Goal: Communication & Community: Ask a question

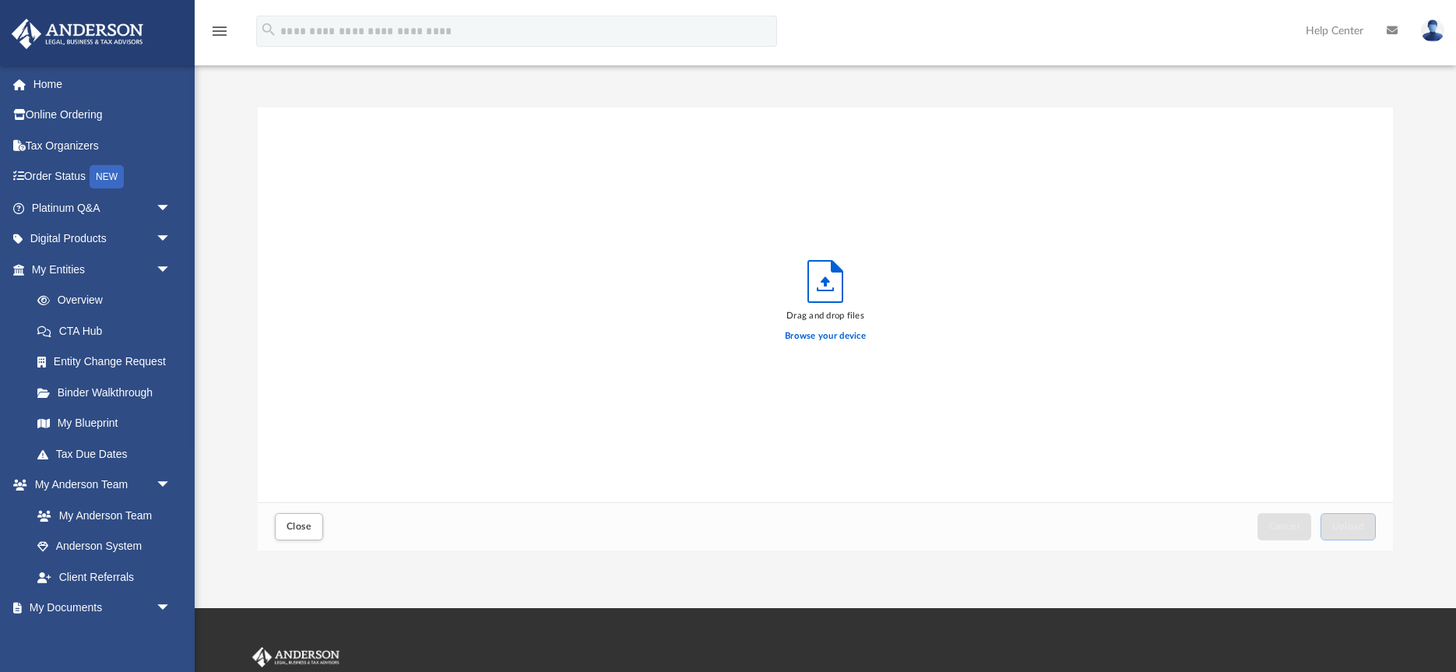
scroll to position [395, 1135]
click at [584, 300] on div "Drag and drop files Browse your device" at bounding box center [825, 304] width 1135 height 395
click at [761, 292] on div "Drag and drop files Browse your device" at bounding box center [825, 304] width 1135 height 395
click at [822, 290] on polyline "Upload" at bounding box center [825, 289] width 16 height 2
click at [641, 272] on div "Drag and drop files Browse your device" at bounding box center [825, 304] width 1135 height 395
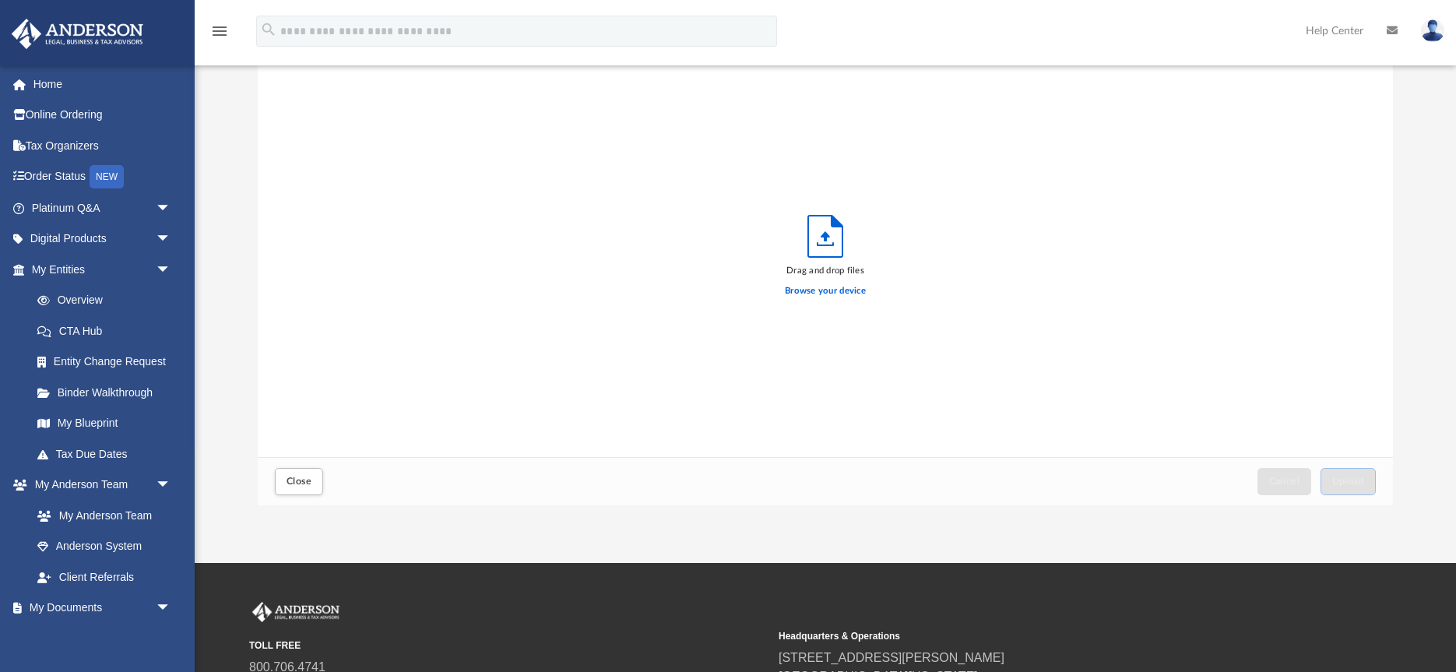
scroll to position [30, 0]
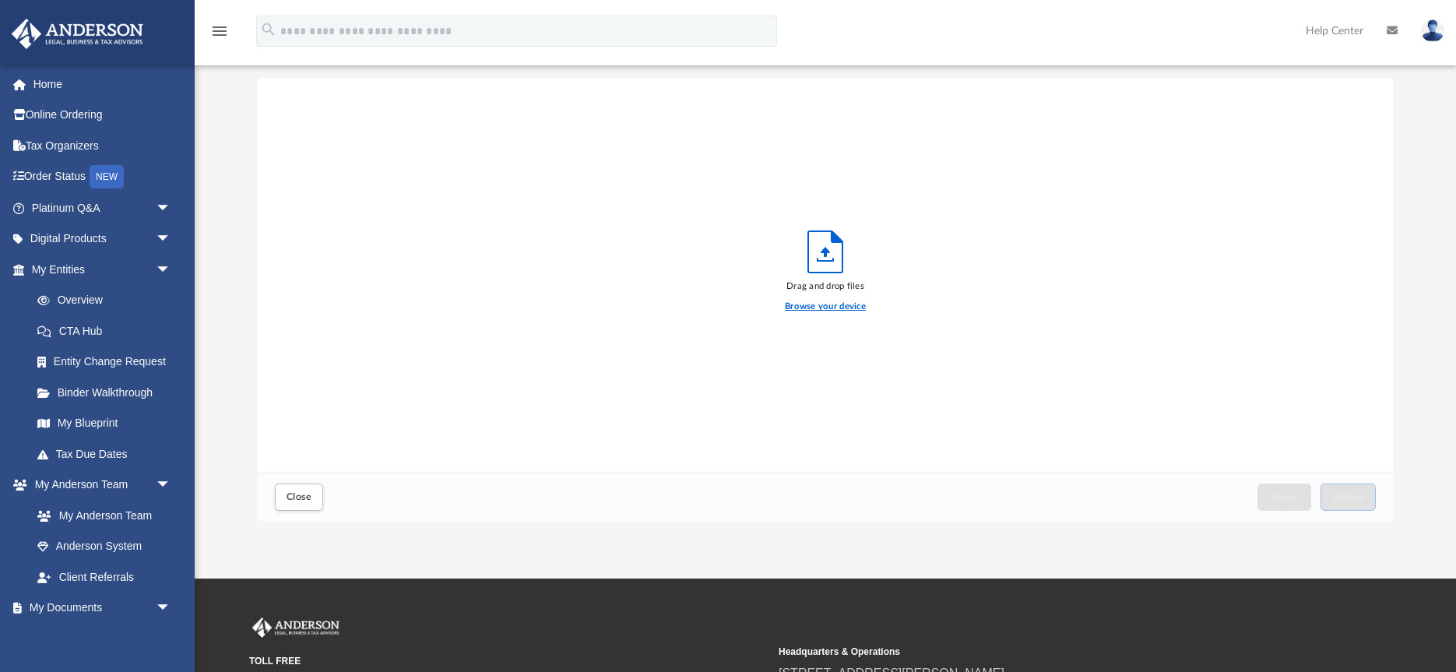
click at [835, 309] on label "Browse your device" at bounding box center [825, 307] width 81 height 14
click at [0, 0] on input "Browse your device" at bounding box center [0, 0] width 0 height 0
click at [936, 364] on div "Drag and drop files Browse your device" at bounding box center [825, 275] width 1135 height 395
click at [295, 498] on span "Close" at bounding box center [298, 496] width 25 height 9
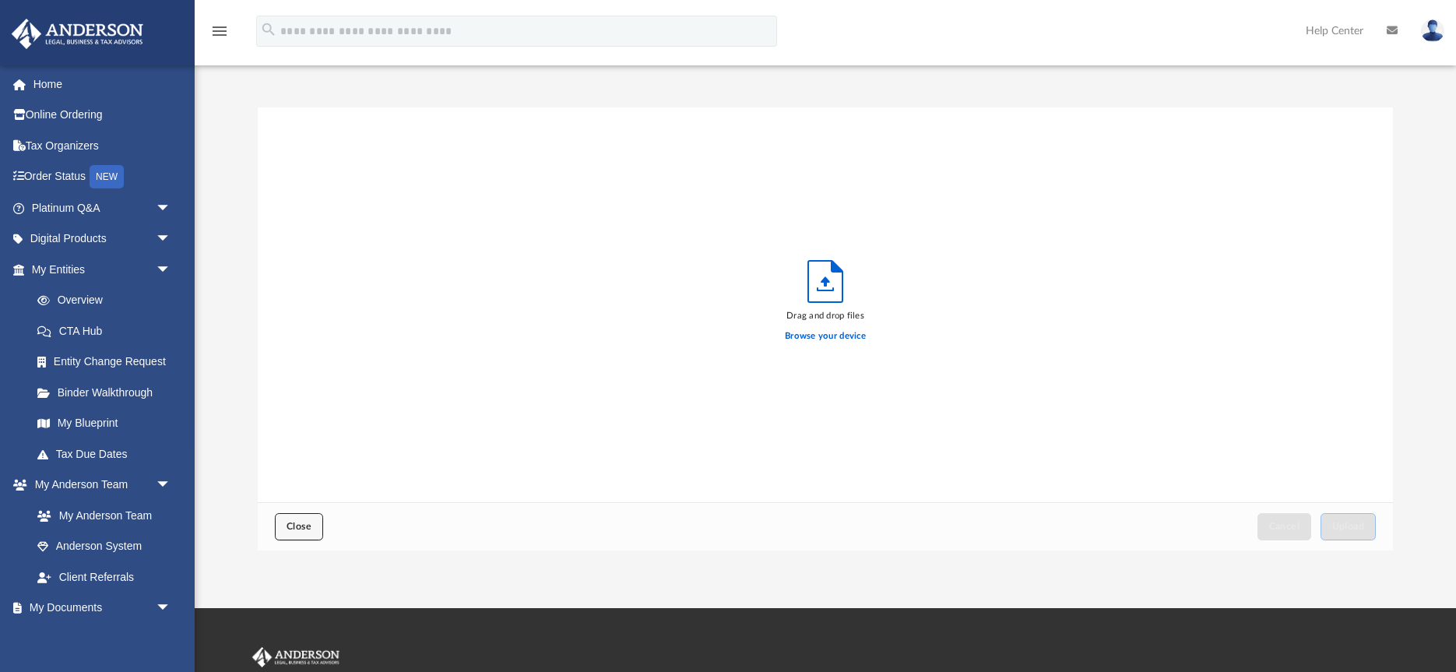
click at [296, 527] on span "Close" at bounding box center [298, 526] width 25 height 9
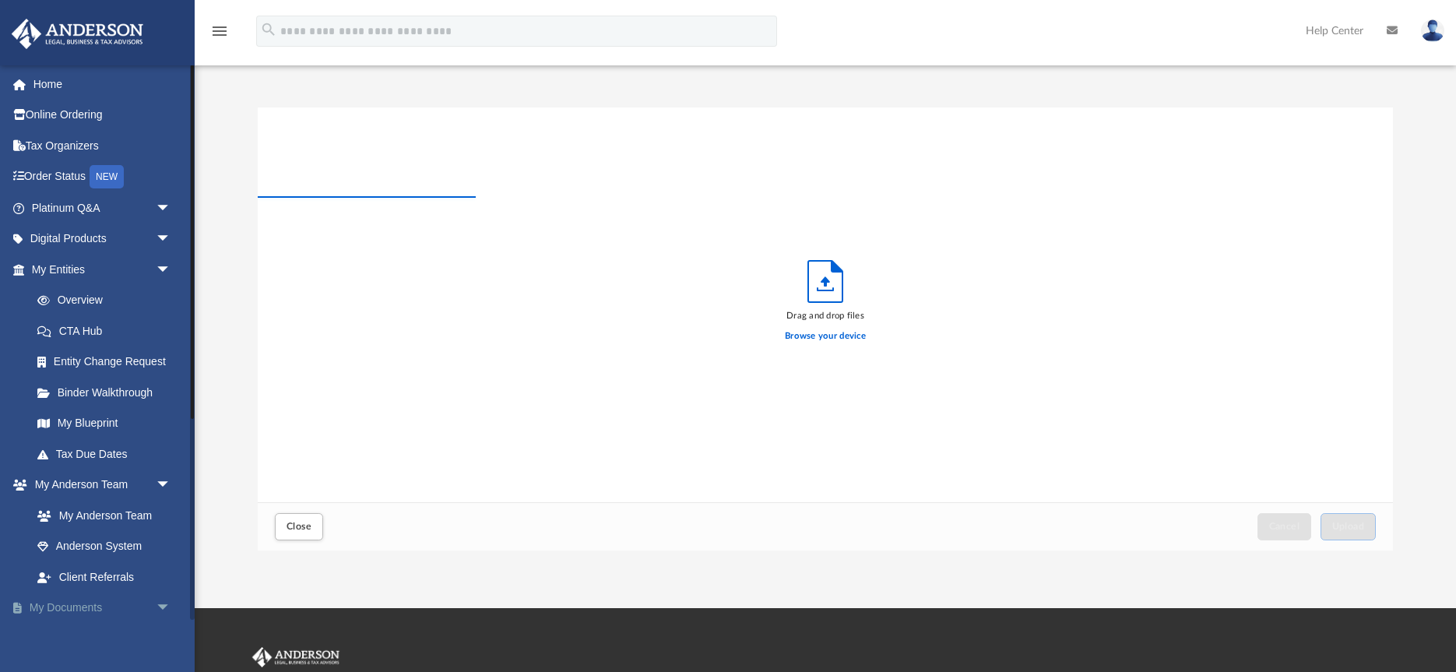
click at [89, 605] on link "My Documents arrow_drop_down" at bounding box center [103, 607] width 184 height 31
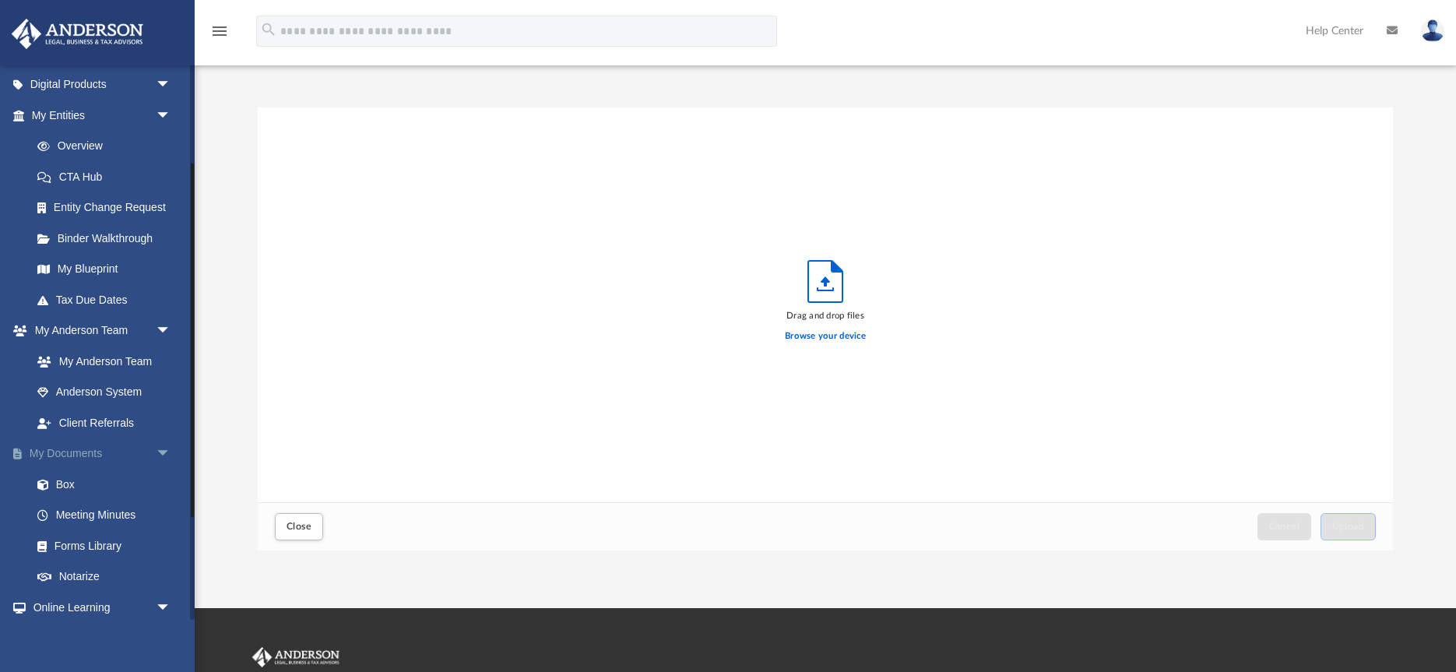
click at [163, 451] on span "arrow_drop_down" at bounding box center [171, 454] width 31 height 32
click at [90, 448] on link "My Documents arrow_drop_up" at bounding box center [103, 453] width 184 height 31
click at [163, 451] on span "arrow_drop_up" at bounding box center [171, 454] width 31 height 32
click at [308, 527] on span "Close" at bounding box center [298, 526] width 25 height 9
click at [76, 482] on link "Box" at bounding box center [108, 484] width 173 height 31
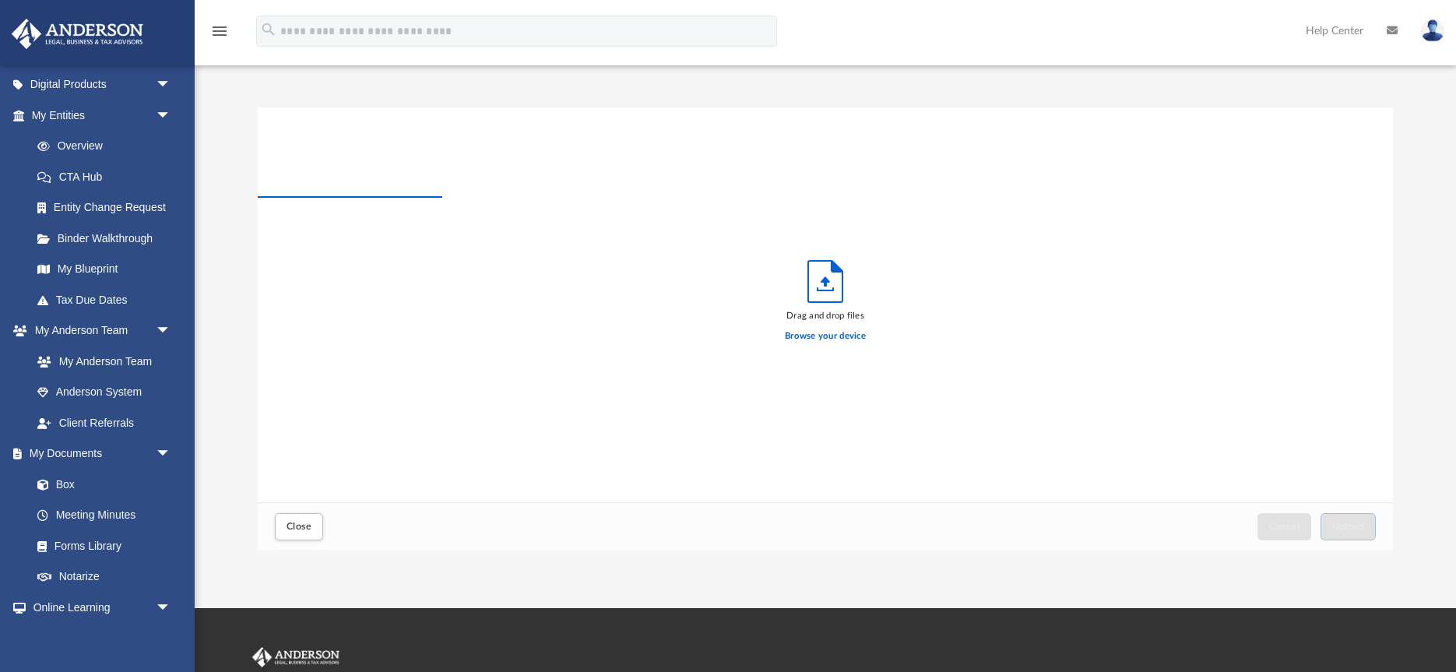
click at [220, 34] on icon "menu" at bounding box center [219, 31] width 19 height 19
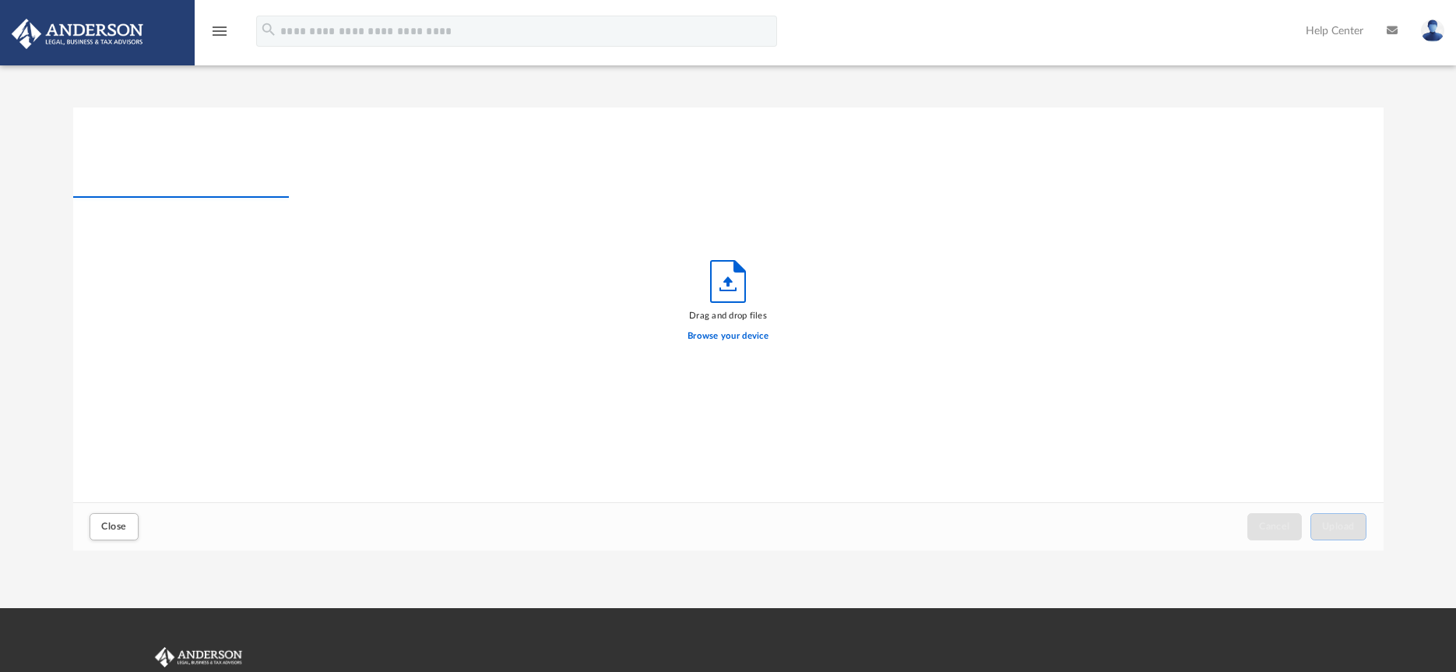
scroll to position [395, 1310]
click at [220, 34] on icon "menu" at bounding box center [219, 31] width 19 height 19
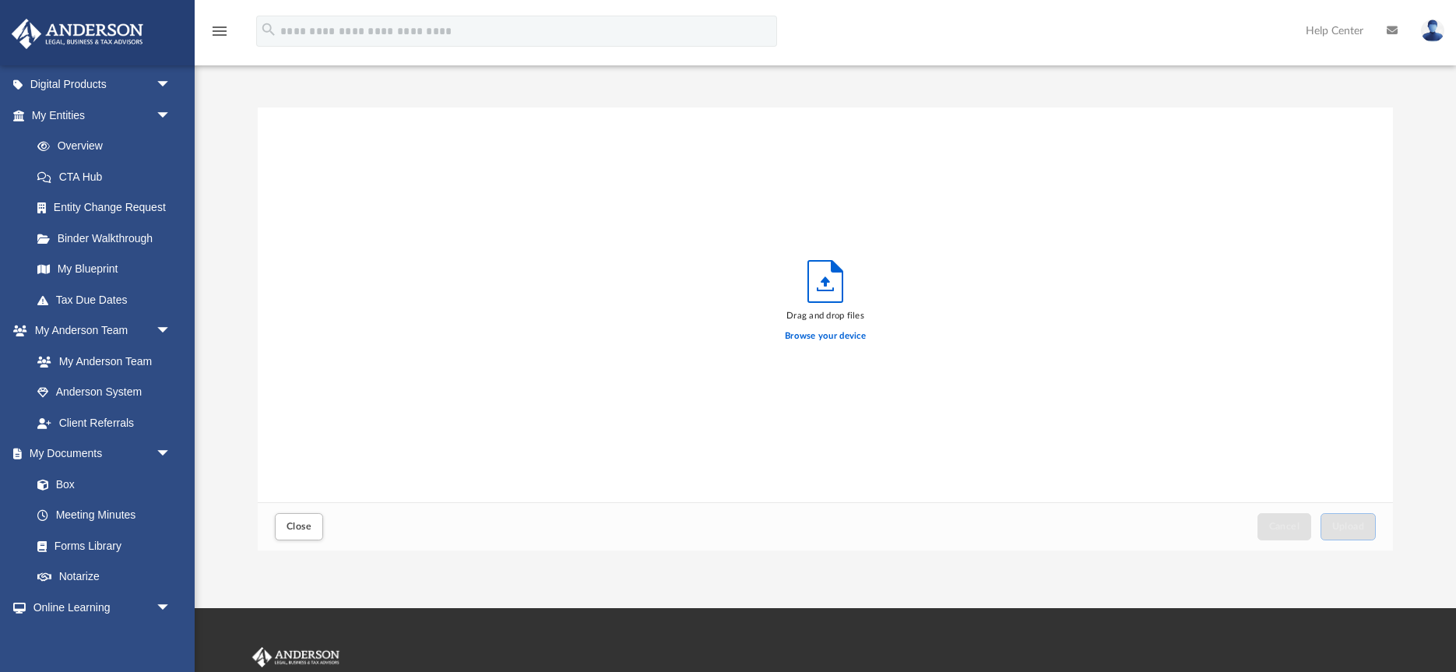
scroll to position [29, 0]
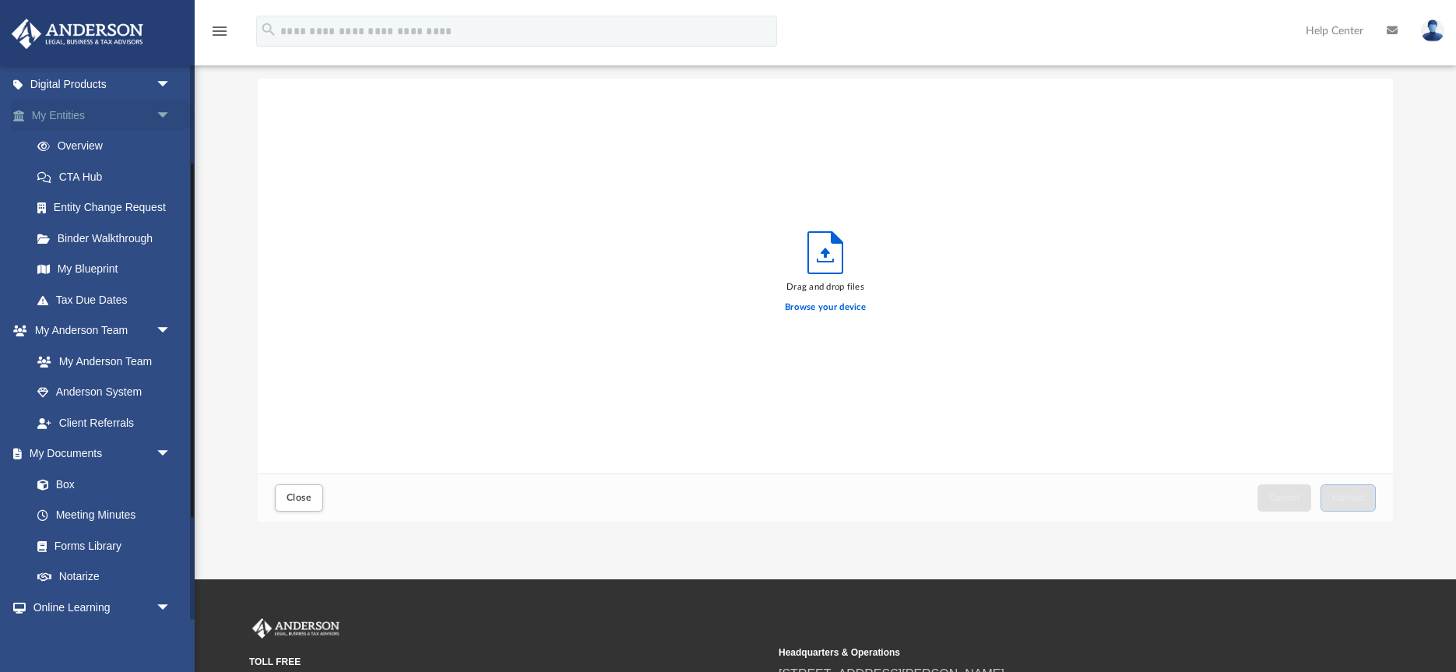
click at [79, 119] on link "My Entities arrow_drop_down" at bounding box center [103, 115] width 184 height 31
click at [69, 114] on link "My Entities arrow_drop_down" at bounding box center [103, 115] width 184 height 31
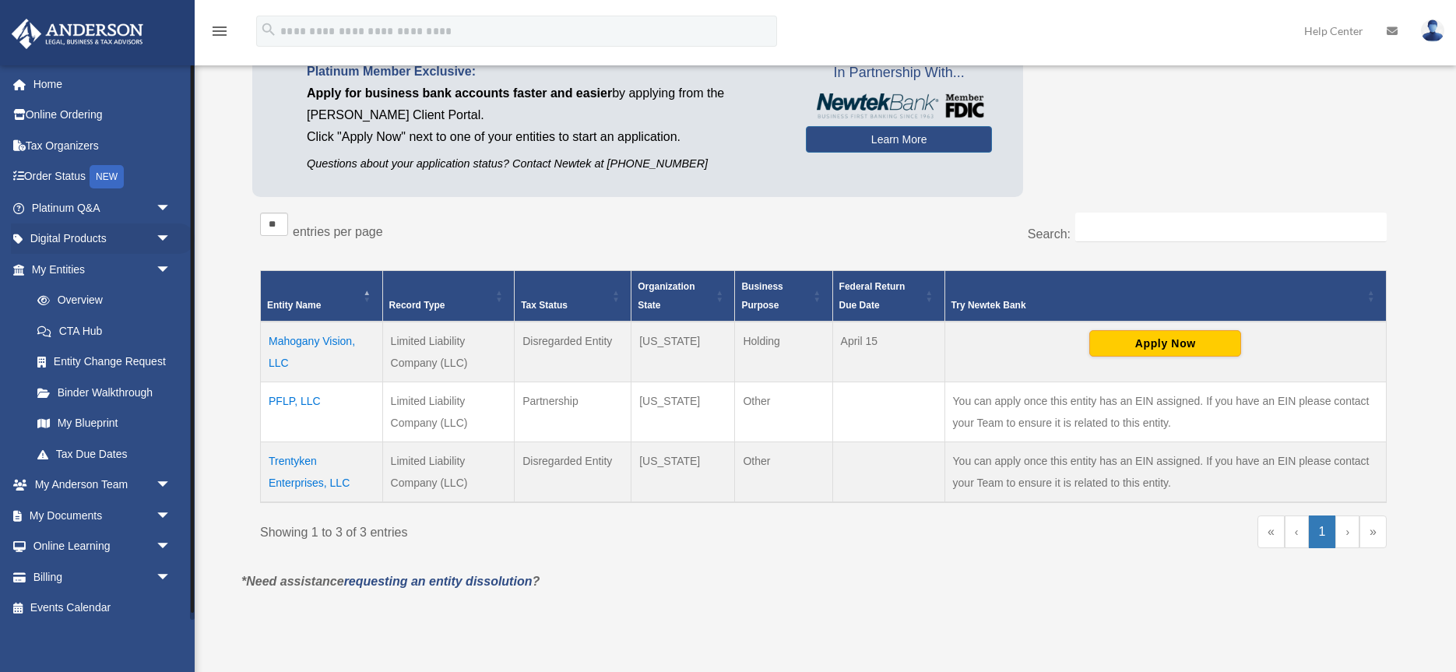
scroll to position [137, 0]
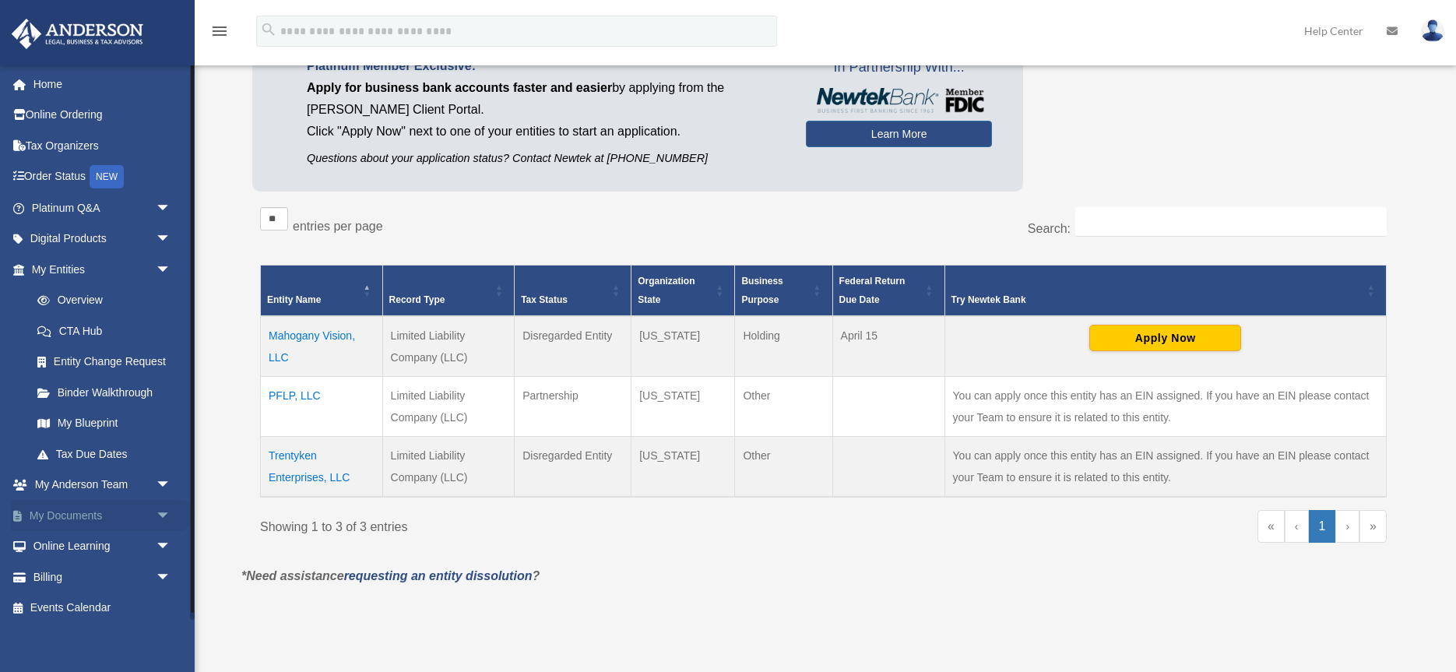
click at [101, 516] on link "My Documents arrow_drop_down" at bounding box center [103, 515] width 184 height 31
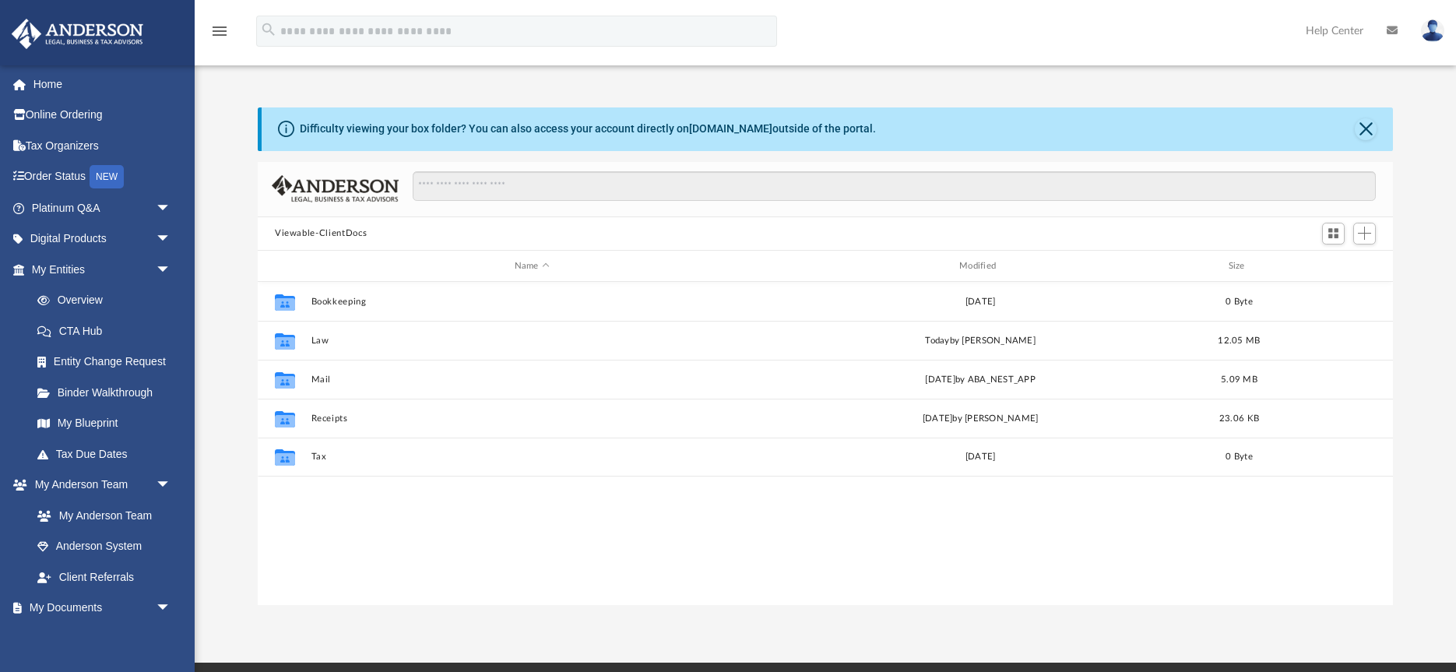
scroll to position [354, 1135]
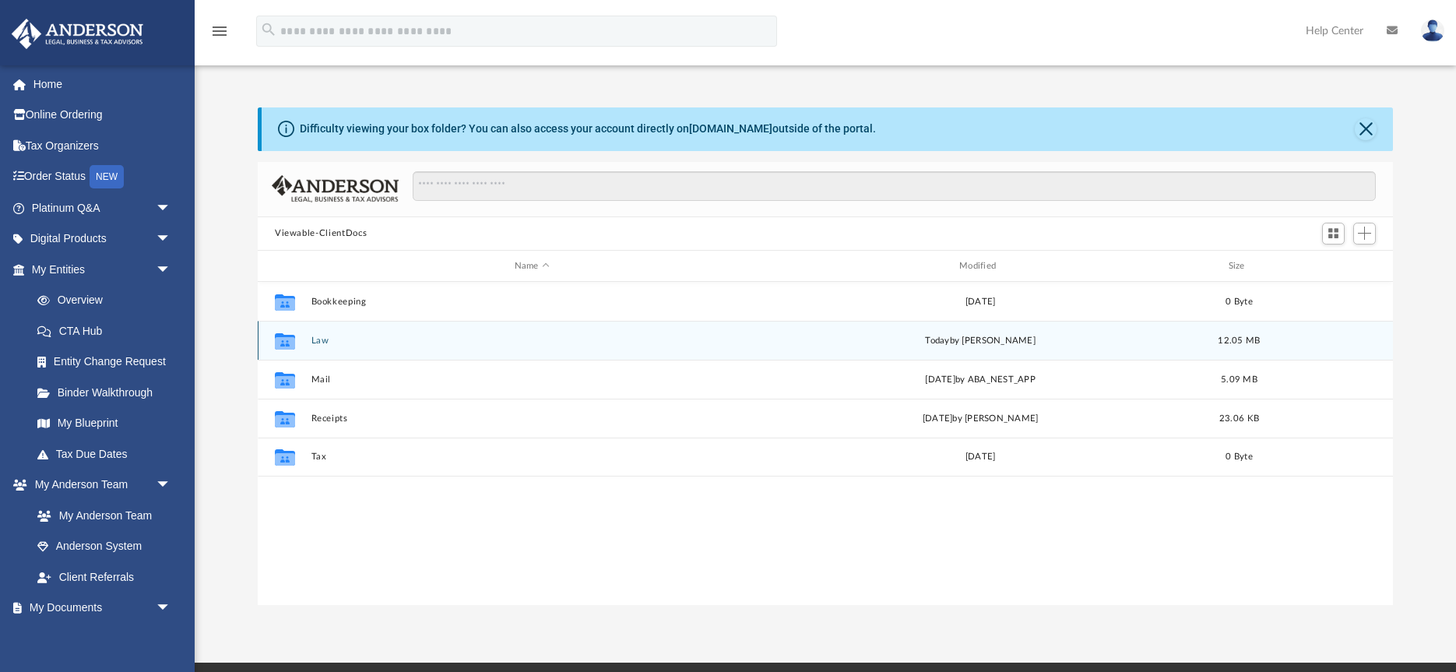
click at [328, 339] on button "Law" at bounding box center [531, 341] width 441 height 10
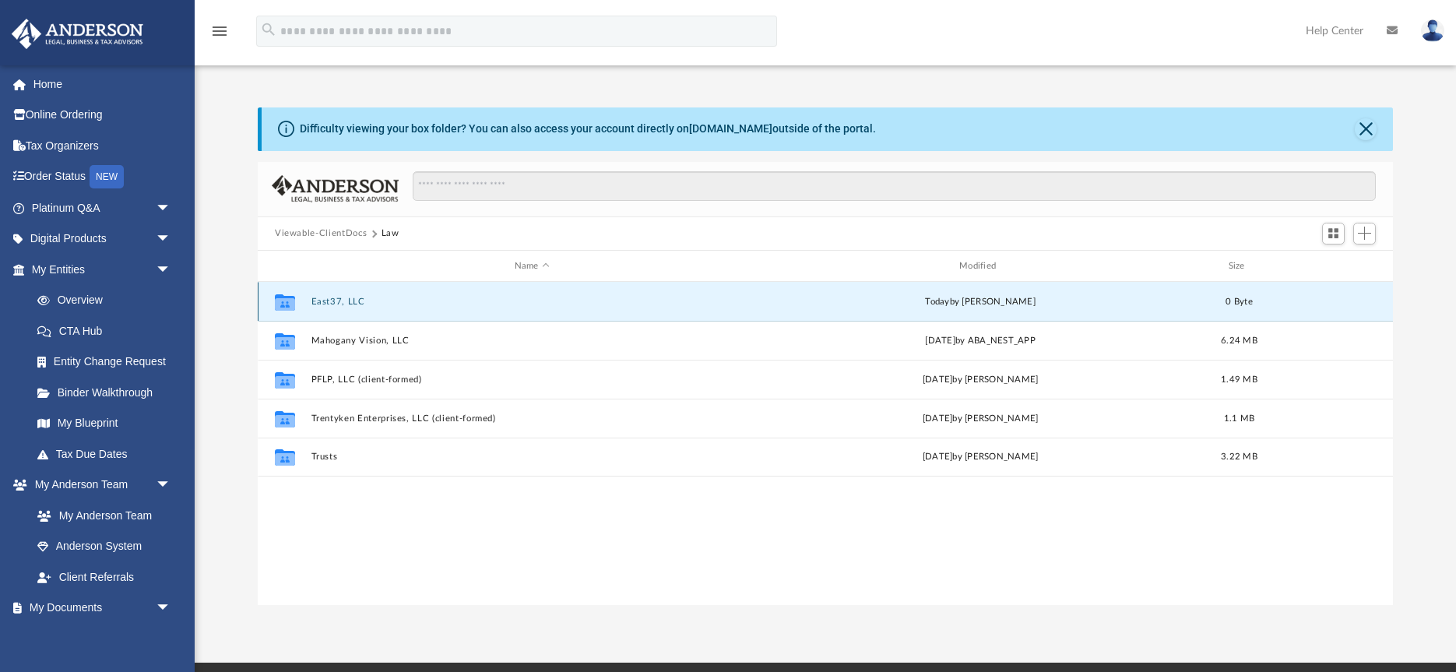
click at [348, 303] on button "East37, LLC" at bounding box center [531, 302] width 441 height 10
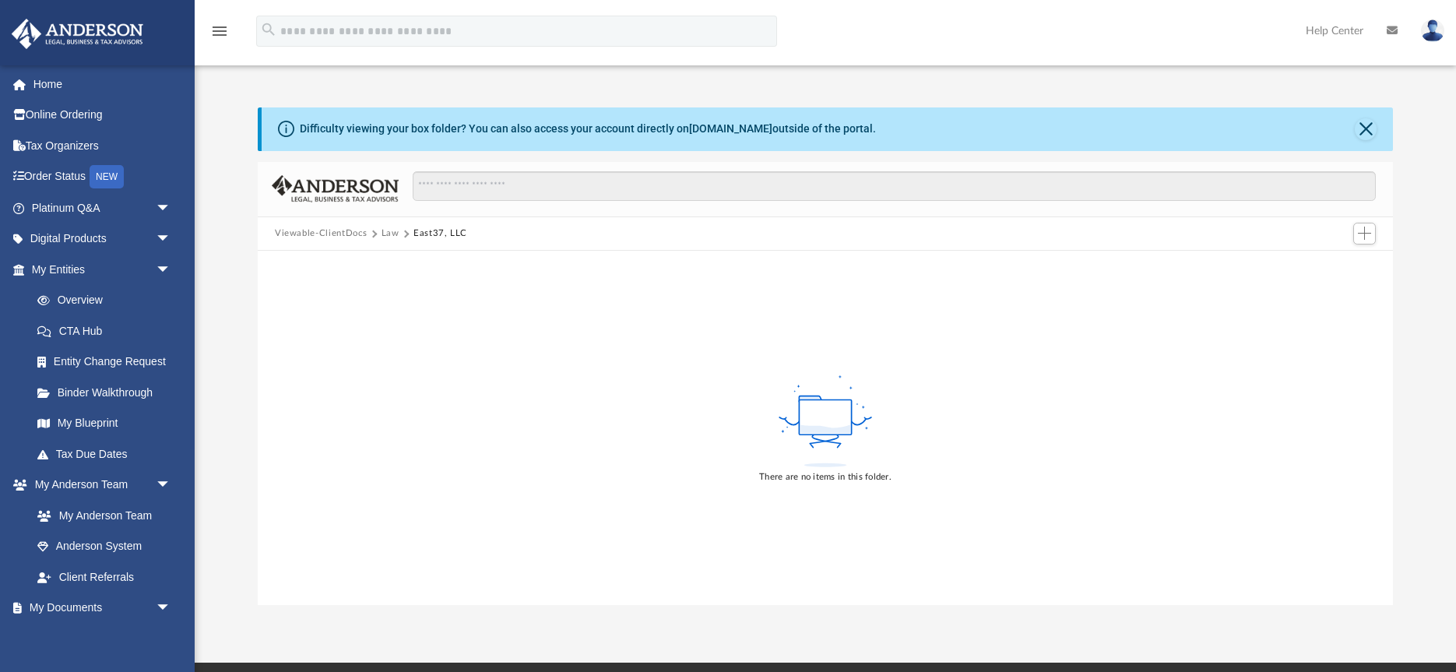
click at [600, 381] on div "There are no items in this folder." at bounding box center [825, 427] width 1135 height 353
click at [1362, 232] on span "Add" at bounding box center [1364, 233] width 13 height 13
click at [1332, 265] on li "Upload" at bounding box center [1342, 265] width 50 height 16
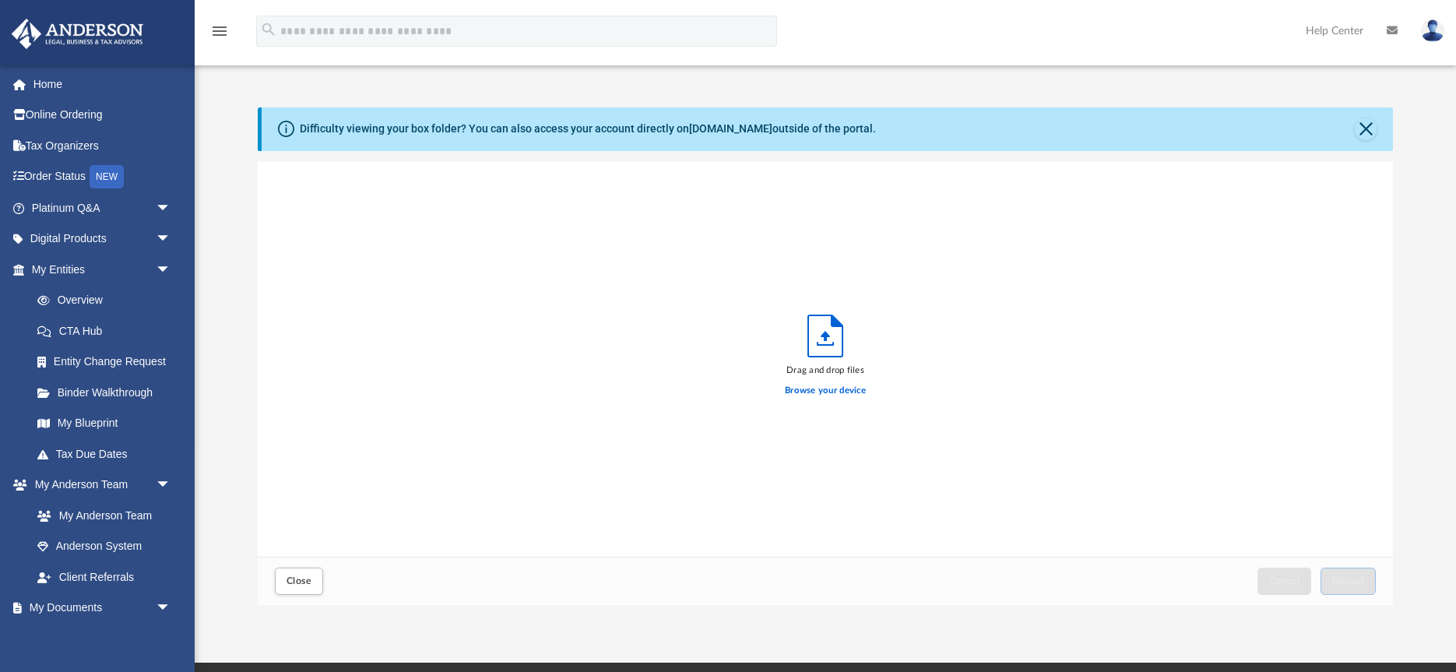
scroll to position [395, 1135]
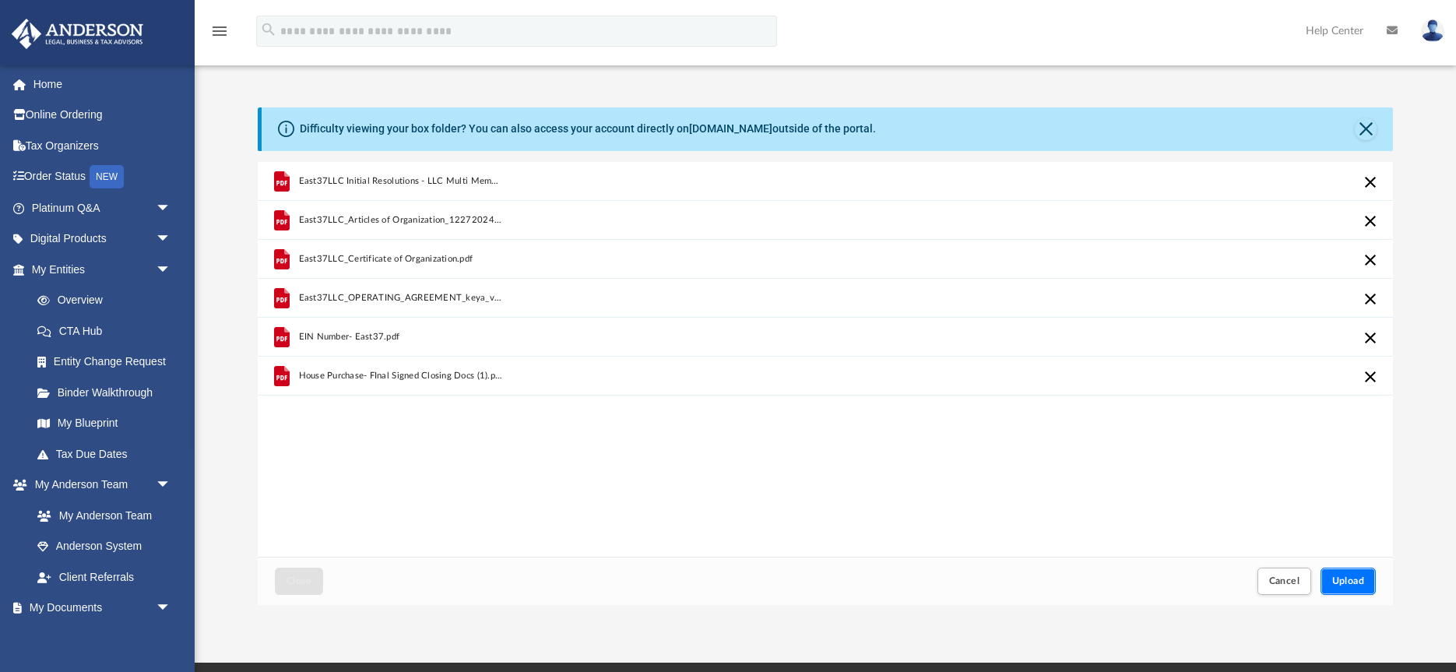
click at [1339, 579] on span "Upload" at bounding box center [1348, 580] width 33 height 9
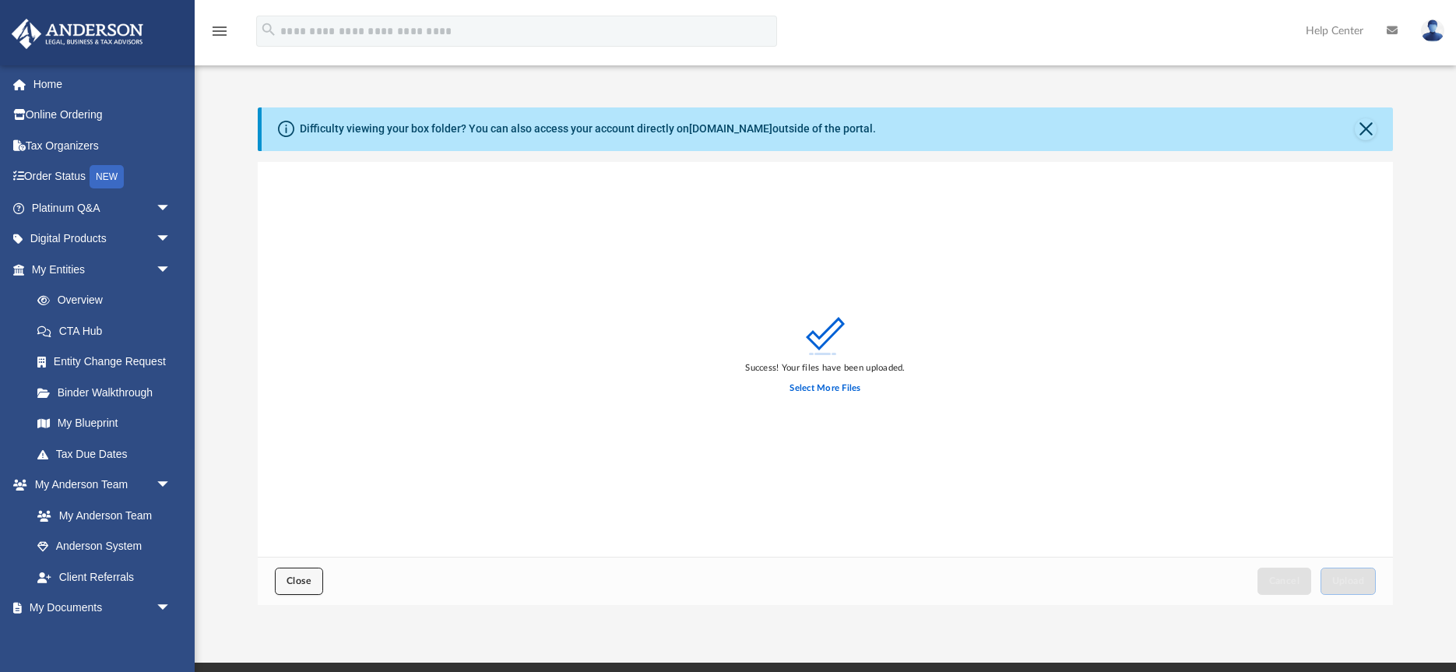
click at [319, 581] on button "Close" at bounding box center [299, 580] width 48 height 27
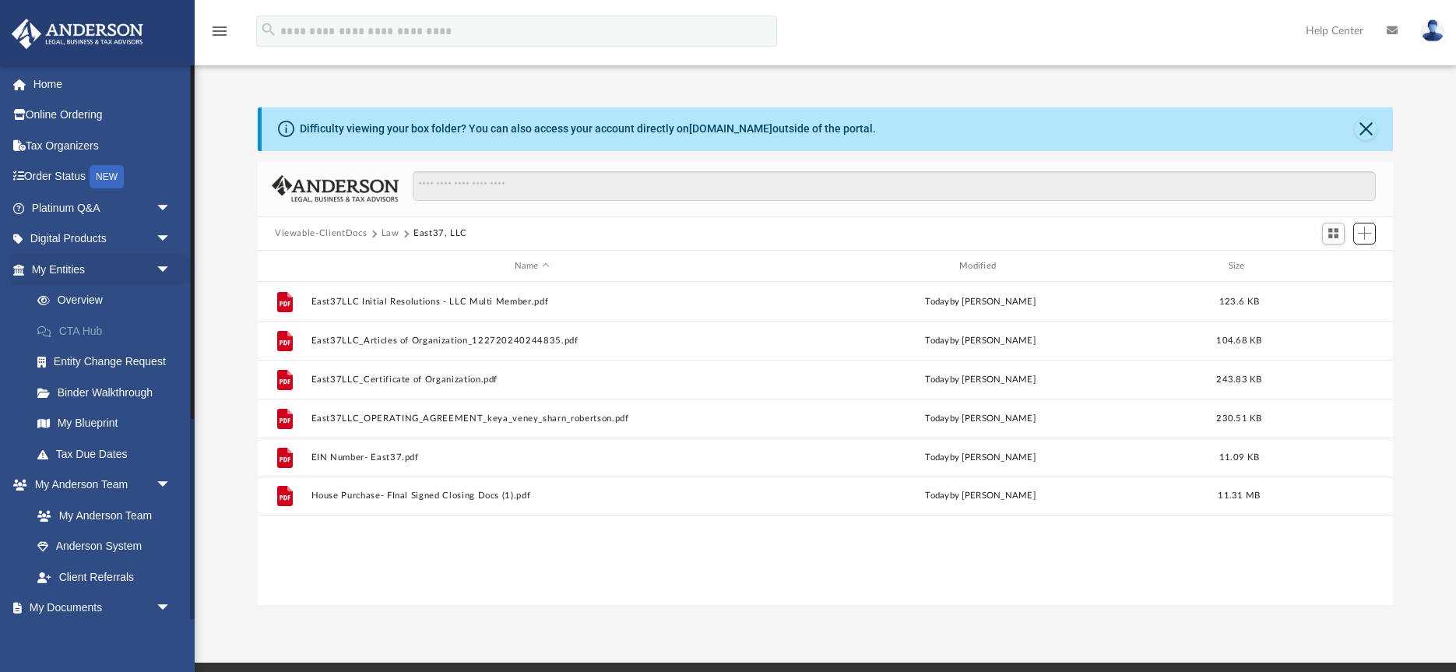
scroll to position [354, 1135]
click at [1367, 131] on button "Close" at bounding box center [1365, 129] width 22 height 22
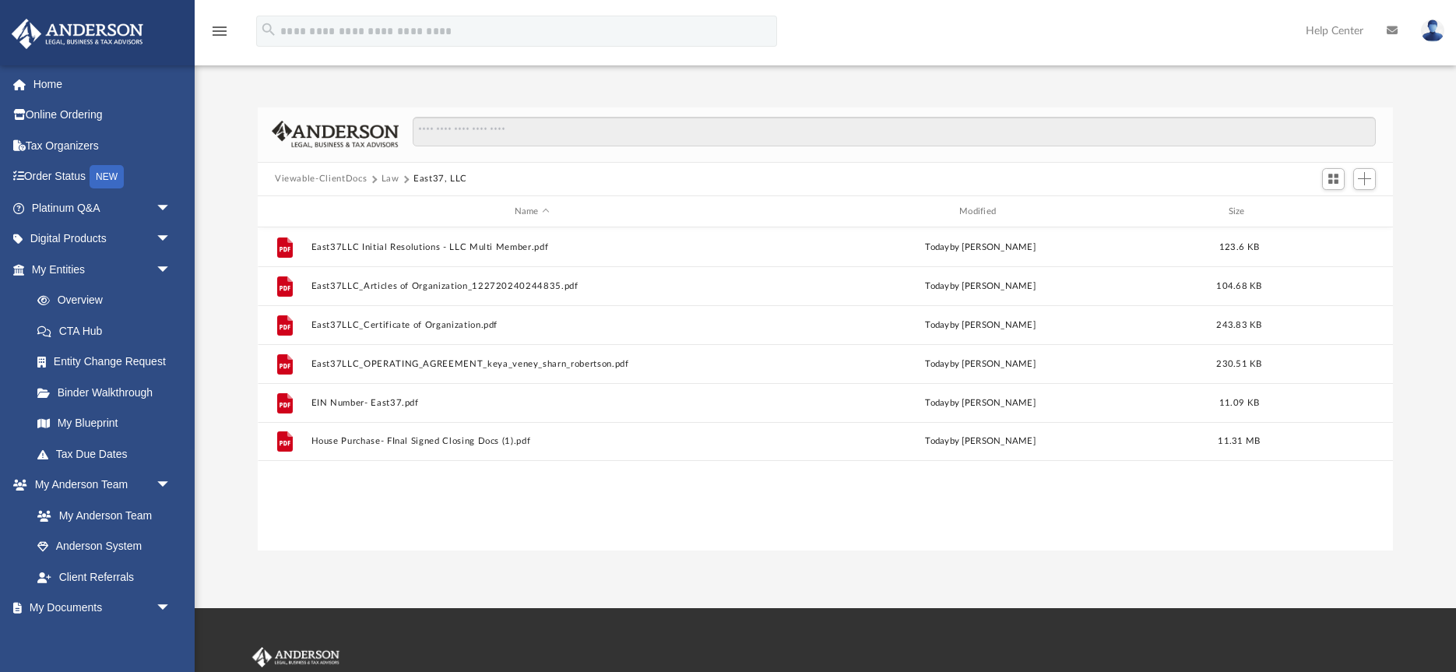
click at [388, 182] on button "Law" at bounding box center [390, 179] width 18 height 14
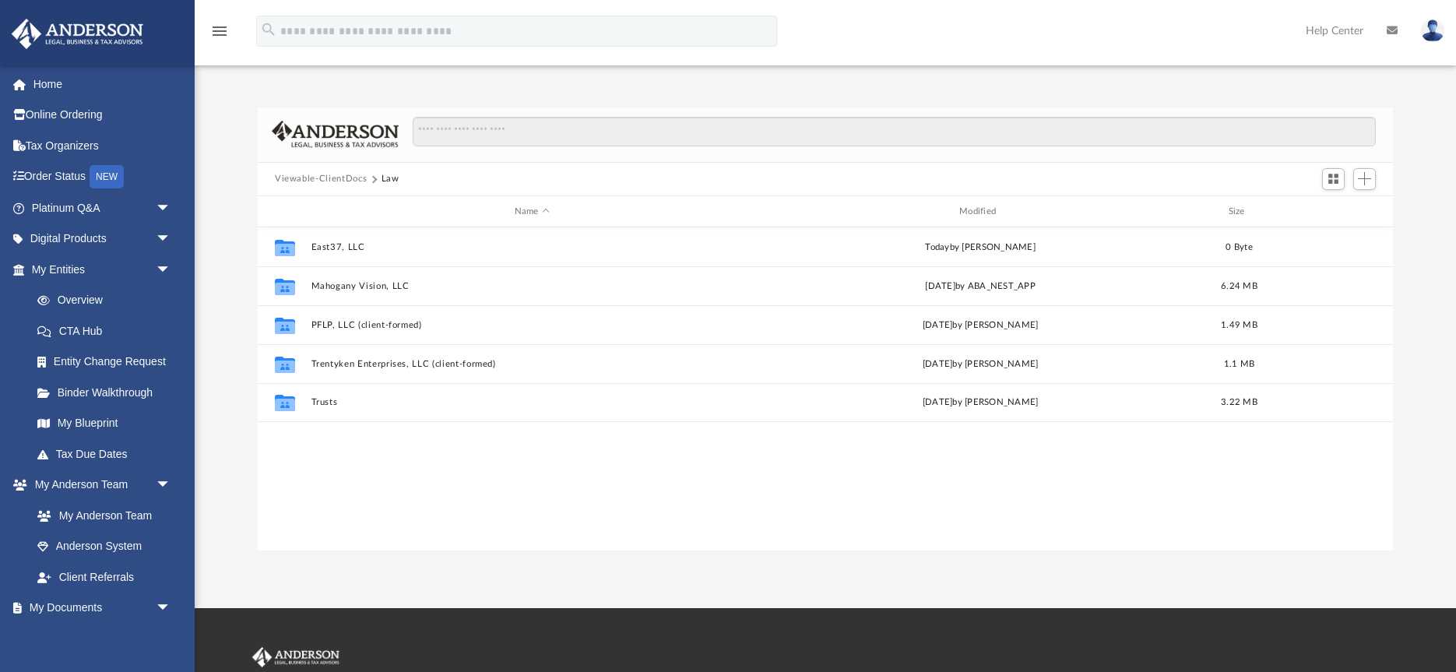
click at [613, 519] on div "Collaborated Folder East37, LLC today by Keya Veney 0 Byte Collaborated Folder …" at bounding box center [825, 388] width 1135 height 322
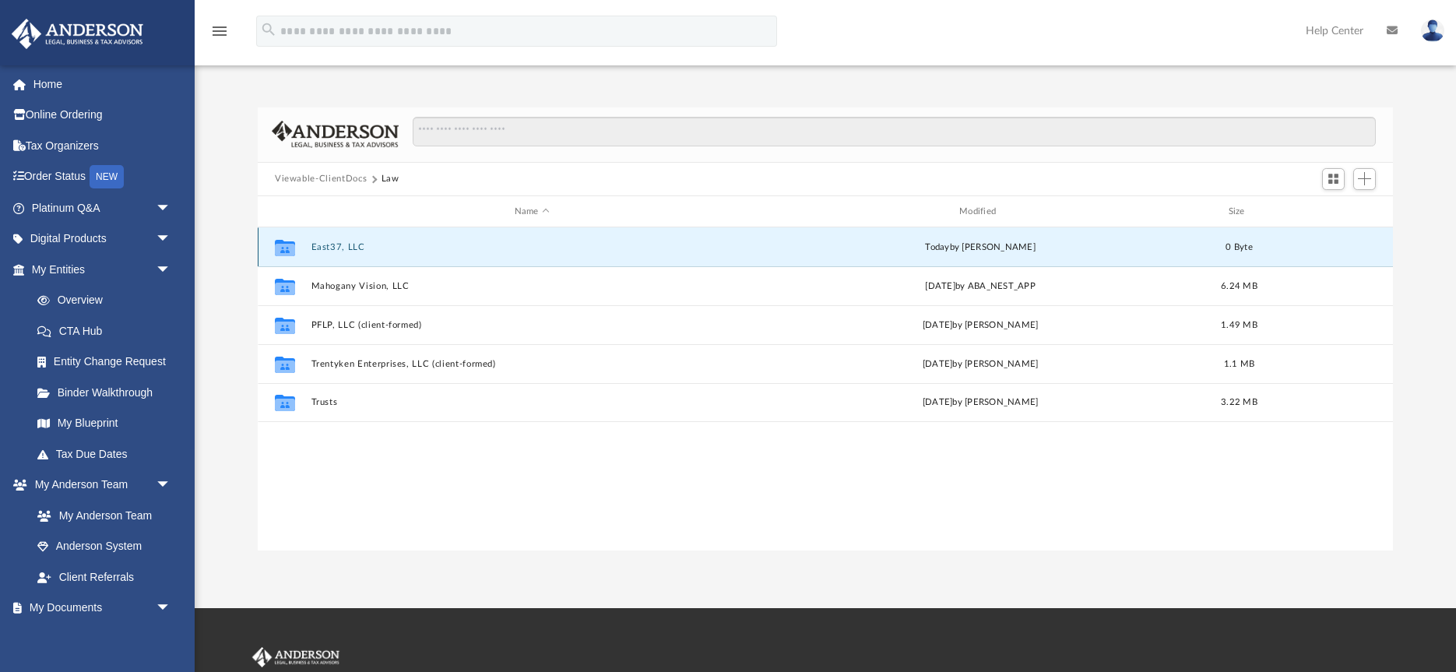
click at [348, 249] on button "East37, LLC" at bounding box center [531, 247] width 441 height 10
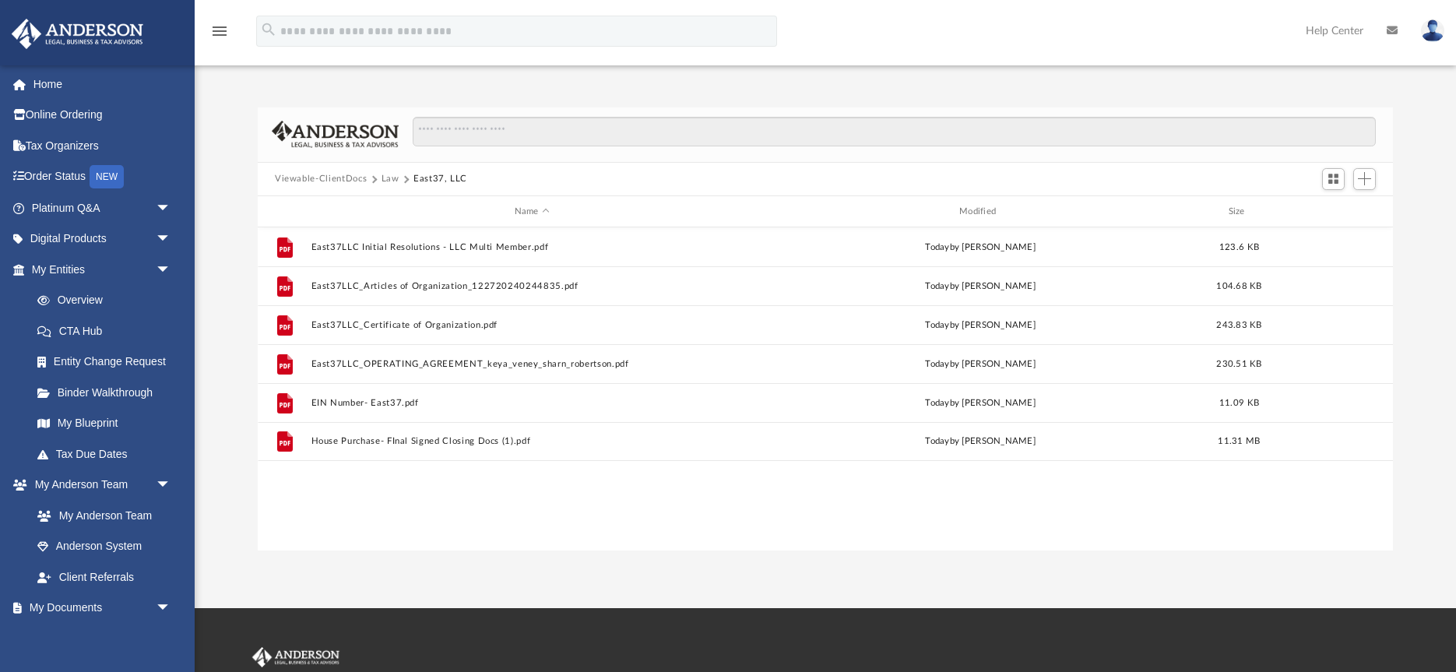
click at [388, 179] on button "Law" at bounding box center [390, 179] width 18 height 14
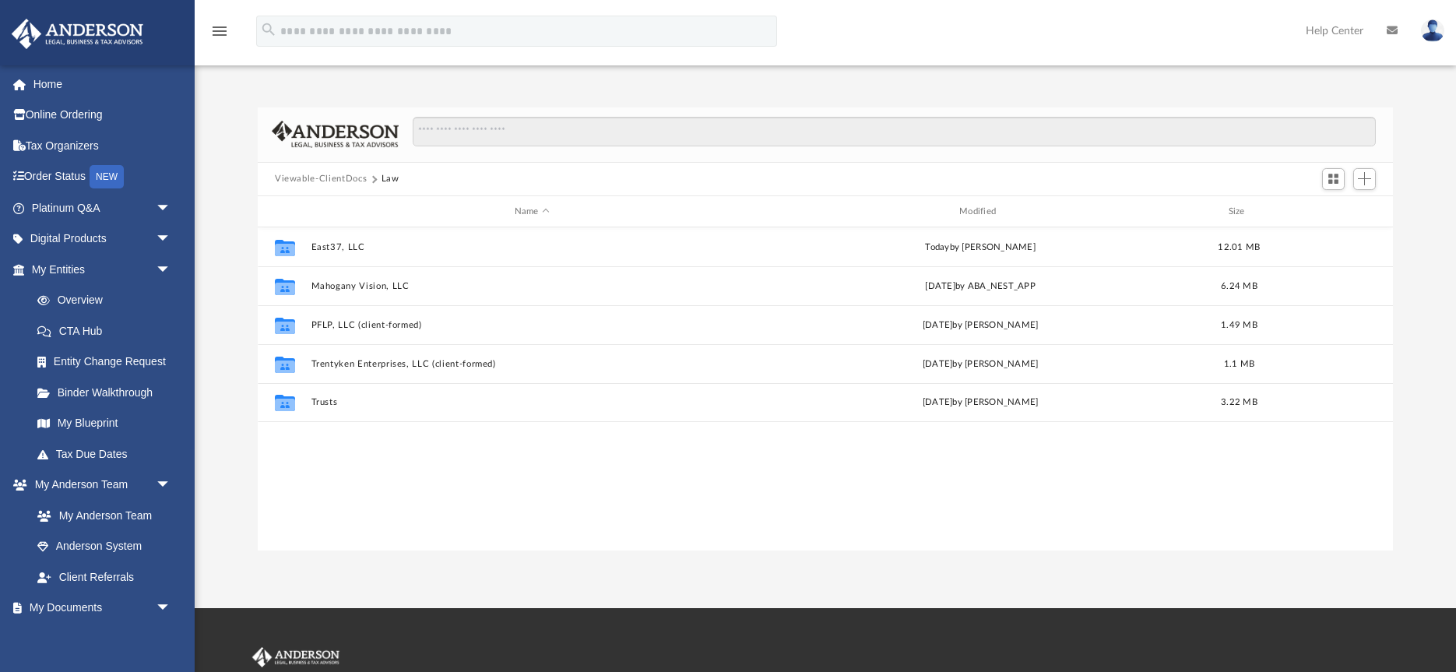
click at [690, 476] on div "Collaborated Folder East37, LLC today by Keya Veney 12.01 MB Collaborated Folde…" at bounding box center [825, 388] width 1135 height 322
click at [1365, 181] on span "Add" at bounding box center [1364, 178] width 13 height 13
click at [1337, 238] on li "New Folder" at bounding box center [1342, 235] width 50 height 16
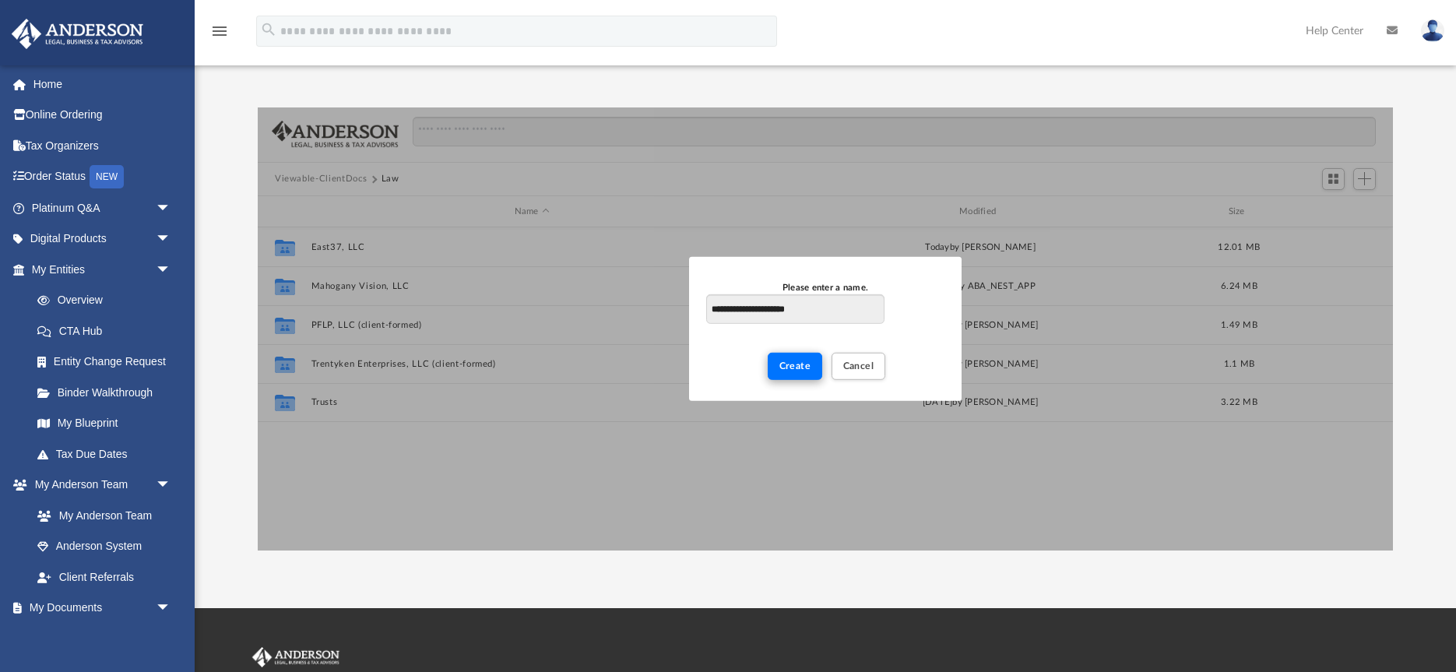
type input "**********"
click at [798, 367] on span "Create" at bounding box center [795, 365] width 32 height 9
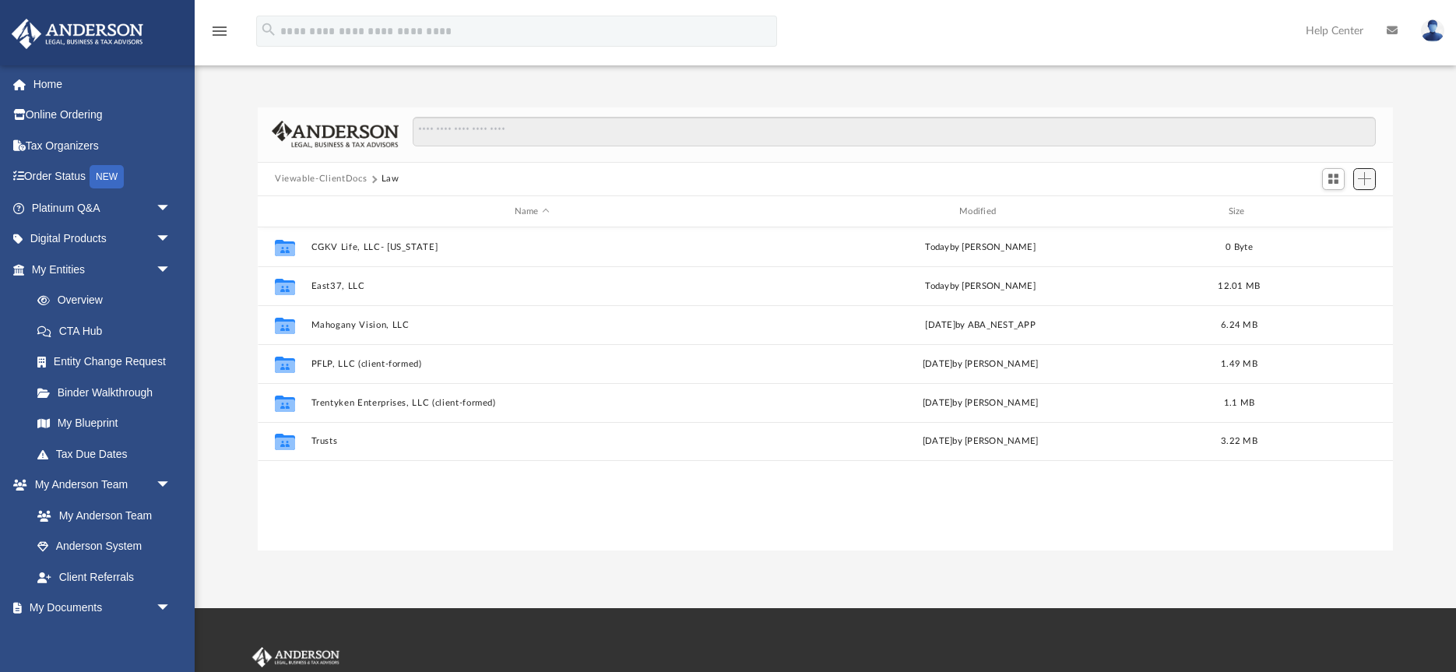
click at [1362, 183] on span "Add" at bounding box center [1364, 178] width 13 height 13
click at [1344, 237] on li "New Folder" at bounding box center [1342, 235] width 50 height 16
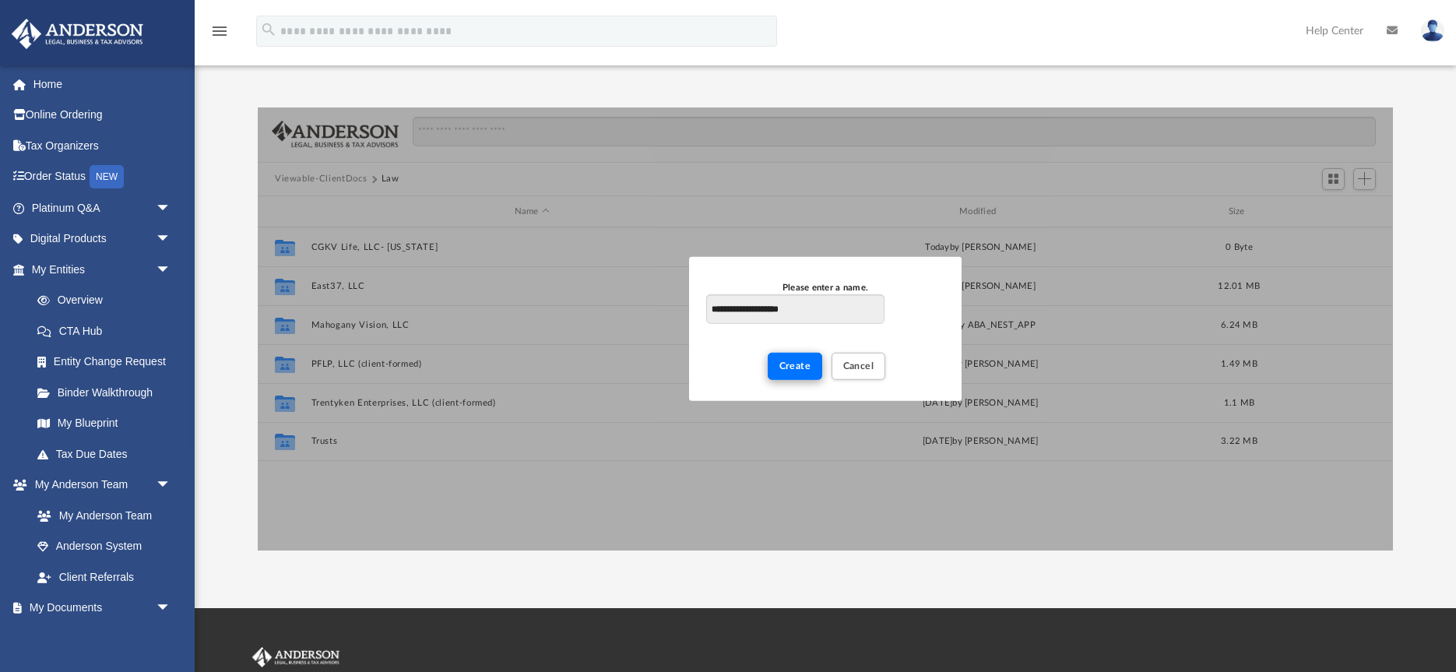
type input "**********"
click at [806, 365] on span "Create" at bounding box center [795, 365] width 32 height 9
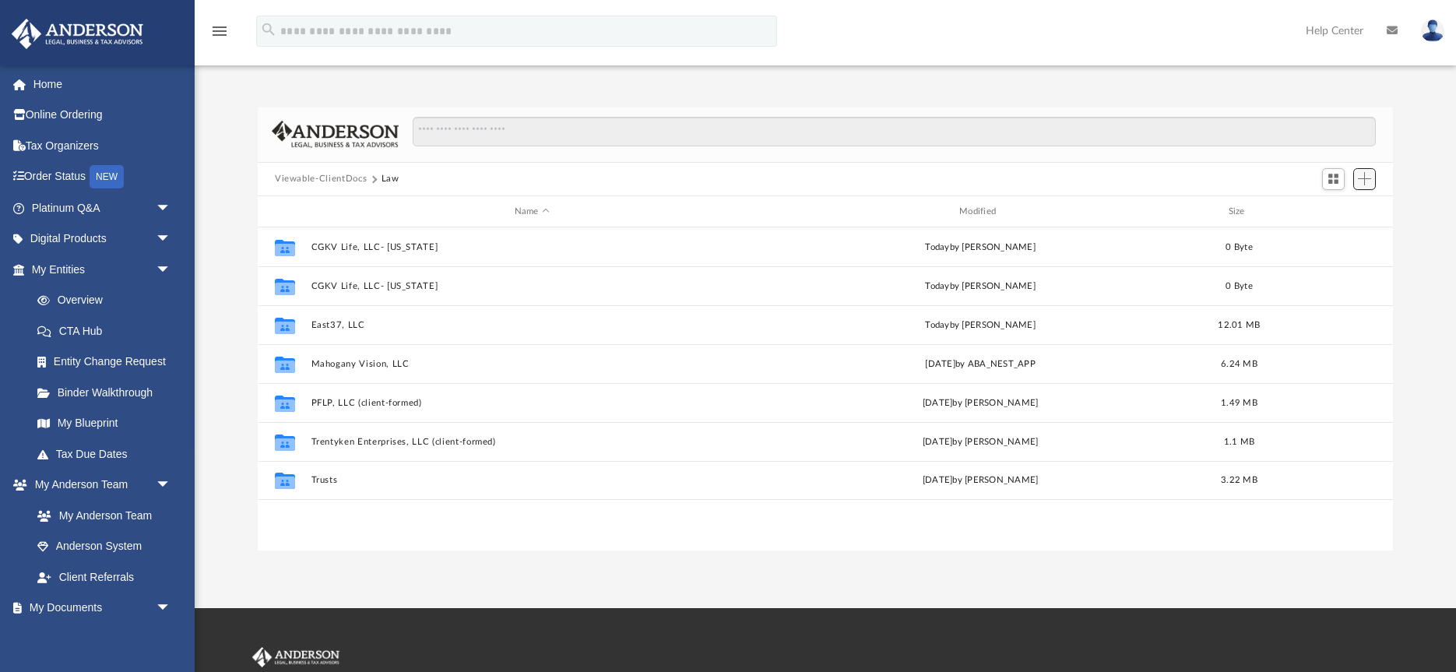
click at [1362, 179] on span "Add" at bounding box center [1364, 178] width 13 height 13
drag, startPoint x: 1344, startPoint y: 236, endPoint x: 1328, endPoint y: 235, distance: 16.4
click at [1328, 235] on li "New Folder" at bounding box center [1342, 235] width 50 height 16
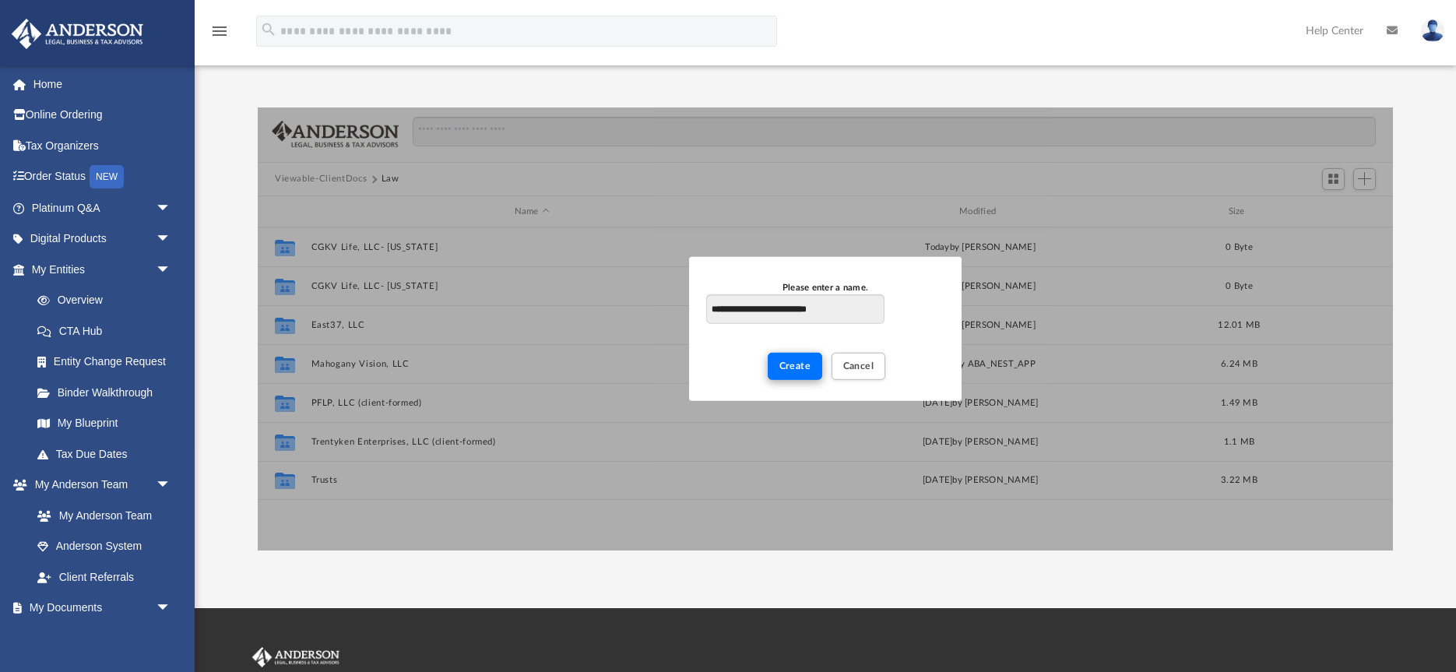
type input "**********"
click at [808, 369] on span "Create" at bounding box center [795, 365] width 32 height 9
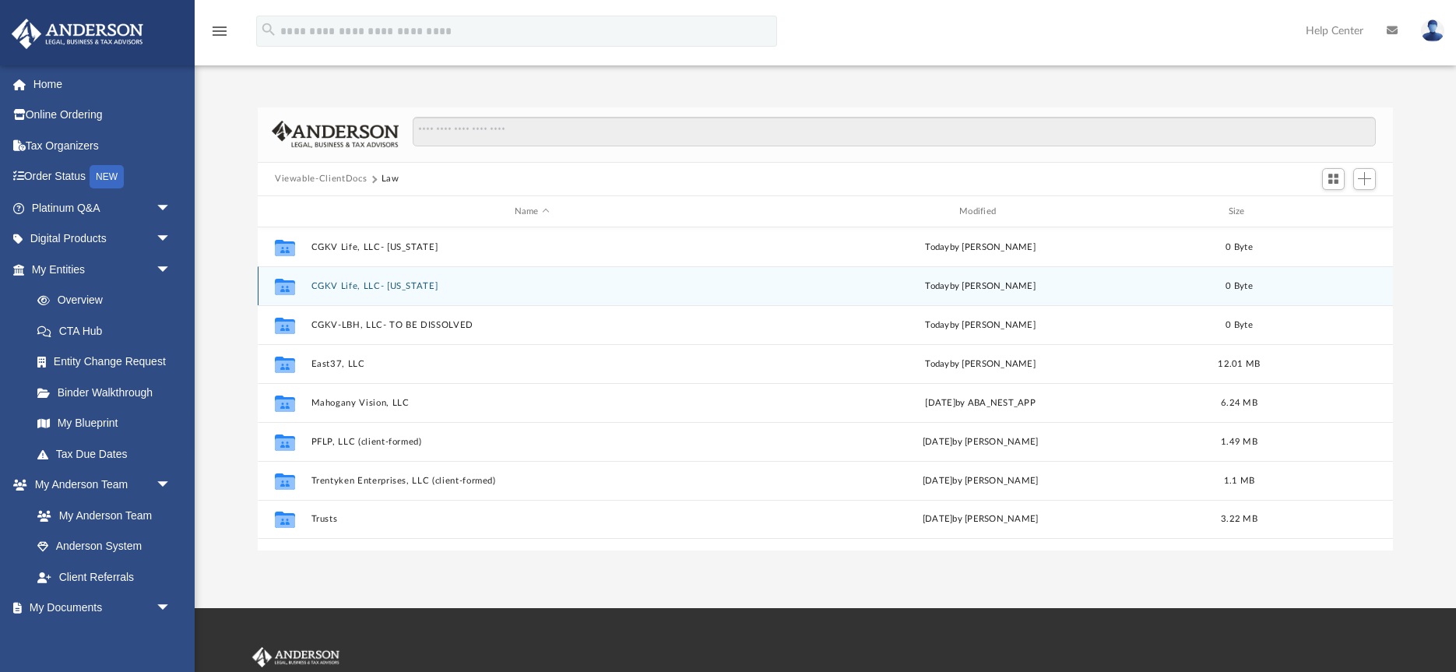
click at [441, 287] on button "CGKV Life, LLC- Wyoming" at bounding box center [531, 286] width 441 height 10
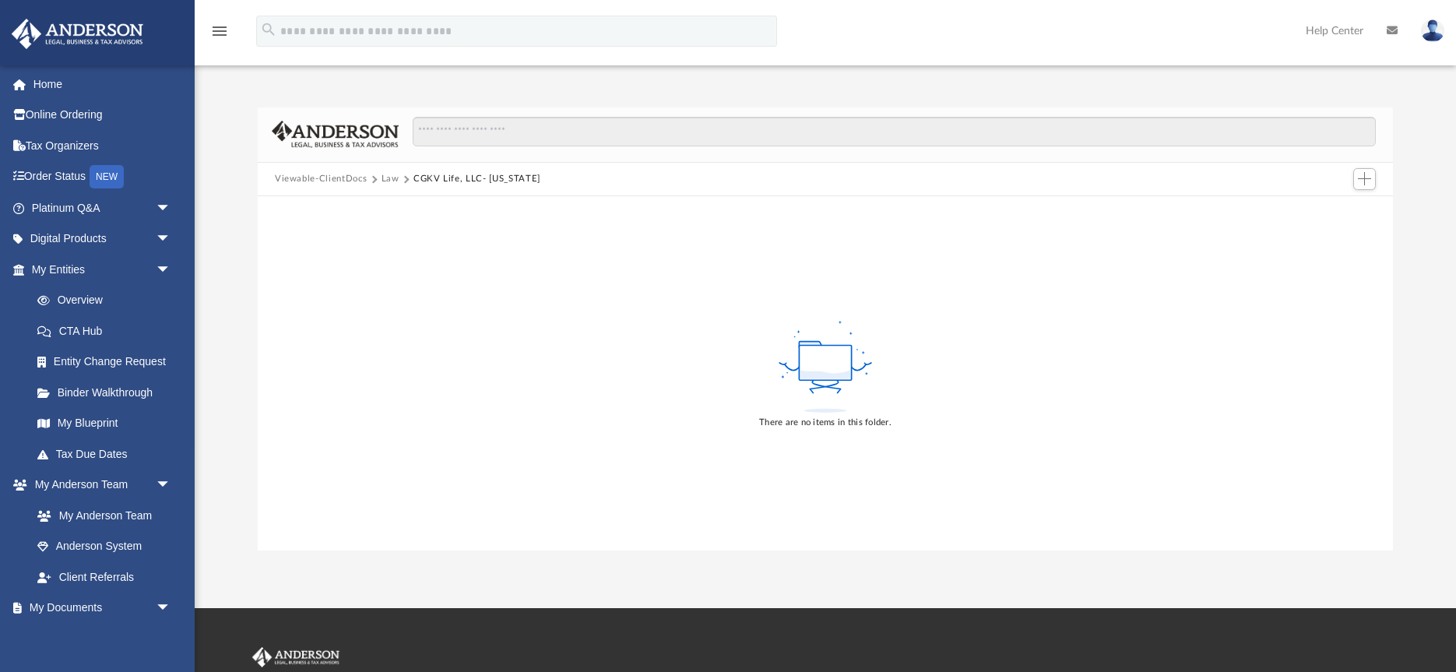
click at [723, 385] on div "There are no items in this folder." at bounding box center [825, 372] width 1135 height 353
click at [606, 372] on div "There are no items in this folder." at bounding box center [825, 372] width 1135 height 353
click at [716, 405] on div "There are no items in this folder." at bounding box center [825, 372] width 1135 height 353
click at [1377, 179] on div at bounding box center [1363, 179] width 31 height 29
click at [1365, 181] on span "Add" at bounding box center [1364, 178] width 13 height 13
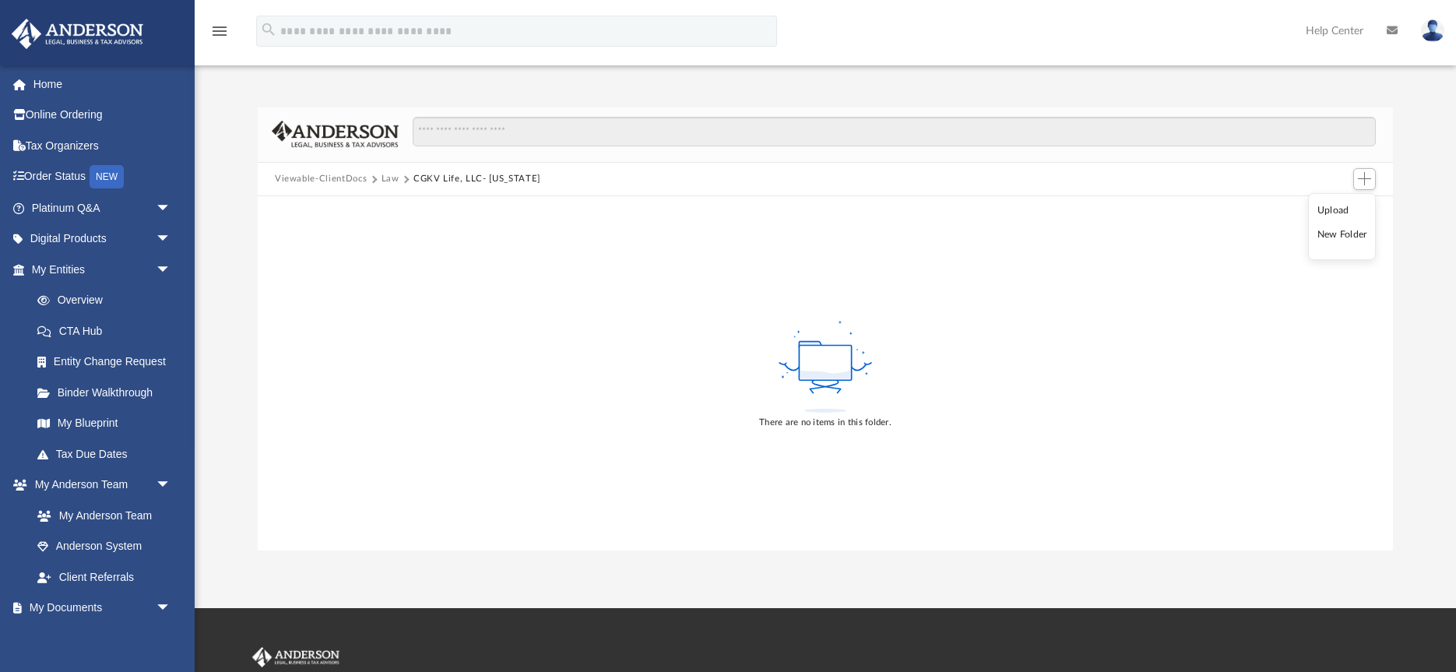
click at [1337, 212] on li "Upload" at bounding box center [1342, 210] width 50 height 16
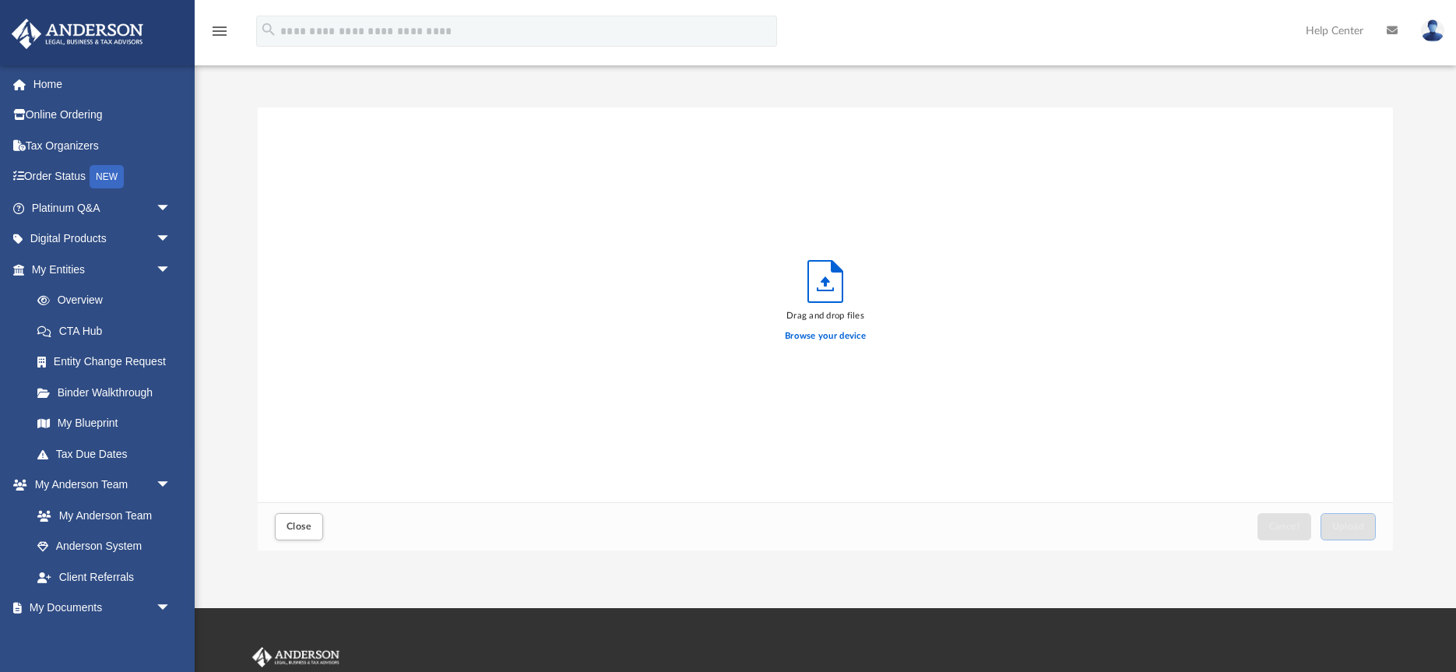
scroll to position [395, 1135]
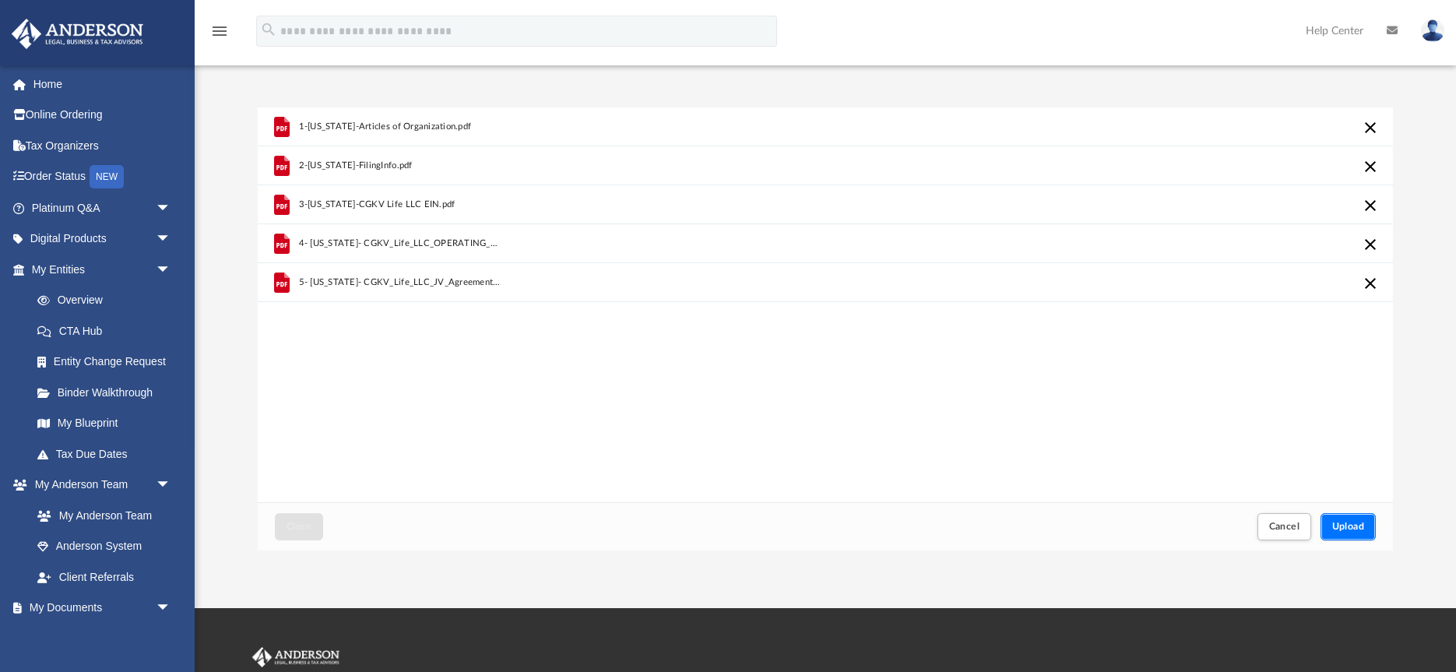
click at [1352, 526] on span "Upload" at bounding box center [1348, 526] width 33 height 9
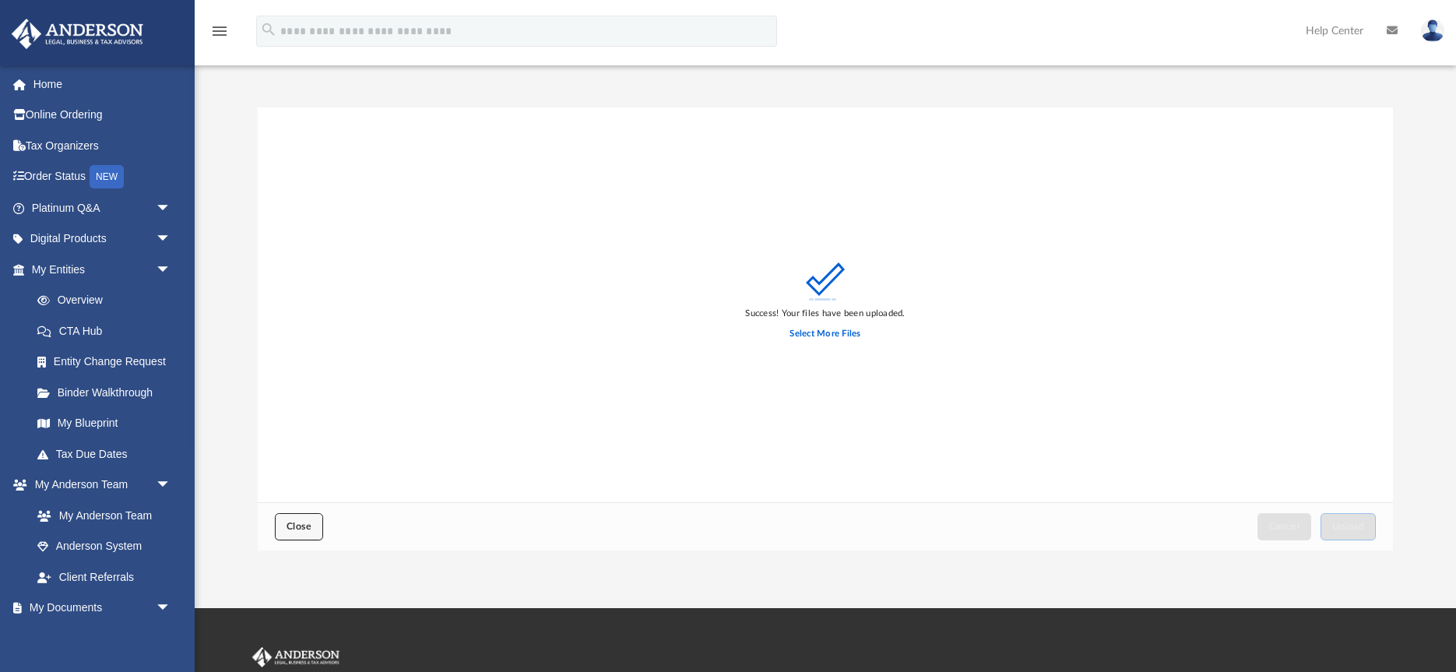
click at [292, 530] on span "Close" at bounding box center [298, 526] width 25 height 9
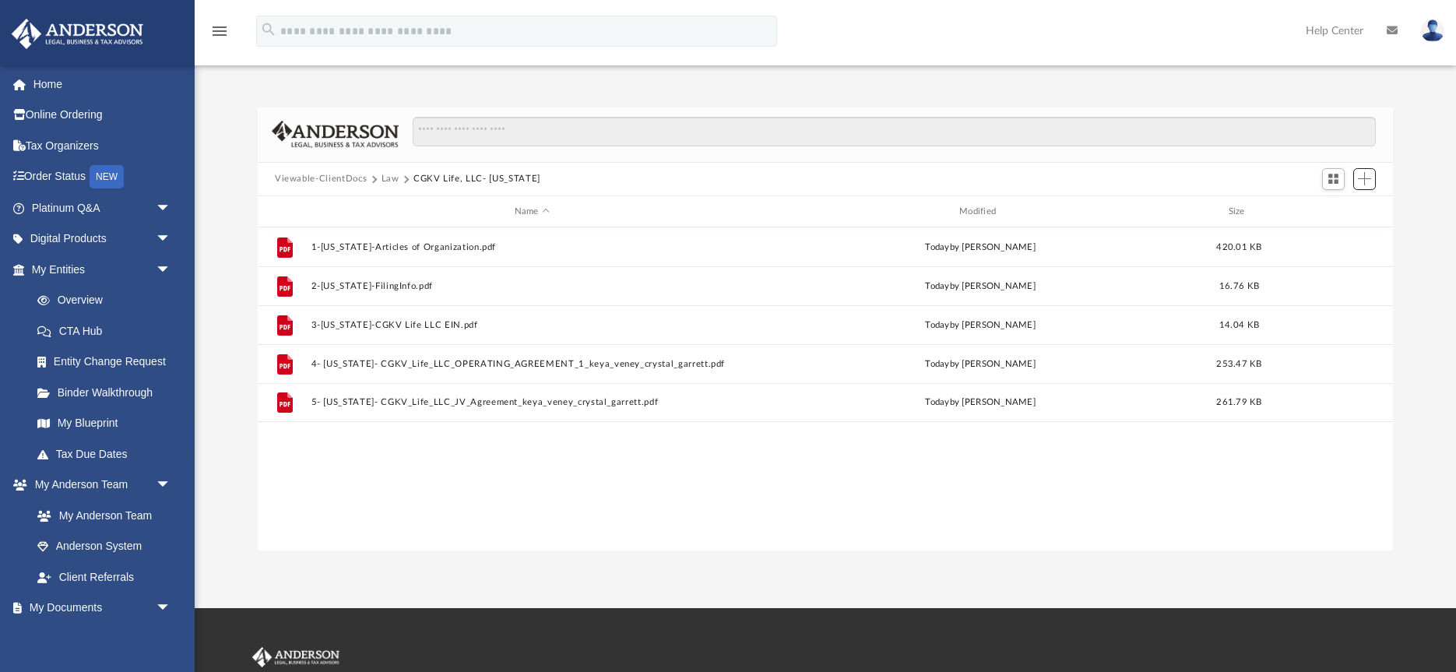
scroll to position [354, 1135]
click at [387, 179] on button "Law" at bounding box center [390, 179] width 18 height 14
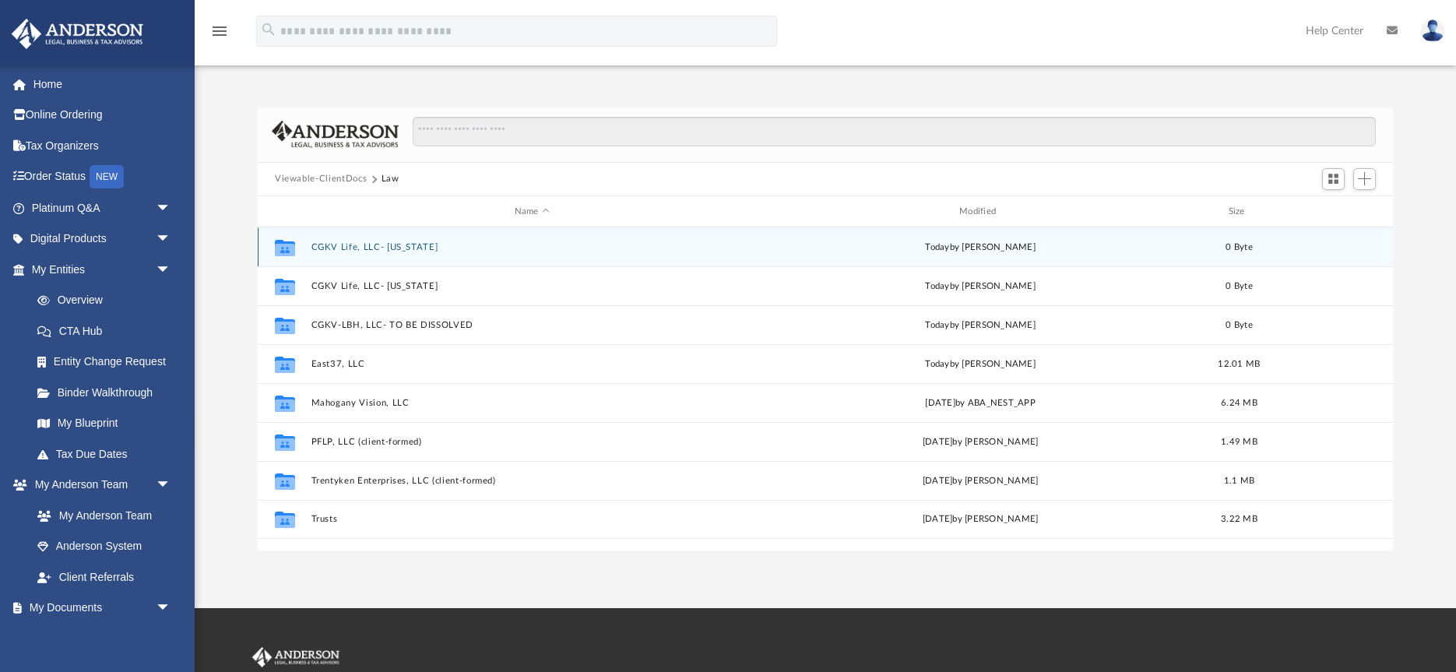
click at [376, 247] on button "CGKV Life, LLC- Texas" at bounding box center [531, 247] width 441 height 10
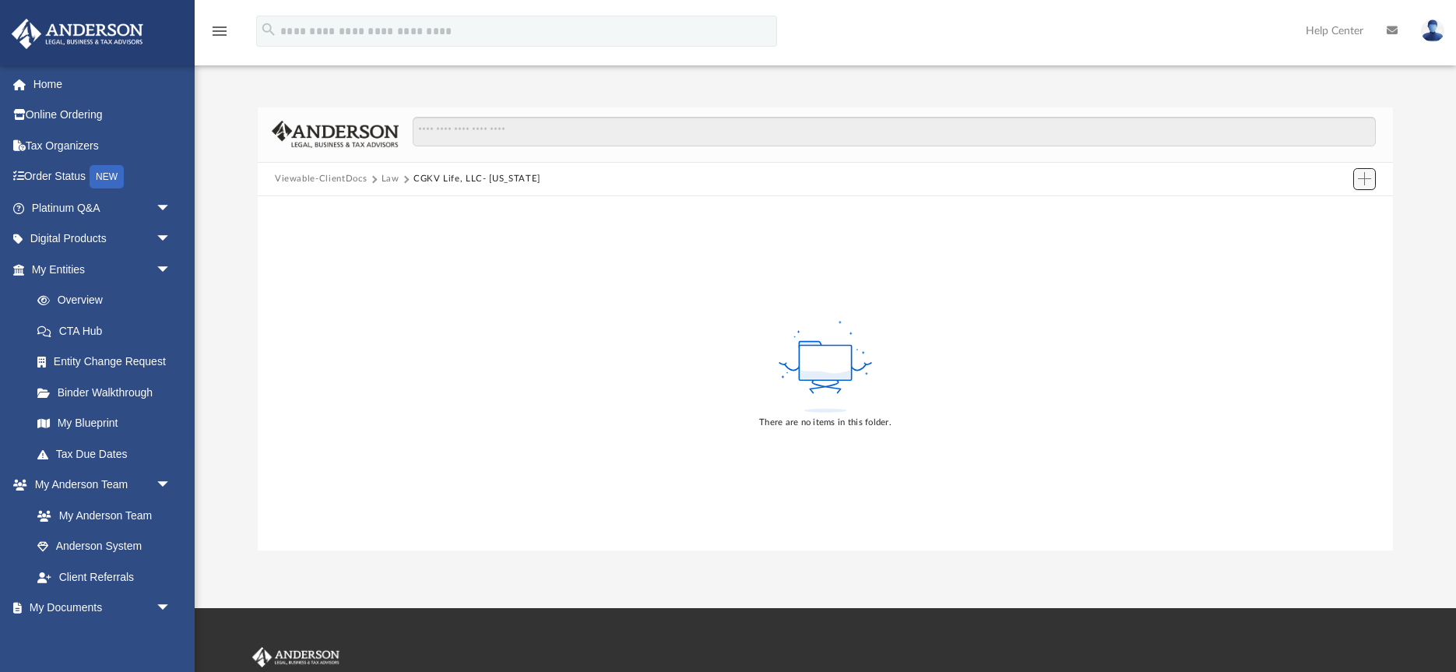
click at [1366, 182] on span "Add" at bounding box center [1364, 178] width 13 height 13
click at [1345, 237] on li "New Folder" at bounding box center [1342, 235] width 50 height 16
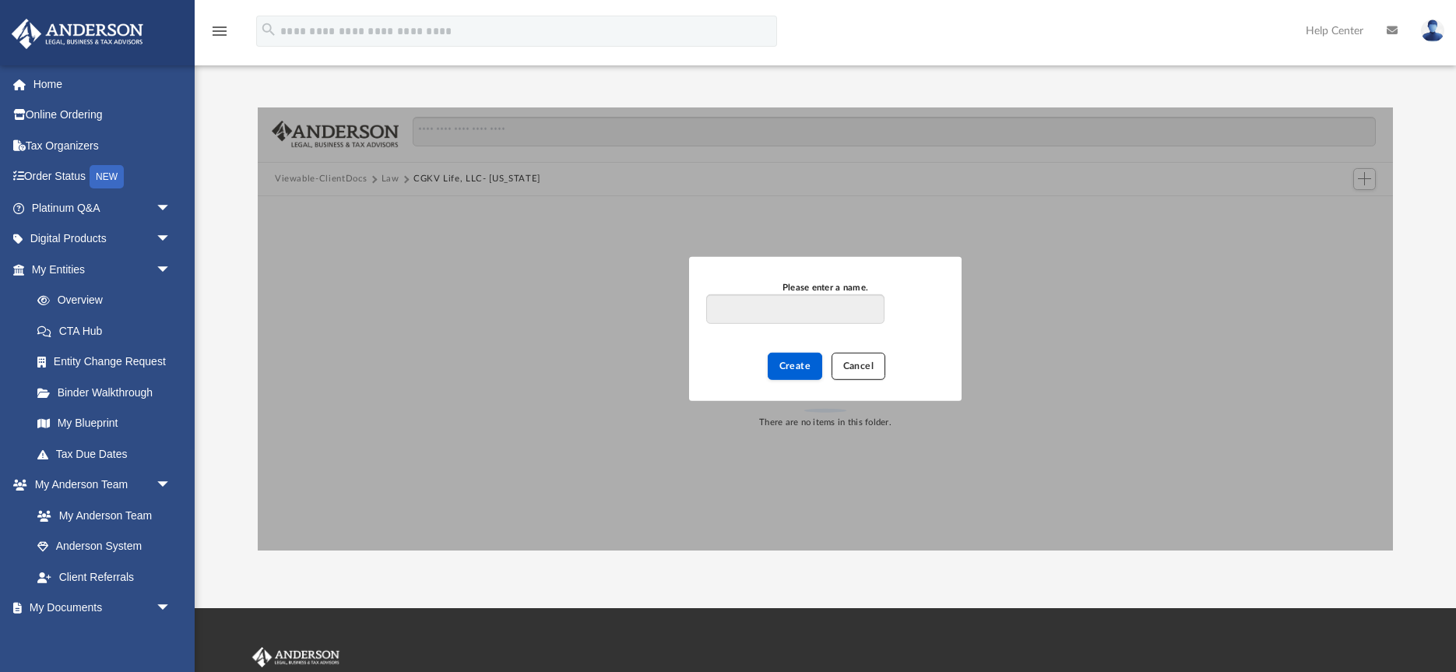
click at [859, 370] on span "Cancel" at bounding box center [858, 365] width 31 height 9
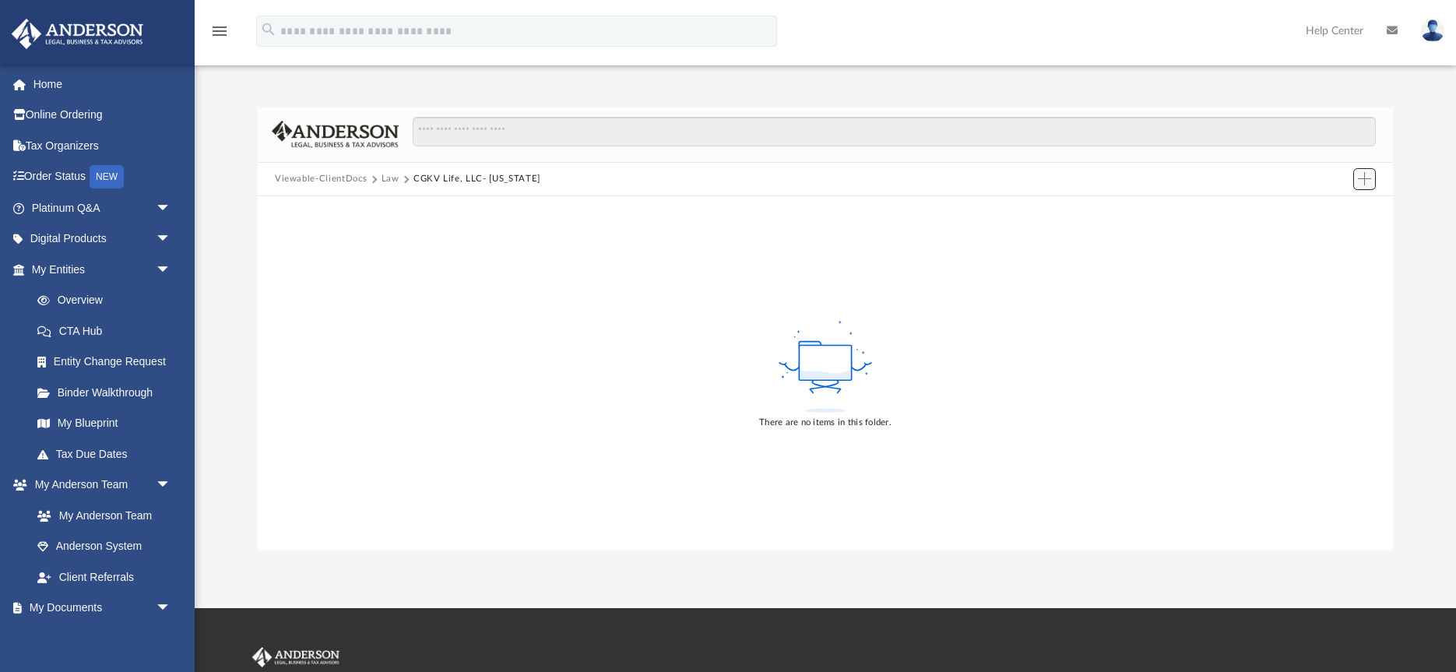
click at [1359, 177] on span "Add" at bounding box center [1364, 178] width 13 height 13
click at [1330, 210] on li "Upload" at bounding box center [1342, 210] width 50 height 16
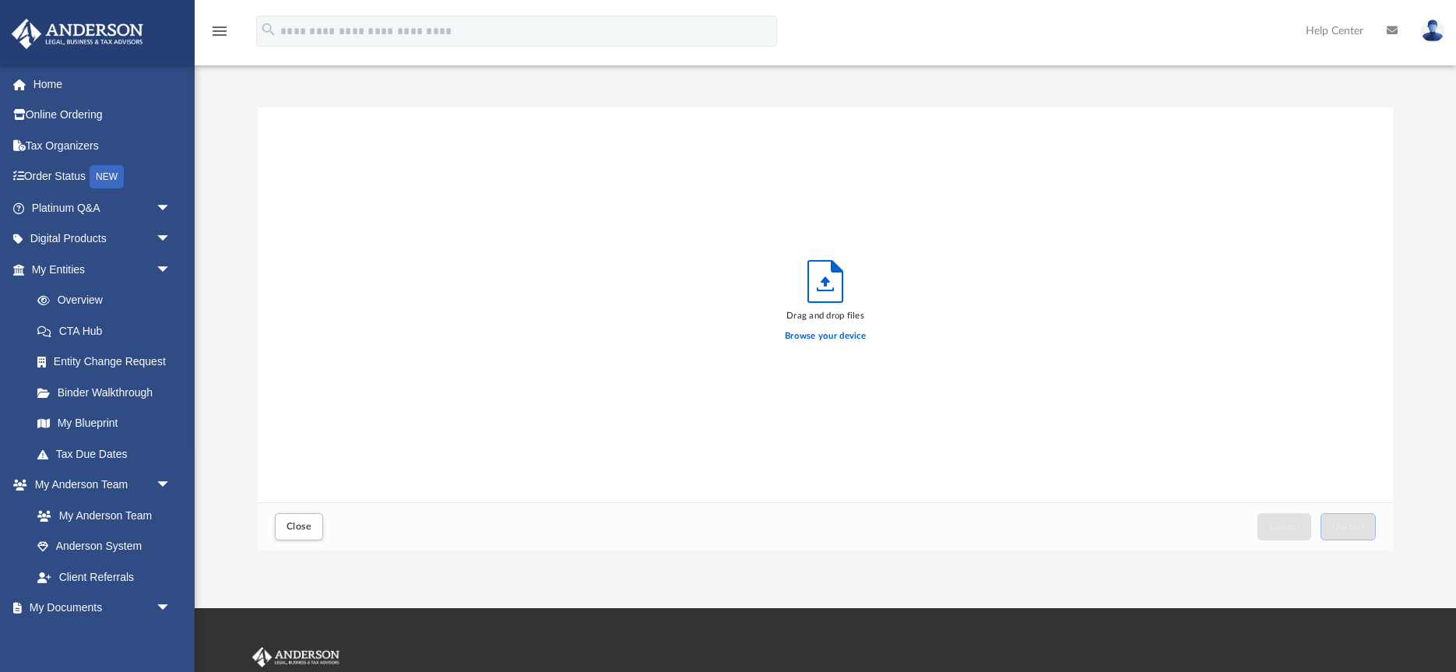
scroll to position [395, 1135]
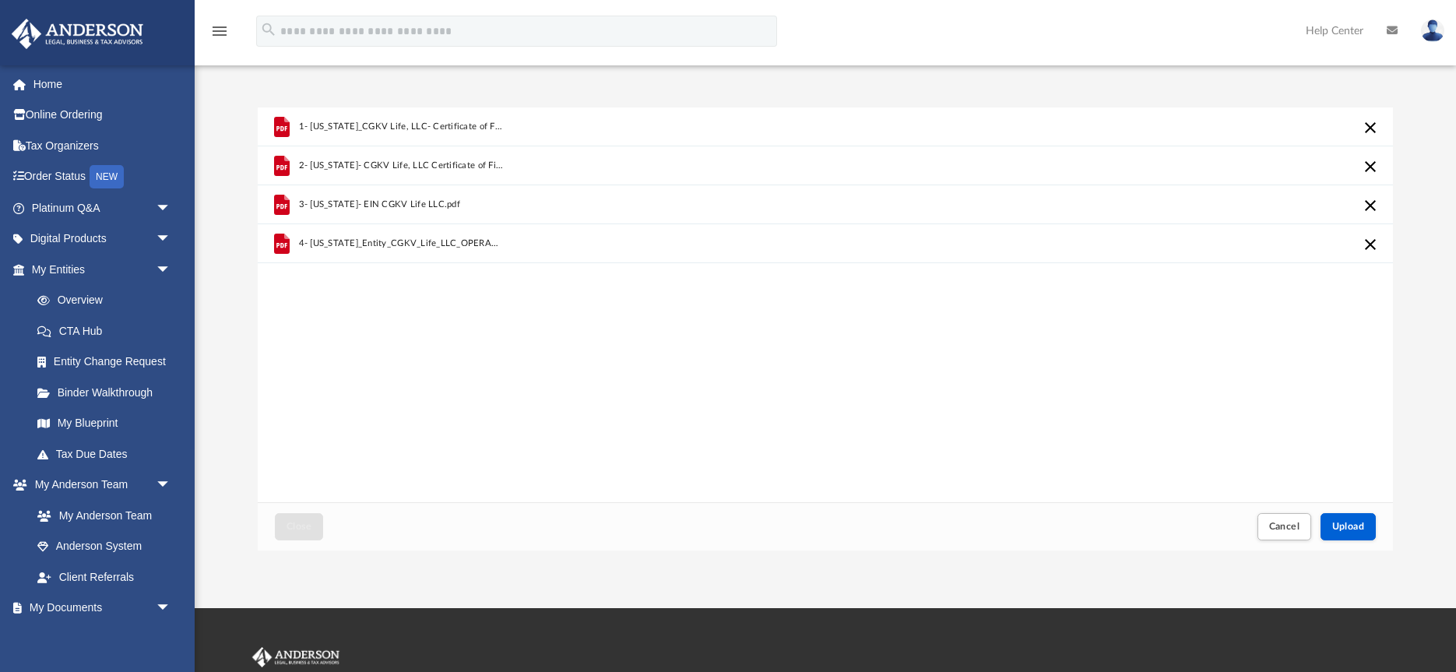
click at [702, 332] on div "1- Texas_CGKV Life, LLC- Certificate of Formation_Texas.pdf 2- TEXAS- CGKV Life…" at bounding box center [825, 304] width 1135 height 395
click at [1351, 522] on span "Upload" at bounding box center [1348, 526] width 33 height 9
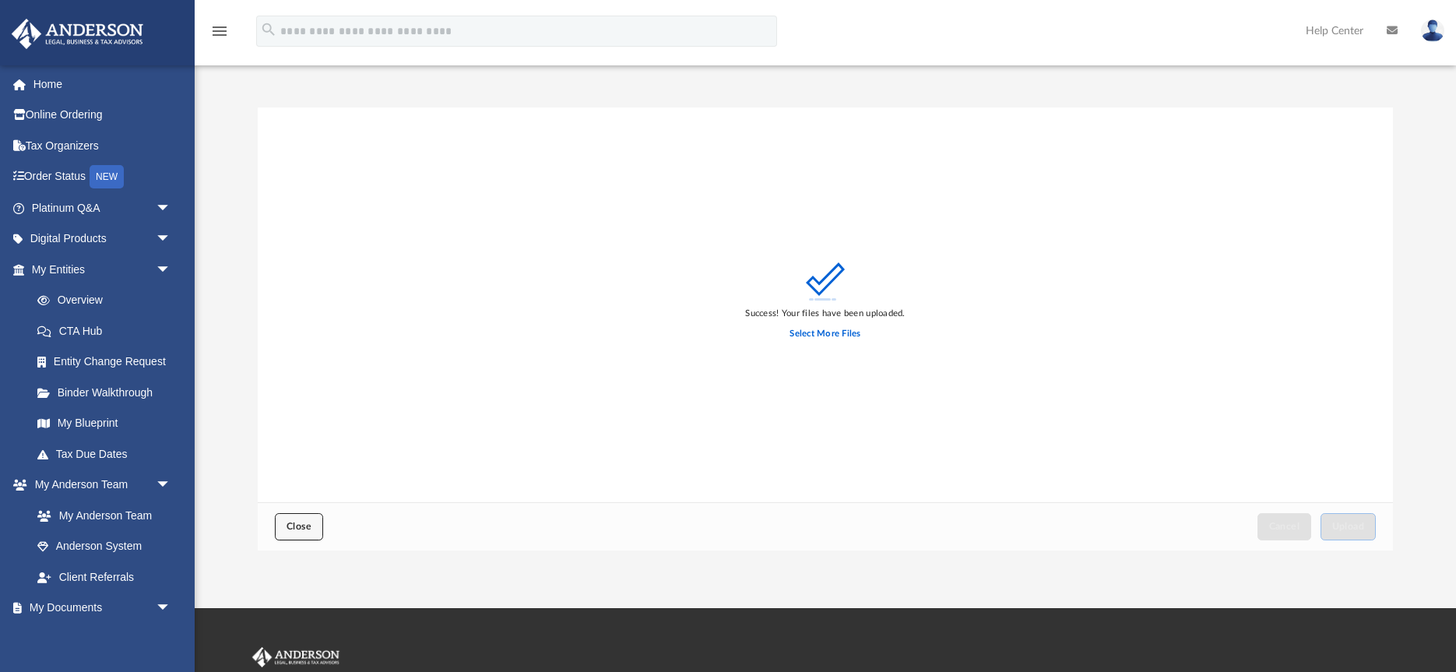
drag, startPoint x: 300, startPoint y: 529, endPoint x: 289, endPoint y: 523, distance: 12.2
click at [289, 523] on span "Close" at bounding box center [298, 526] width 25 height 9
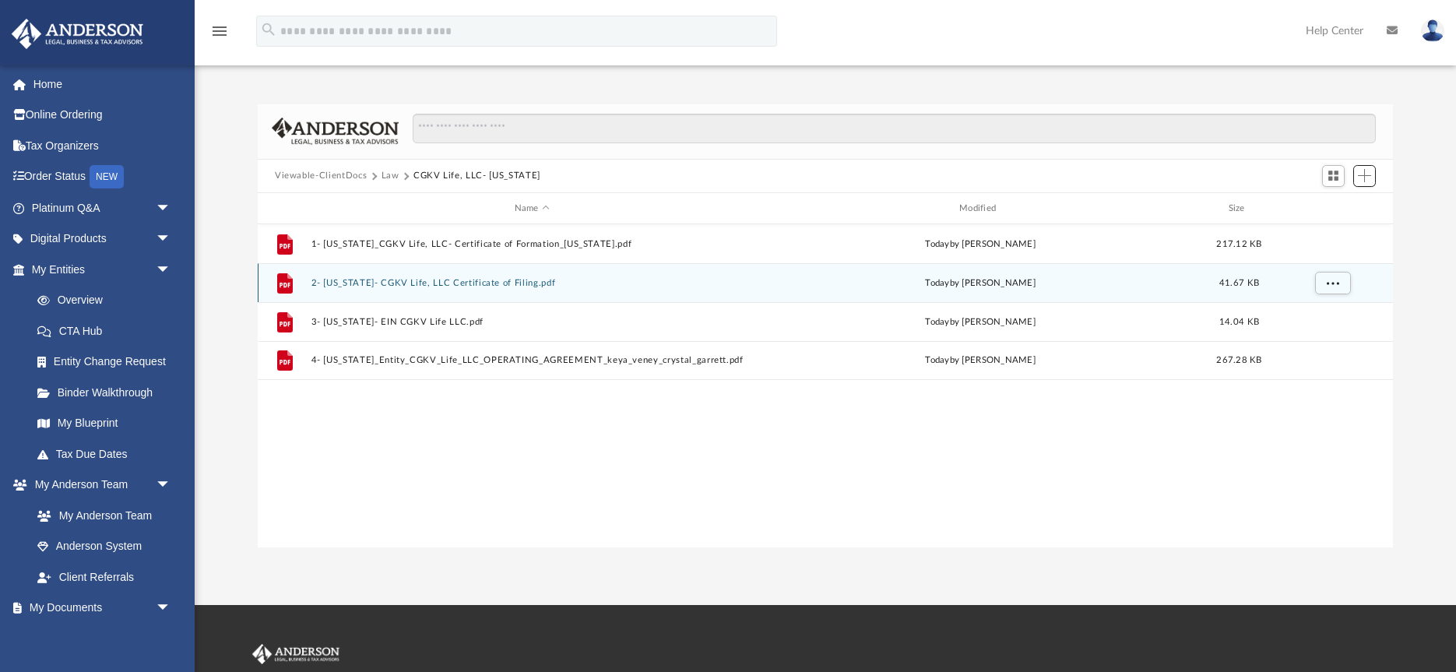
scroll to position [5, 0]
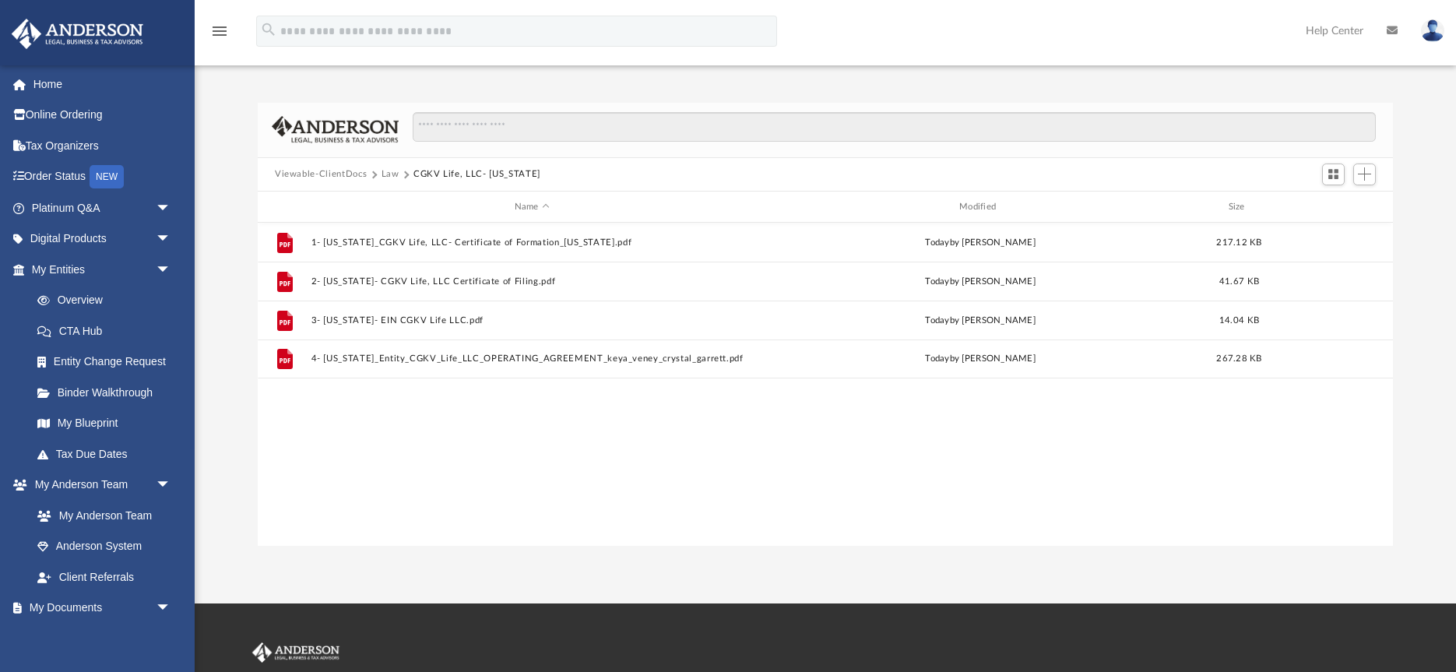
click at [386, 174] on button "Law" at bounding box center [390, 174] width 18 height 14
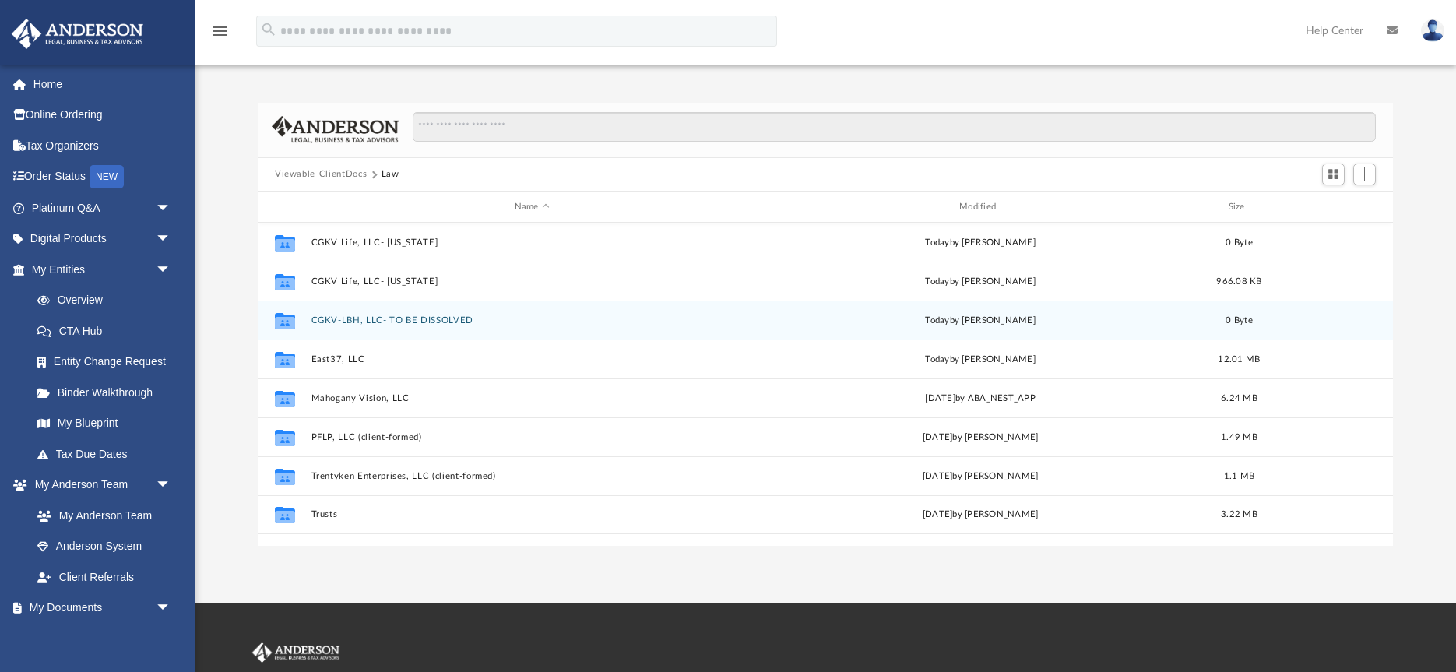
click at [467, 323] on button "CGKV-LBH, LLC- TO BE DISSOLVED" at bounding box center [531, 320] width 441 height 10
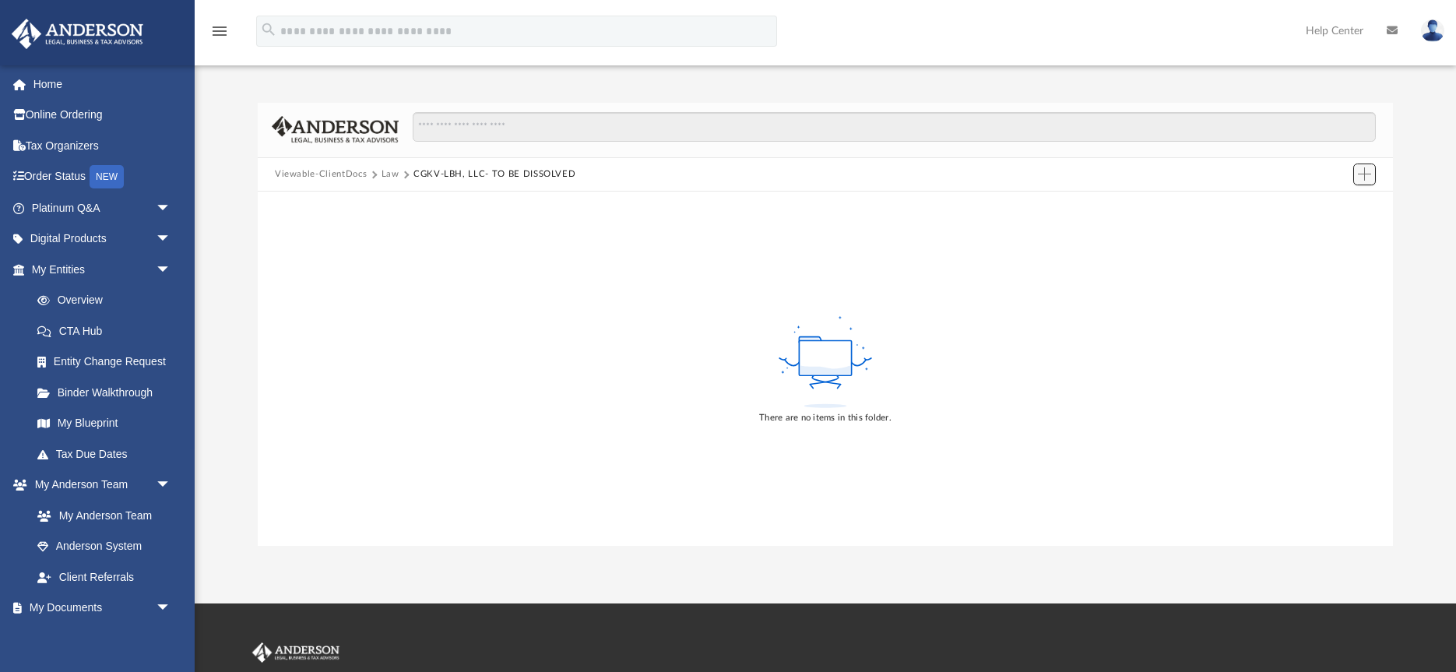
click at [1363, 170] on span "Add" at bounding box center [1364, 173] width 13 height 13
click at [1340, 206] on li "Upload" at bounding box center [1342, 206] width 50 height 16
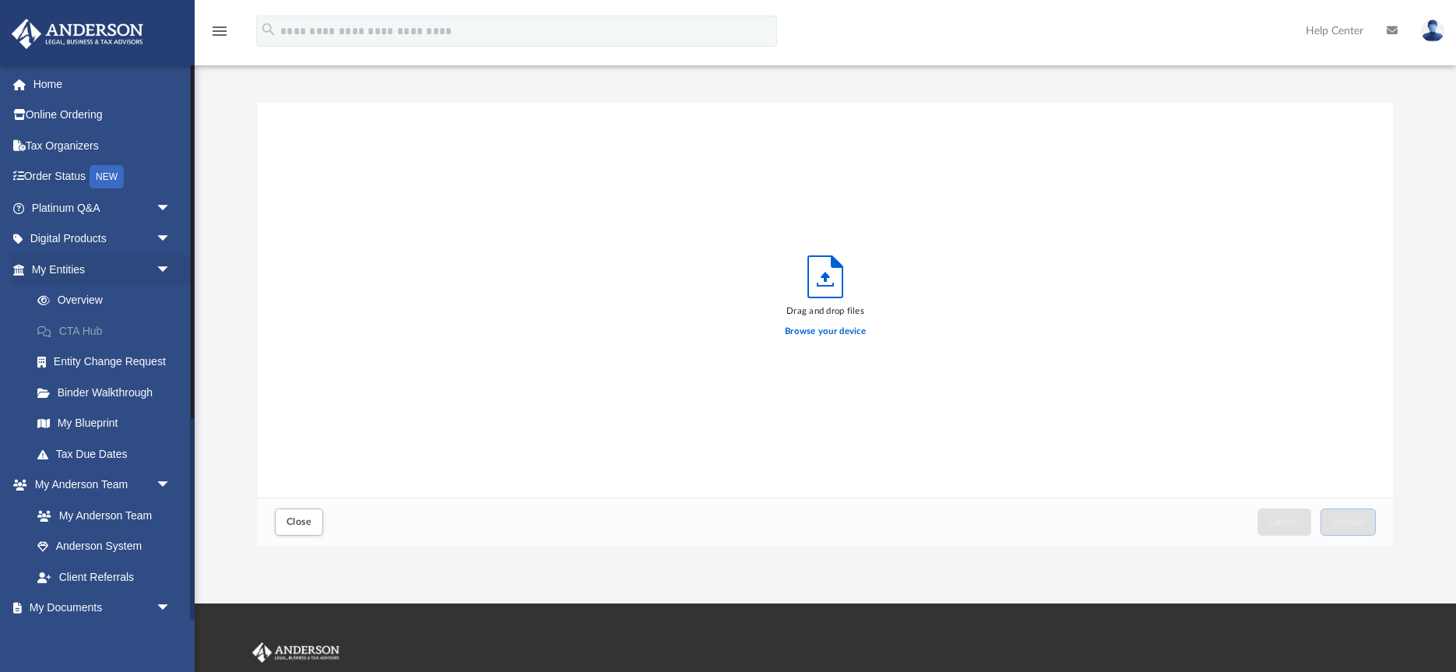
scroll to position [395, 1135]
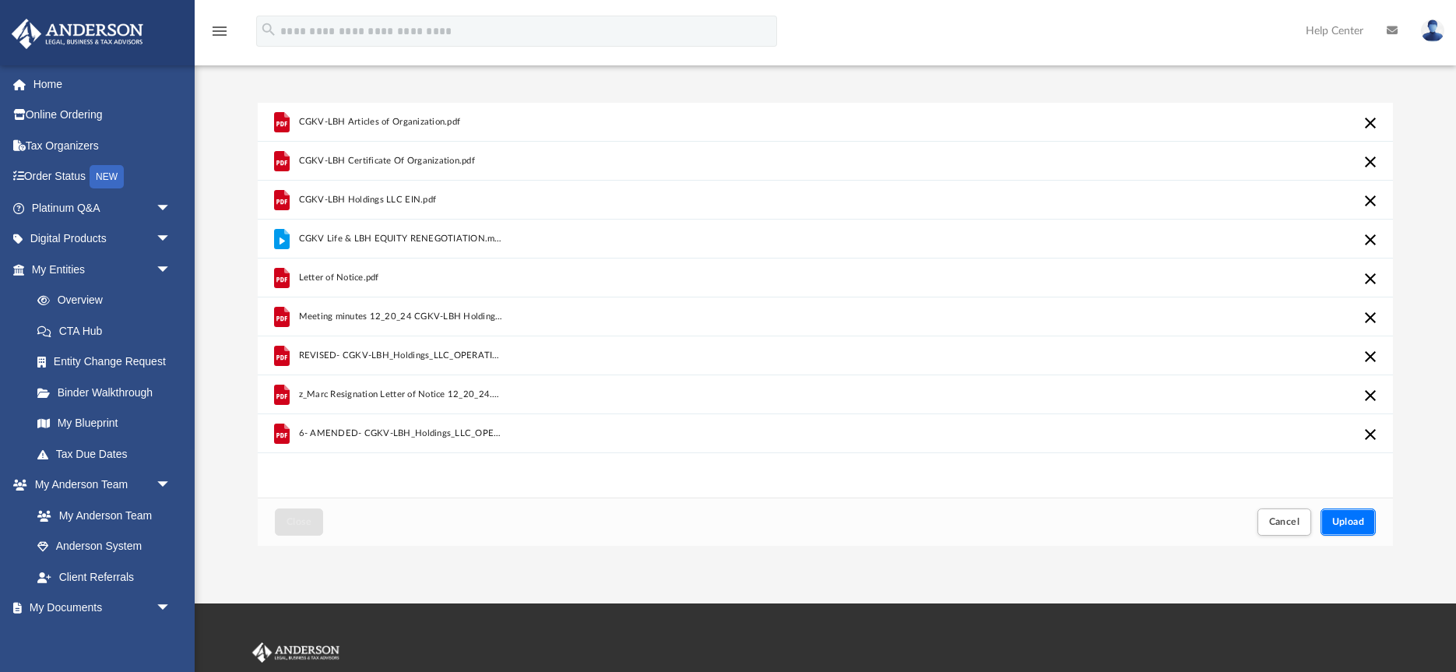
click at [1361, 525] on span "Upload" at bounding box center [1348, 521] width 33 height 9
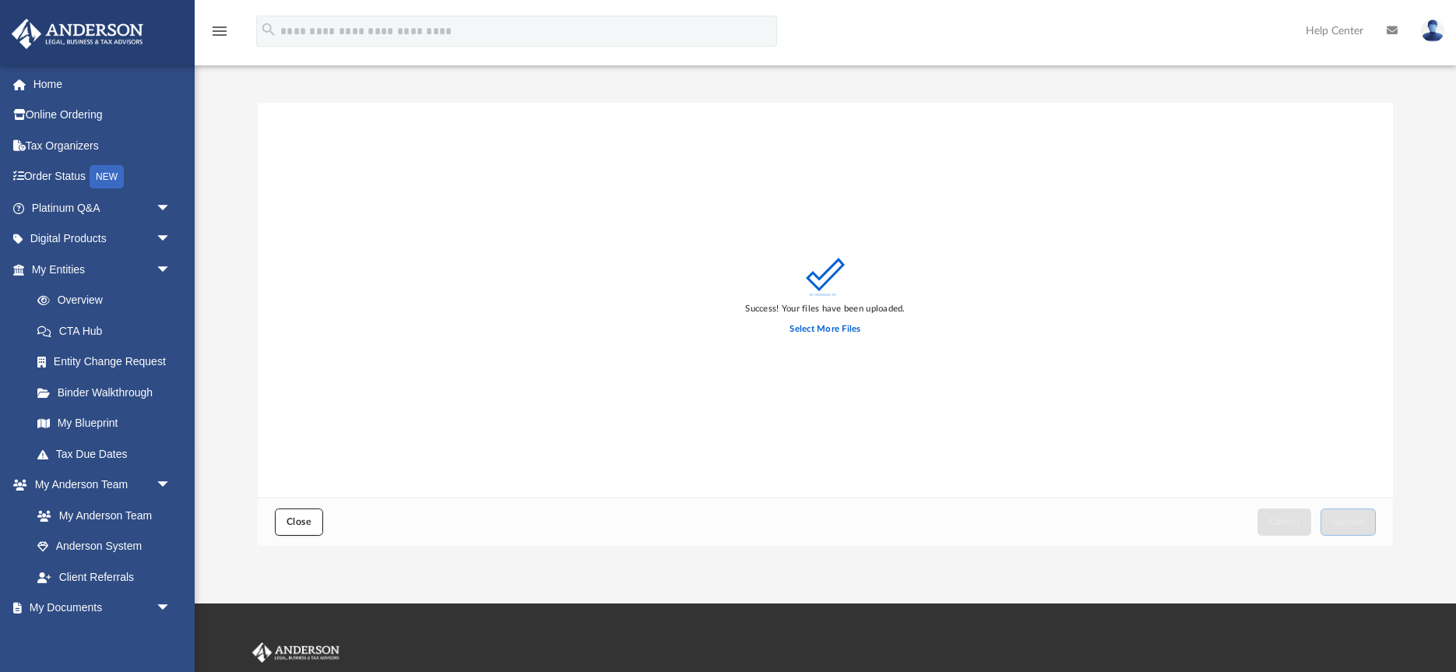
drag, startPoint x: 294, startPoint y: 517, endPoint x: 349, endPoint y: 510, distance: 54.9
click at [294, 517] on span "Close" at bounding box center [298, 521] width 25 height 9
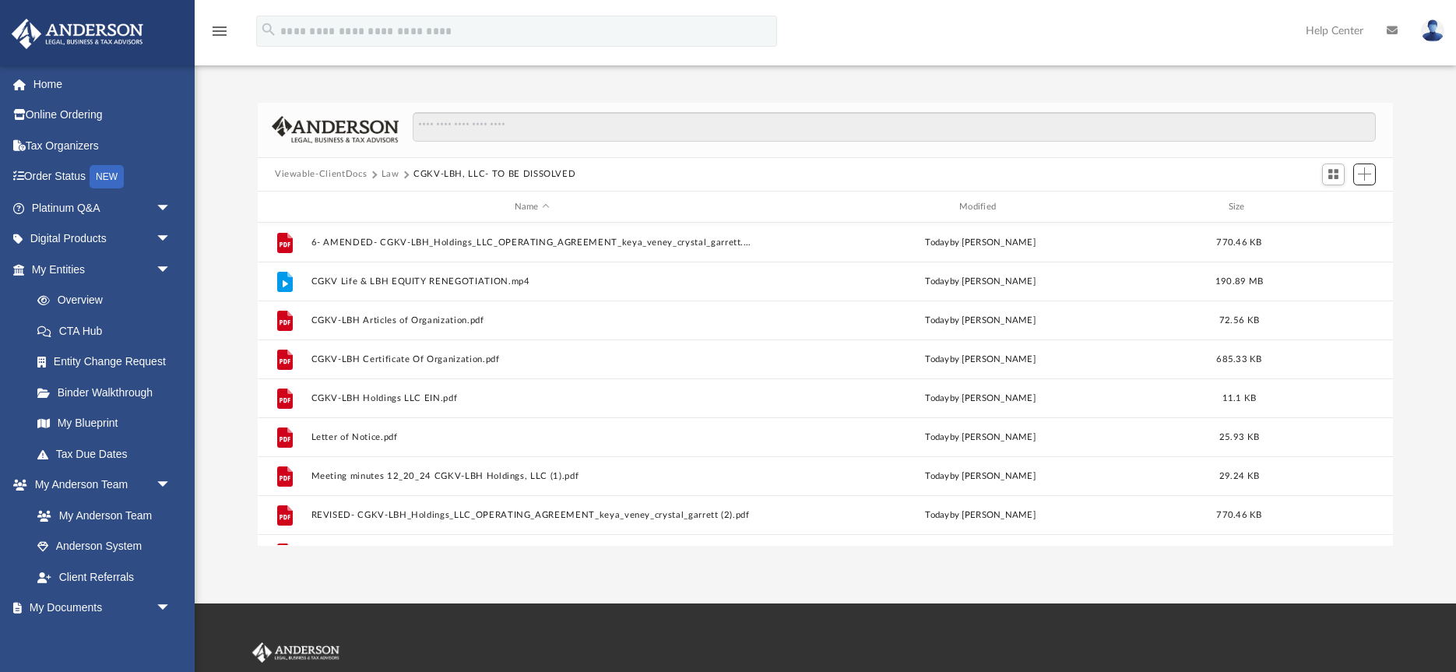
scroll to position [354, 1135]
click at [388, 176] on button "Law" at bounding box center [390, 174] width 18 height 14
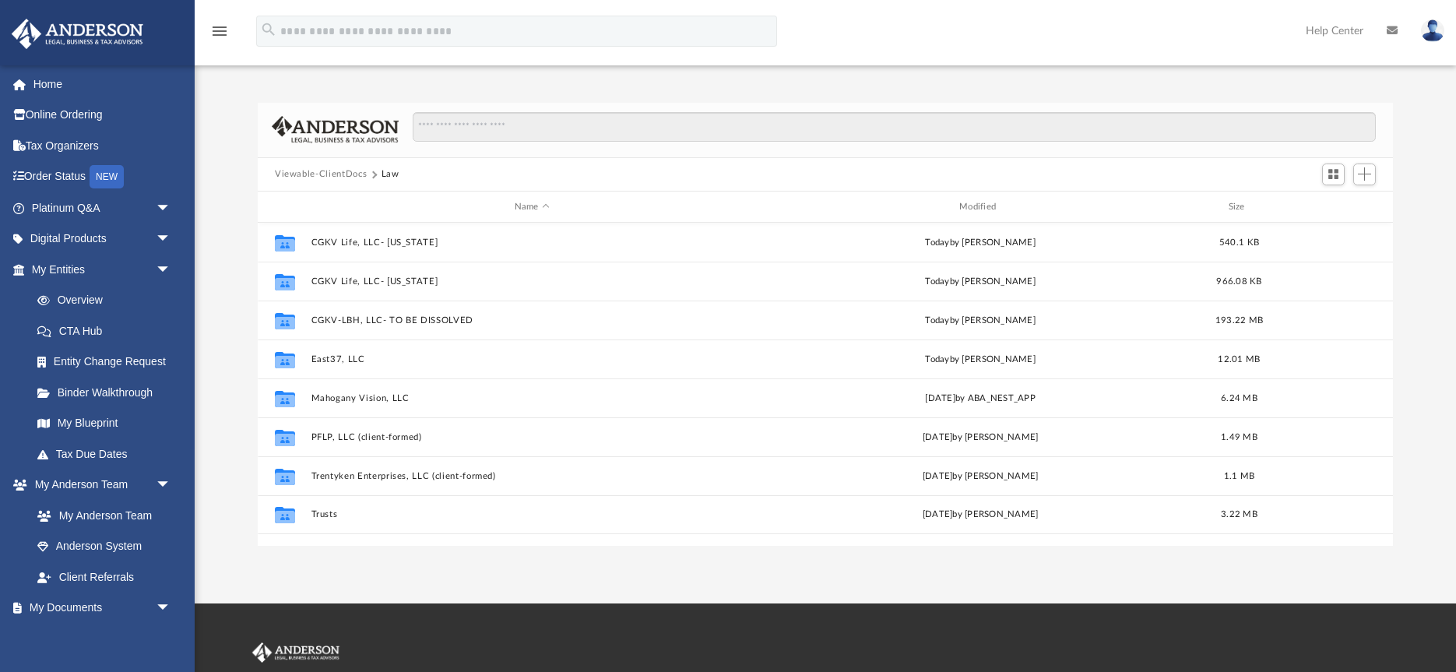
click at [349, 176] on button "Viewable-ClientDocs" at bounding box center [321, 174] width 92 height 14
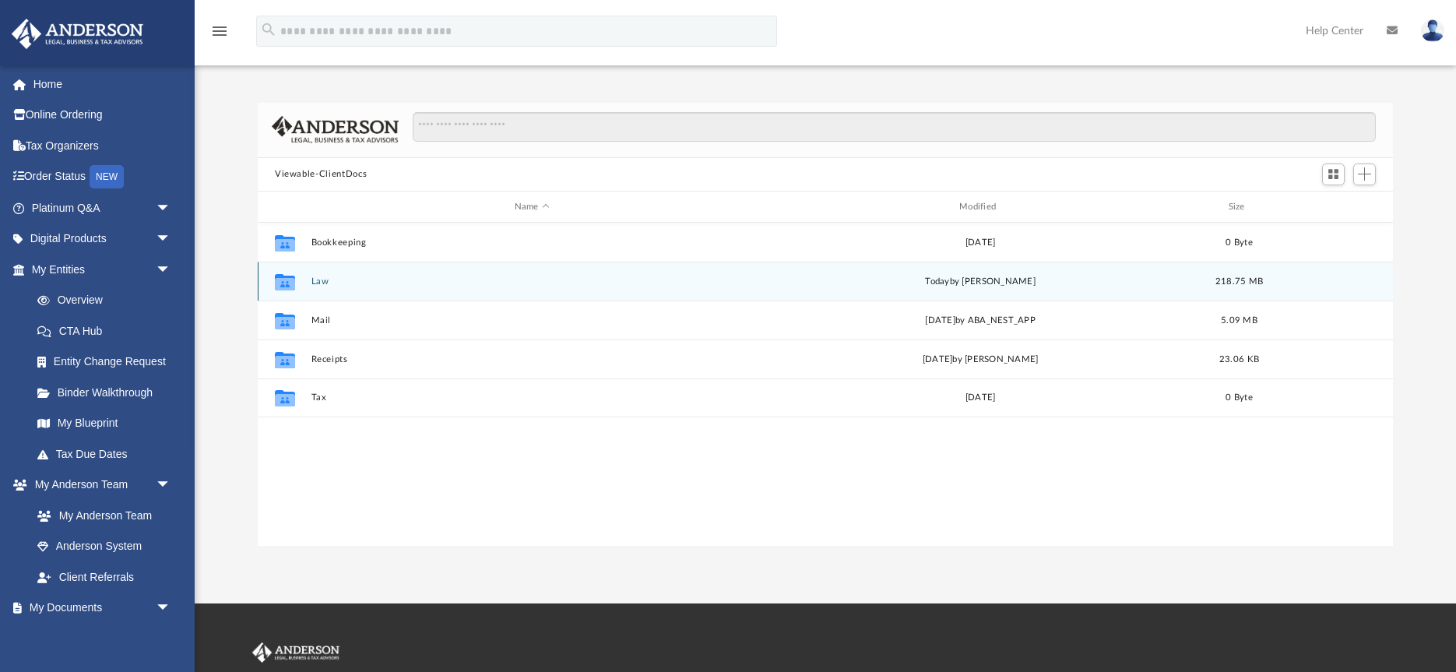
click at [323, 284] on button "Law" at bounding box center [531, 281] width 441 height 10
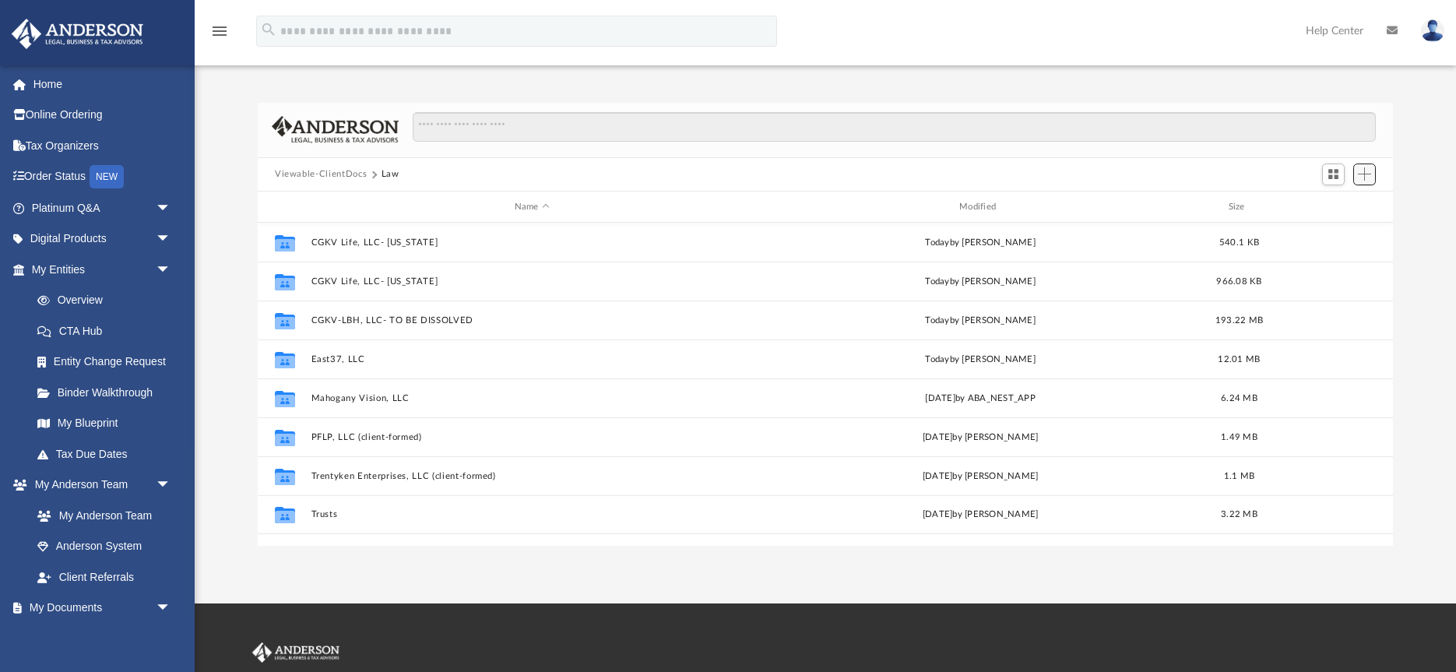
click at [1368, 179] on span "Add" at bounding box center [1364, 173] width 13 height 13
click at [1337, 230] on li "New Folder" at bounding box center [1342, 230] width 50 height 16
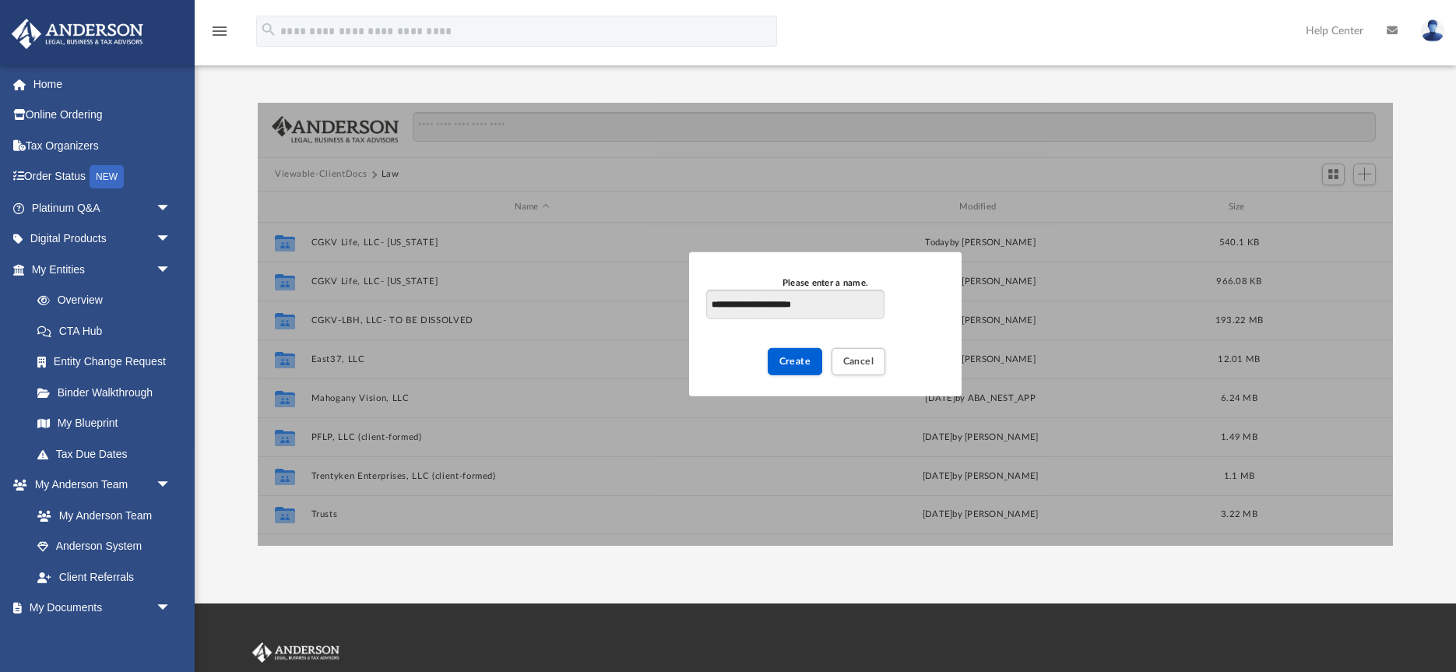
click at [858, 305] on input "**********" at bounding box center [795, 305] width 178 height 30
drag, startPoint x: 753, startPoint y: 302, endPoint x: 789, endPoint y: 304, distance: 35.8
click at [753, 302] on input "**********" at bounding box center [795, 305] width 178 height 30
type input "**********"
click at [792, 357] on span "Create" at bounding box center [795, 361] width 32 height 9
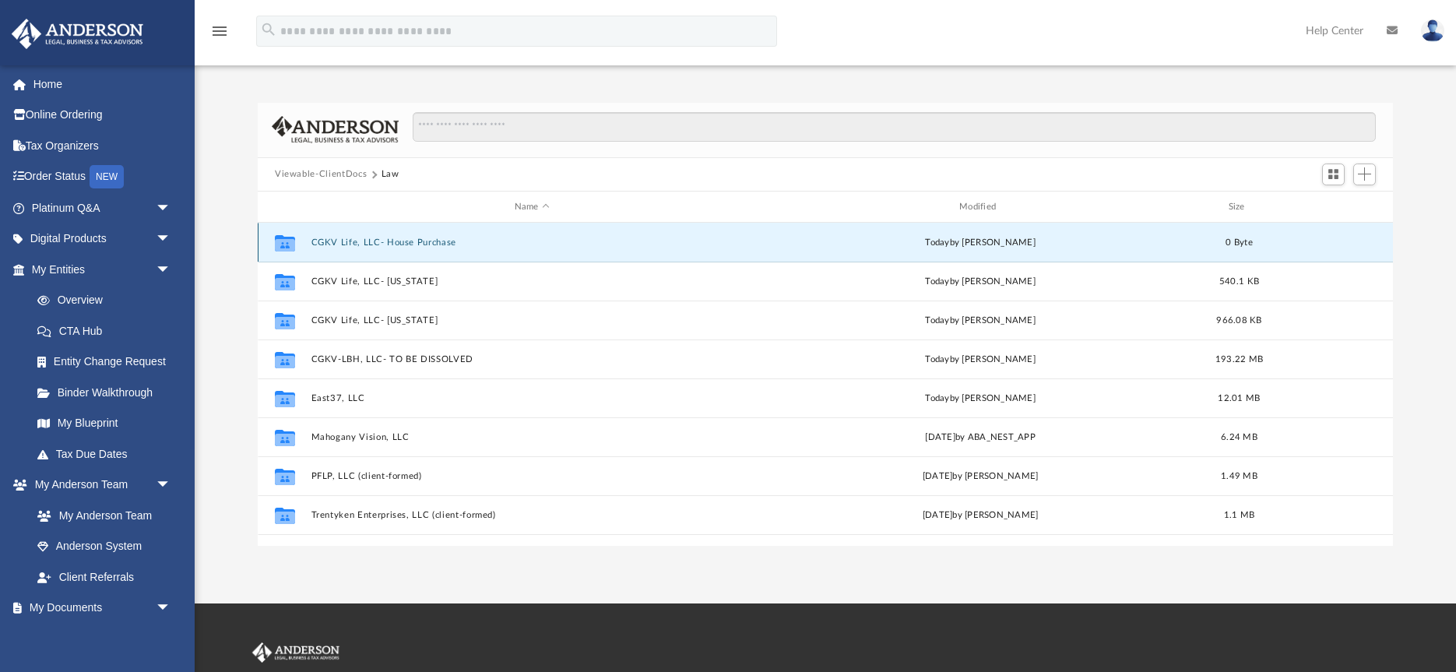
drag, startPoint x: 409, startPoint y: 239, endPoint x: 497, endPoint y: 240, distance: 88.7
click at [409, 239] on button "CGKV Life, LLC- House Purchase" at bounding box center [531, 242] width 441 height 10
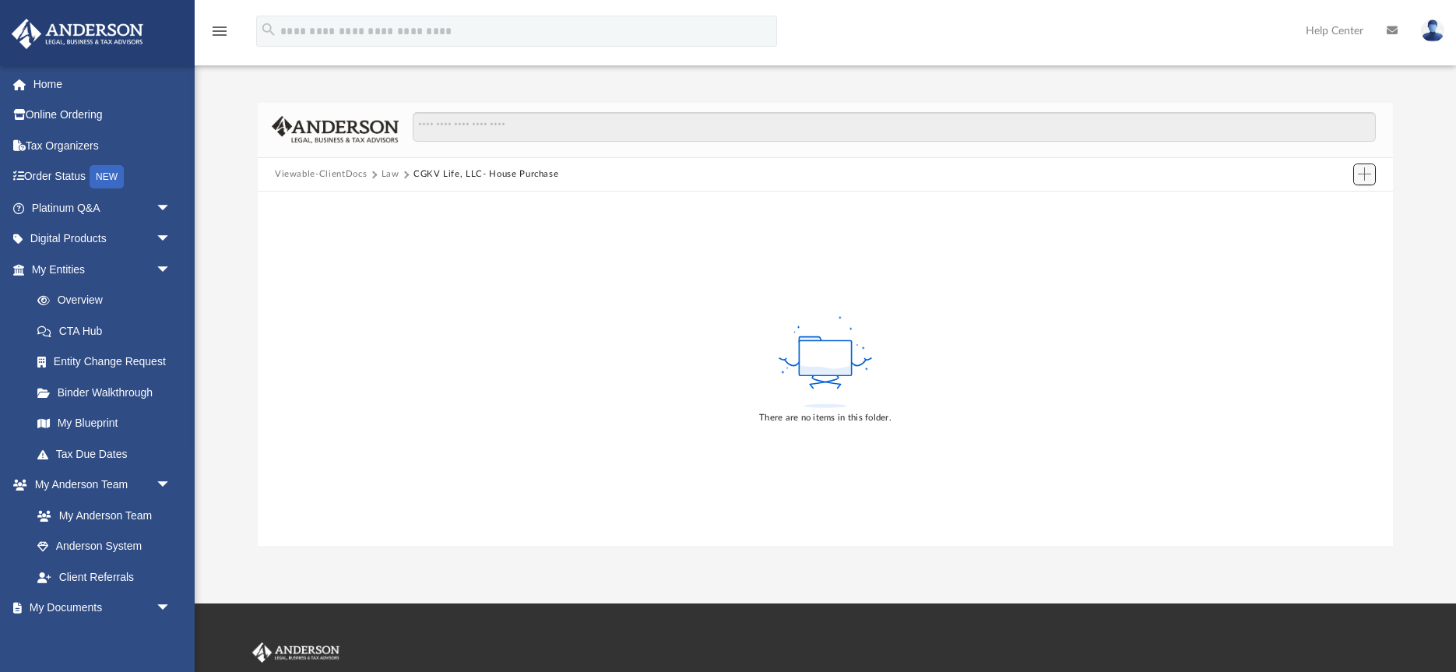
click at [1365, 177] on span "Add" at bounding box center [1364, 173] width 13 height 13
click at [1337, 208] on li "Upload" at bounding box center [1342, 206] width 50 height 16
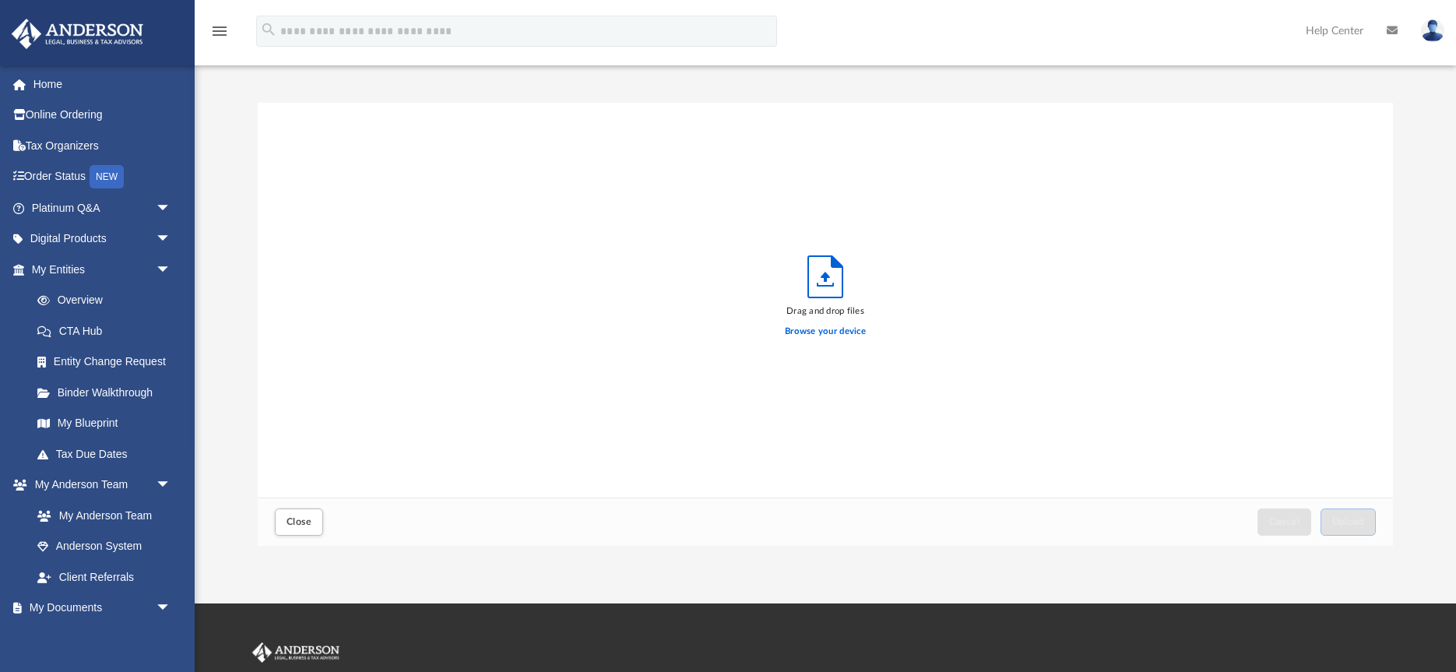
scroll to position [395, 1135]
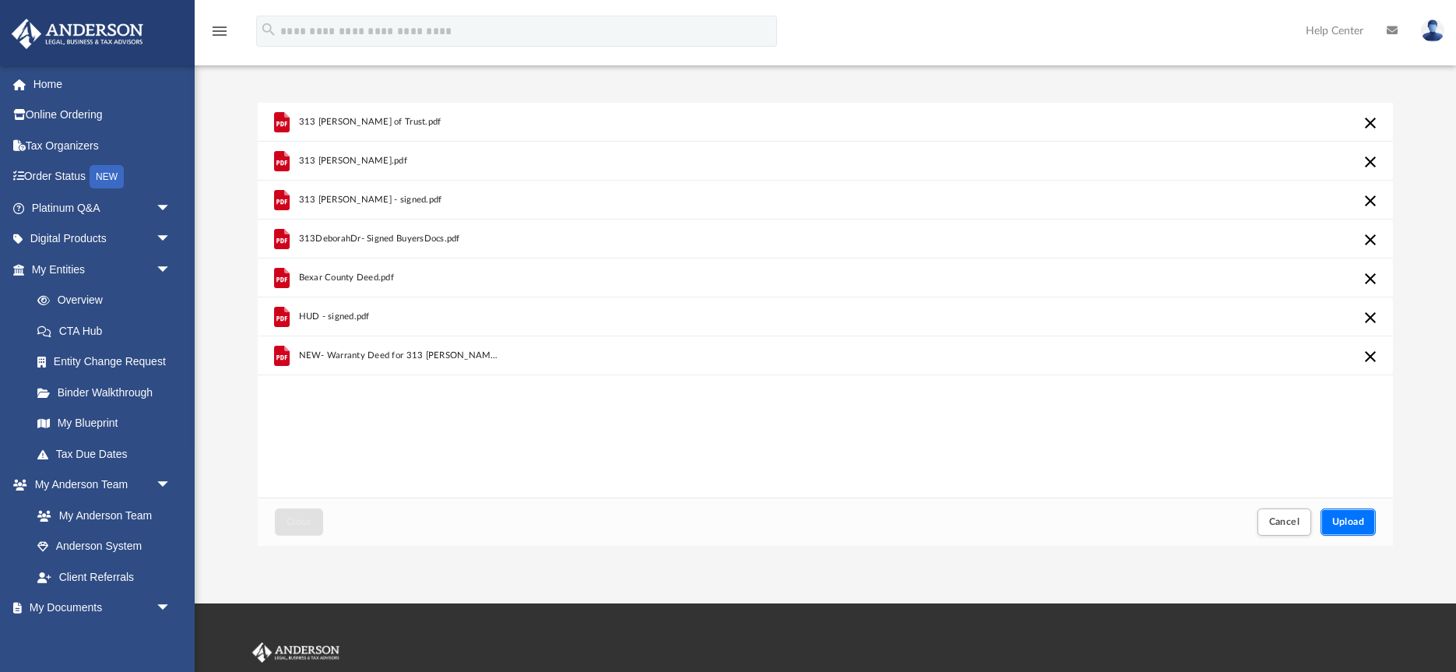
click at [1351, 520] on span "Upload" at bounding box center [1348, 521] width 33 height 9
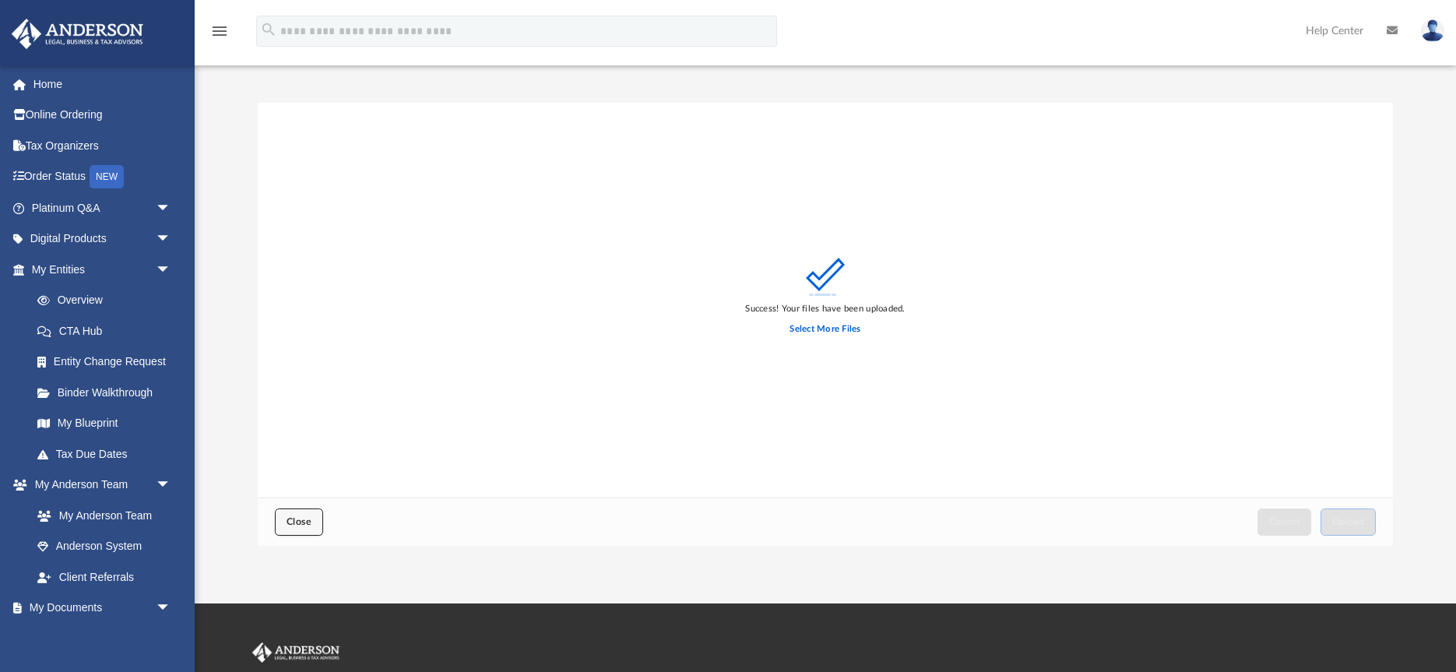
click at [301, 524] on span "Close" at bounding box center [298, 521] width 25 height 9
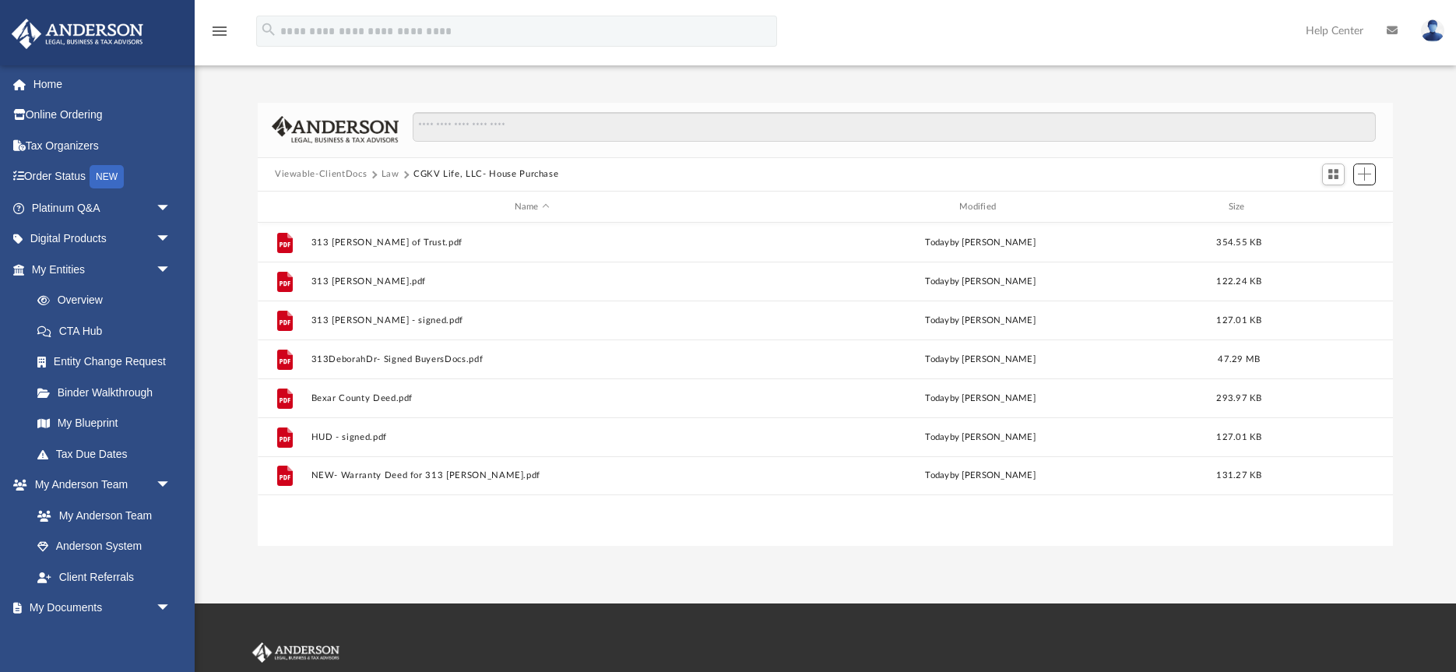
scroll to position [354, 1135]
click at [388, 174] on button "Law" at bounding box center [390, 174] width 18 height 14
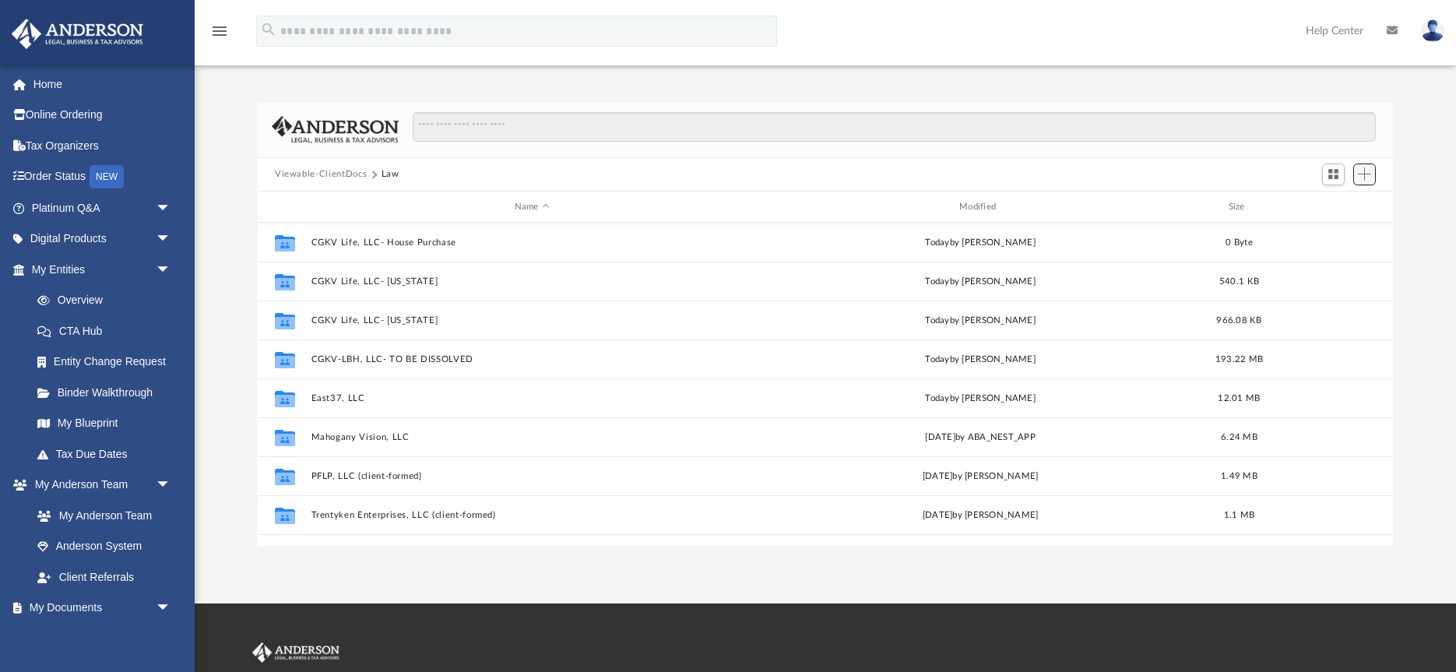
click at [1369, 171] on span "Add" at bounding box center [1364, 173] width 13 height 13
click at [1341, 232] on li "New Folder" at bounding box center [1342, 230] width 50 height 16
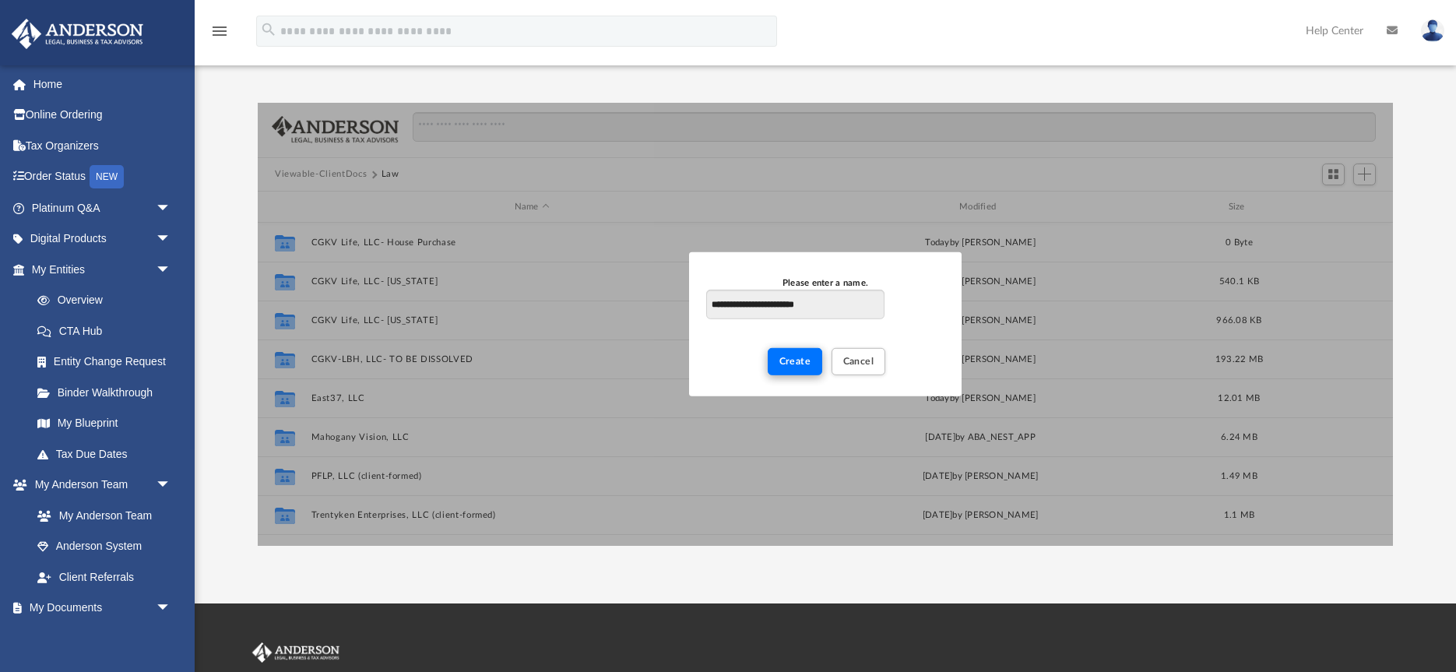
type input "**********"
click at [806, 369] on button "Create" at bounding box center [795, 361] width 55 height 27
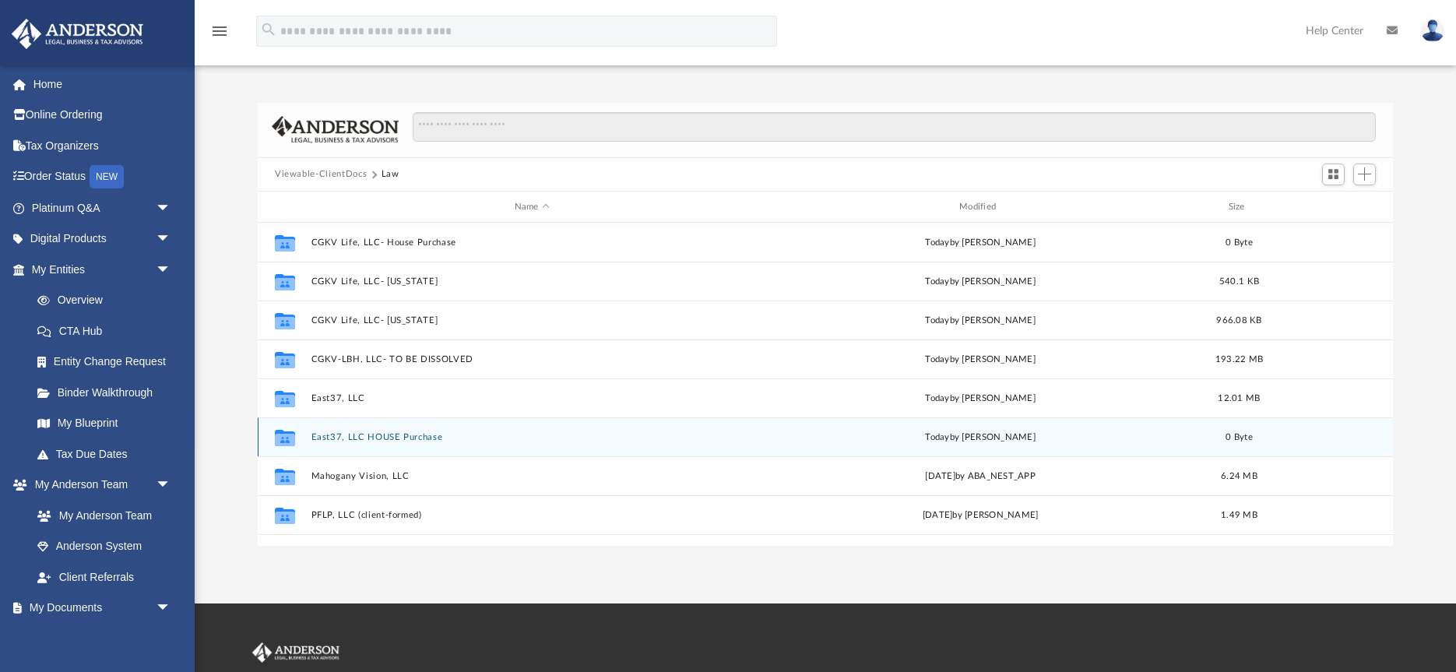
click at [452, 444] on div "Collaborated Folder East37, LLC HOUSE Purchase today by Keya Veney 0 Byte" at bounding box center [825, 436] width 1135 height 39
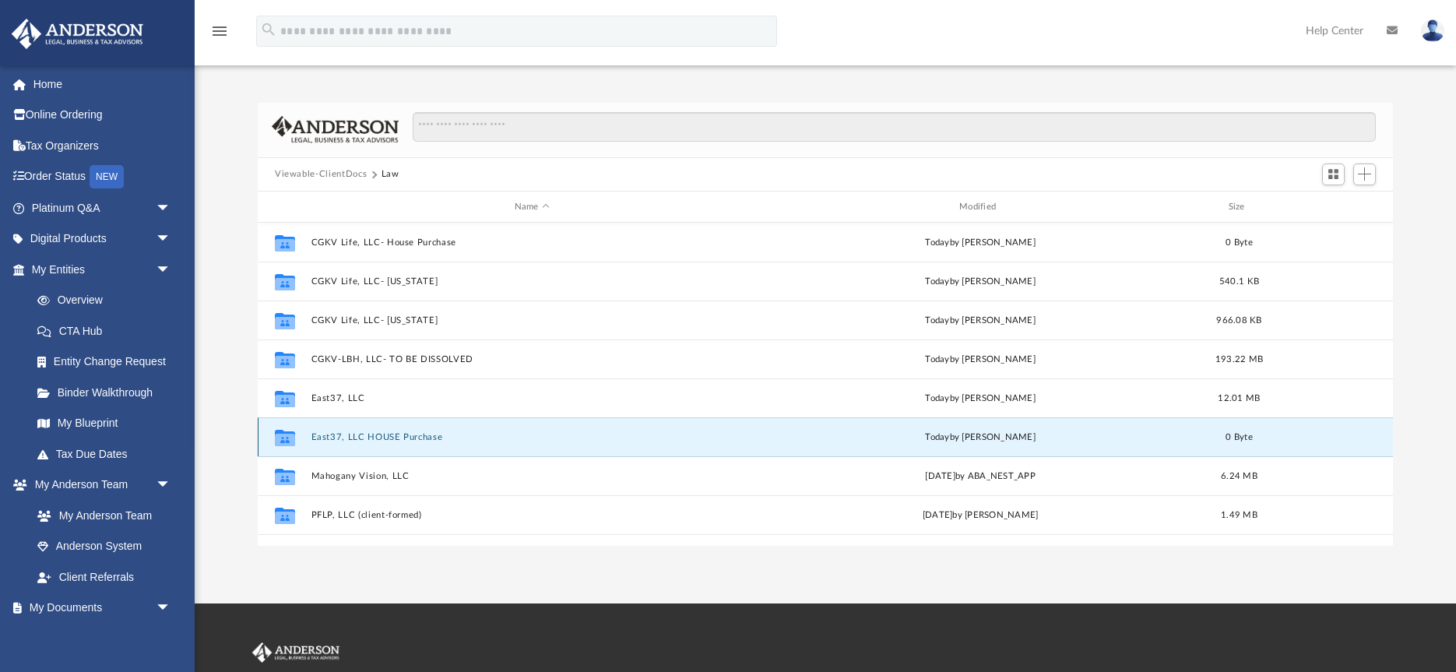
click at [424, 440] on button "East37, LLC HOUSE Purchase" at bounding box center [531, 437] width 441 height 10
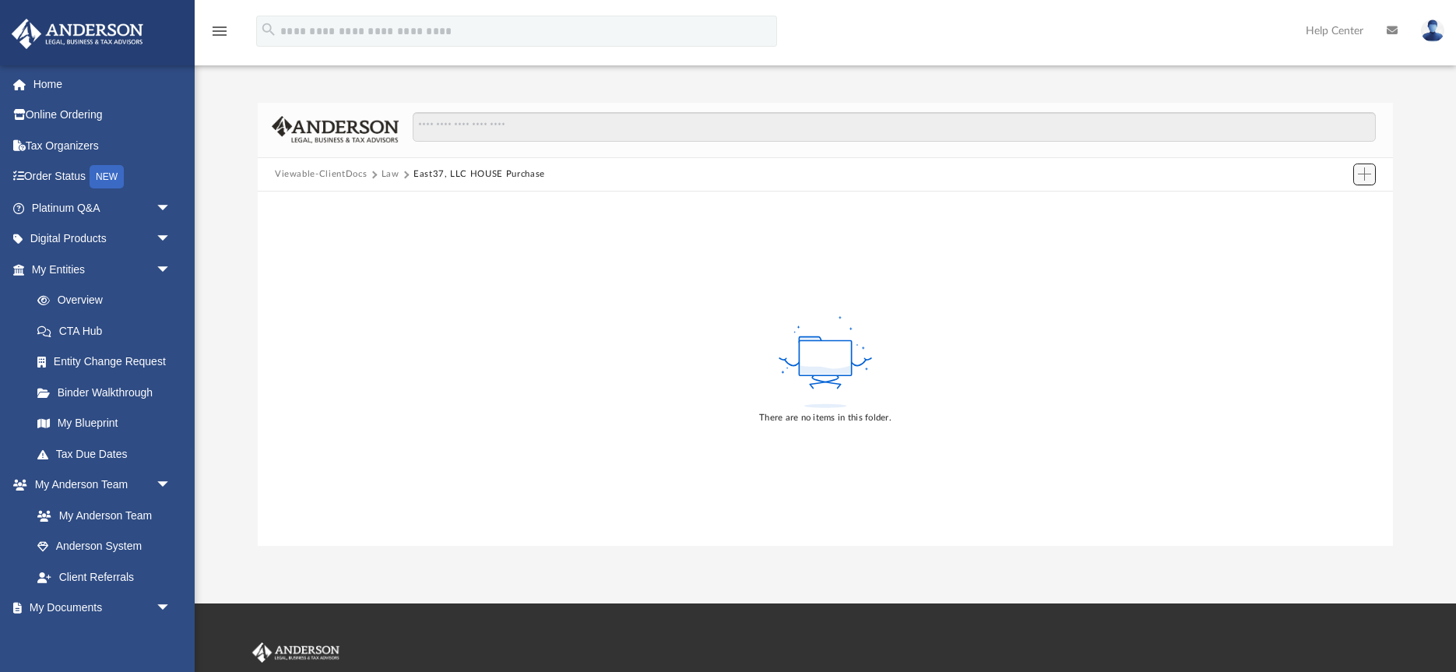
click at [1359, 181] on button "Add" at bounding box center [1364, 174] width 23 height 22
click at [1327, 205] on li "Upload" at bounding box center [1342, 206] width 50 height 16
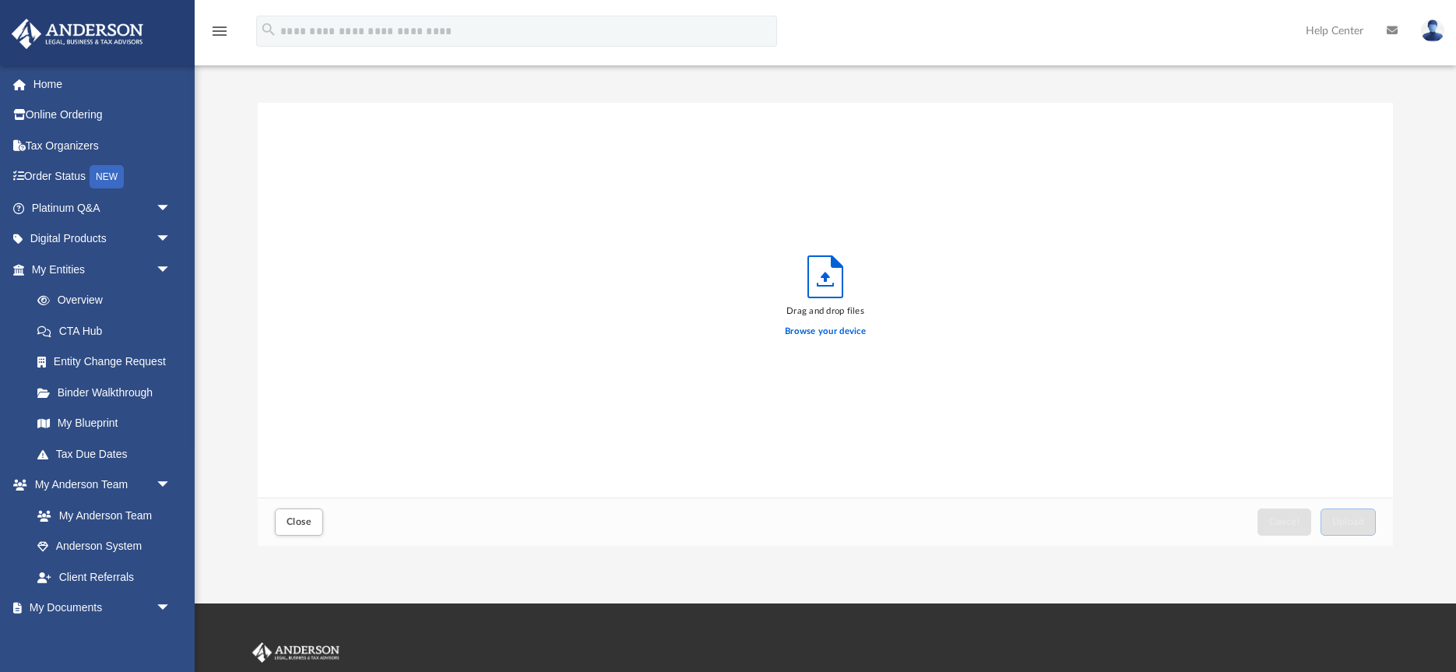
scroll to position [395, 1135]
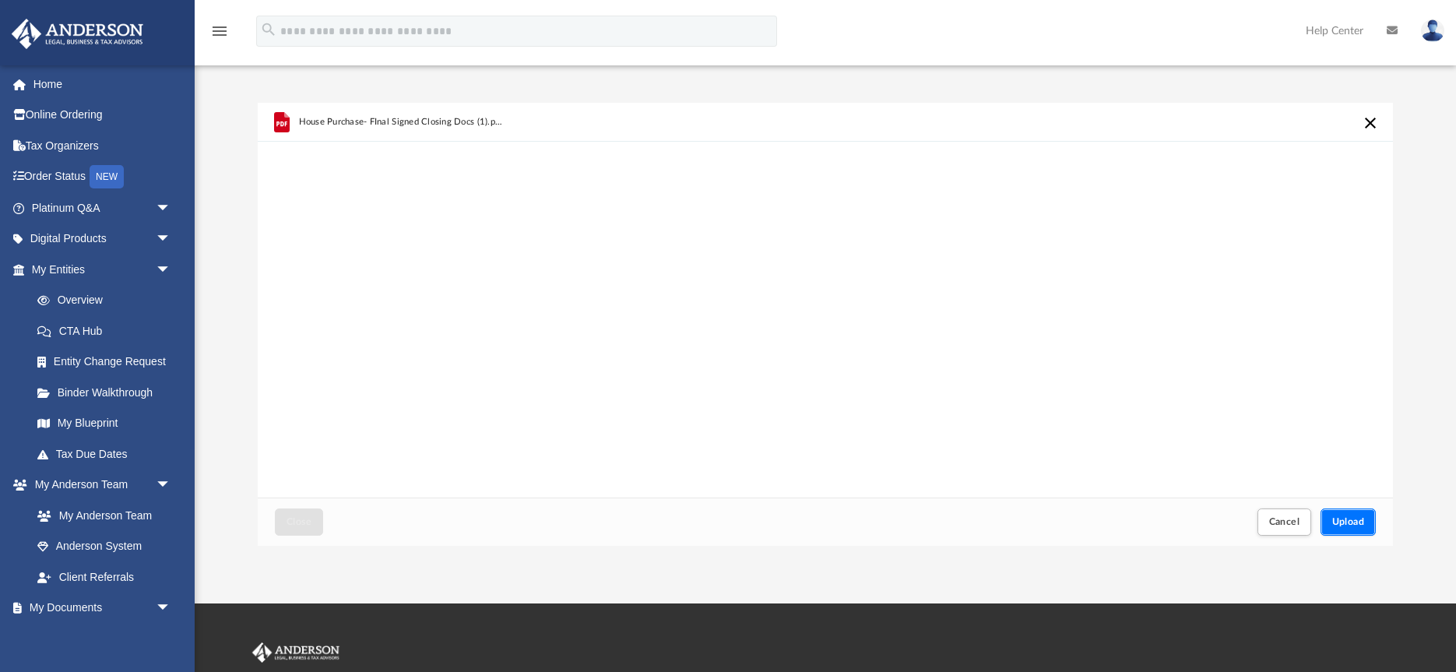
click at [1350, 517] on span "Upload" at bounding box center [1348, 521] width 33 height 9
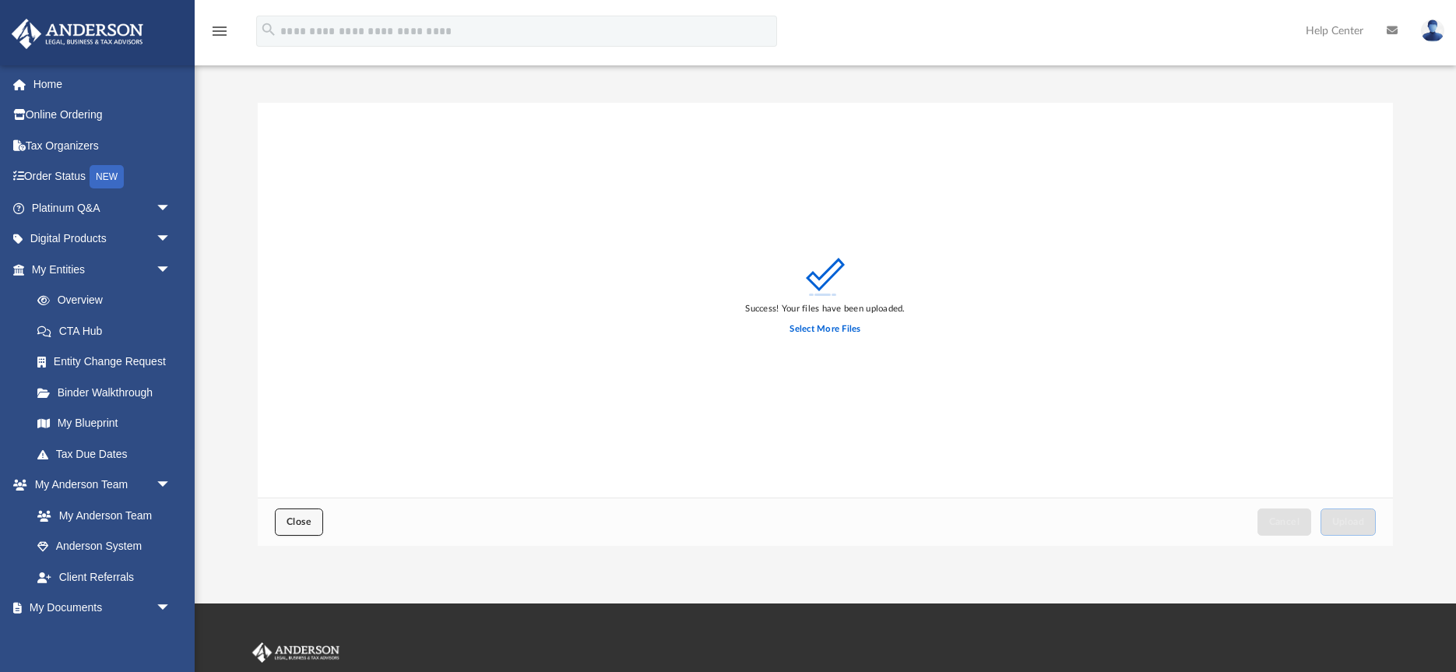
drag, startPoint x: 297, startPoint y: 517, endPoint x: 305, endPoint y: 515, distance: 8.9
click at [299, 517] on span "Close" at bounding box center [298, 521] width 25 height 9
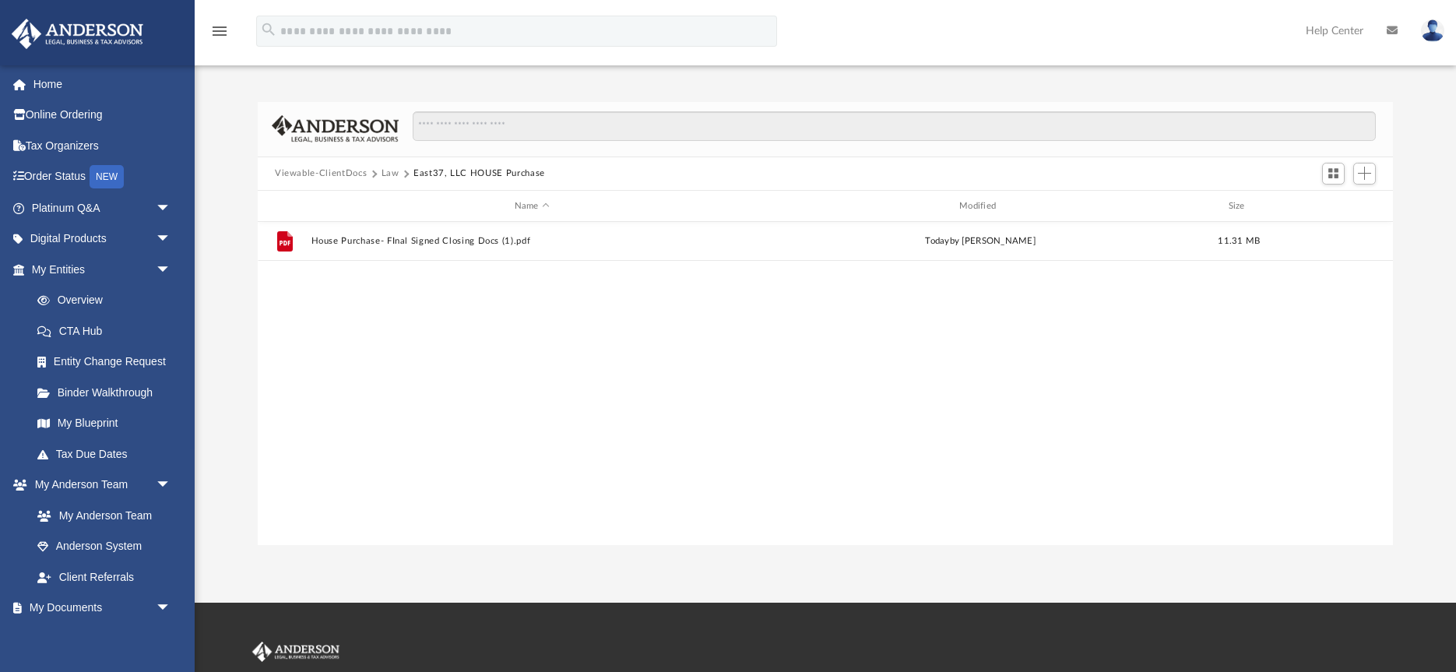
scroll to position [1, 0]
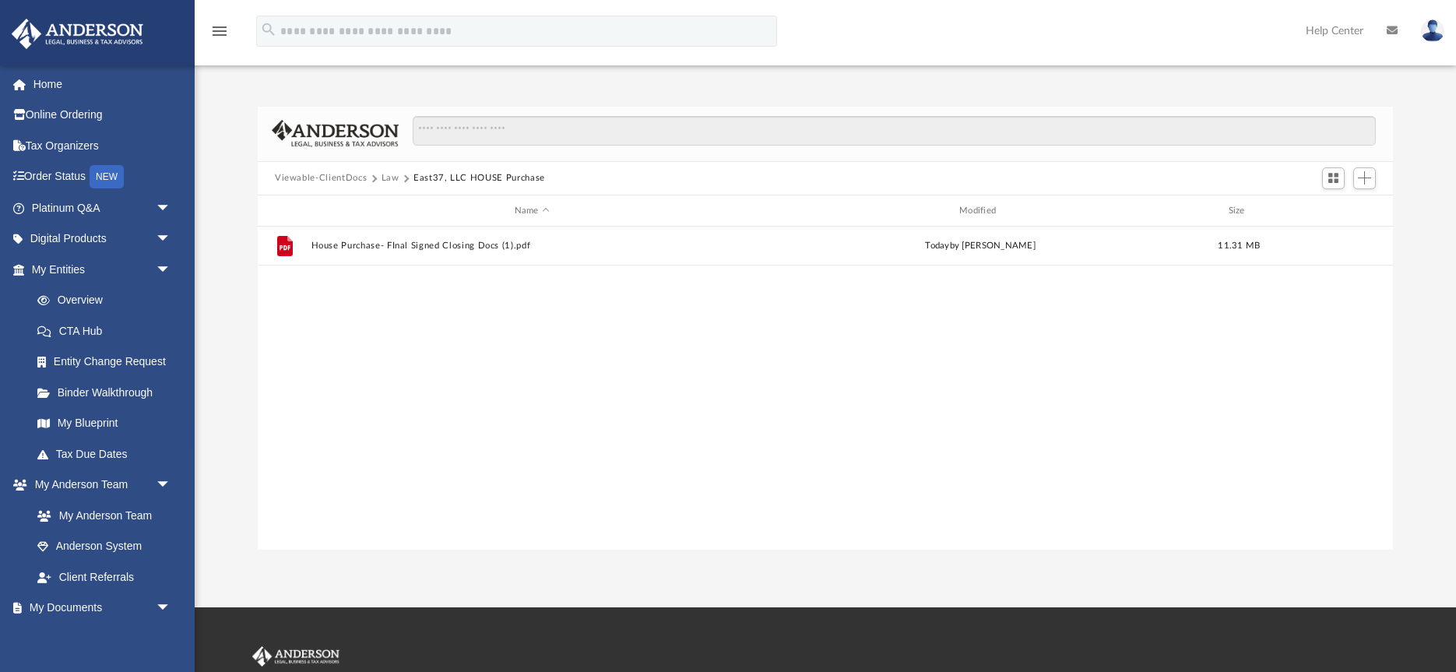
click at [485, 448] on div "File House Purchase- FInal Signed Closing Docs (1).pdf today by Keya Veney 11.3…" at bounding box center [825, 388] width 1135 height 322
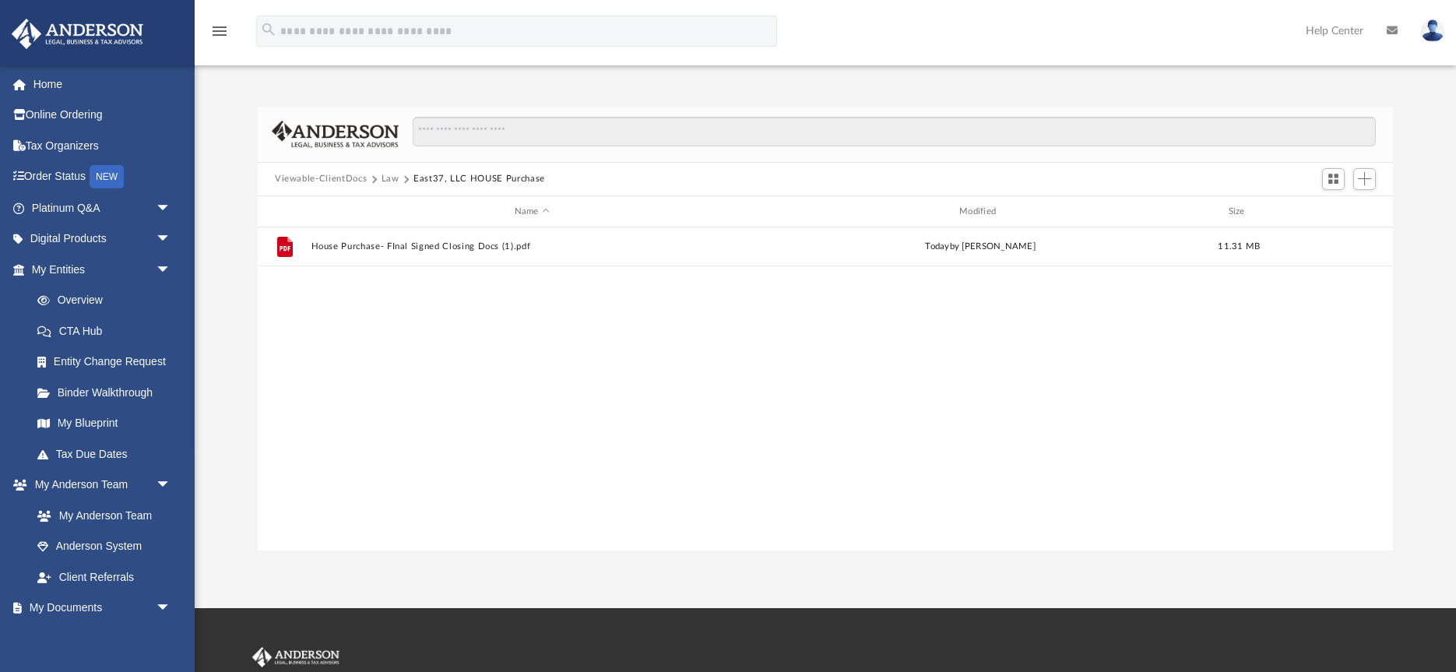
click at [389, 182] on button "Law" at bounding box center [390, 179] width 18 height 14
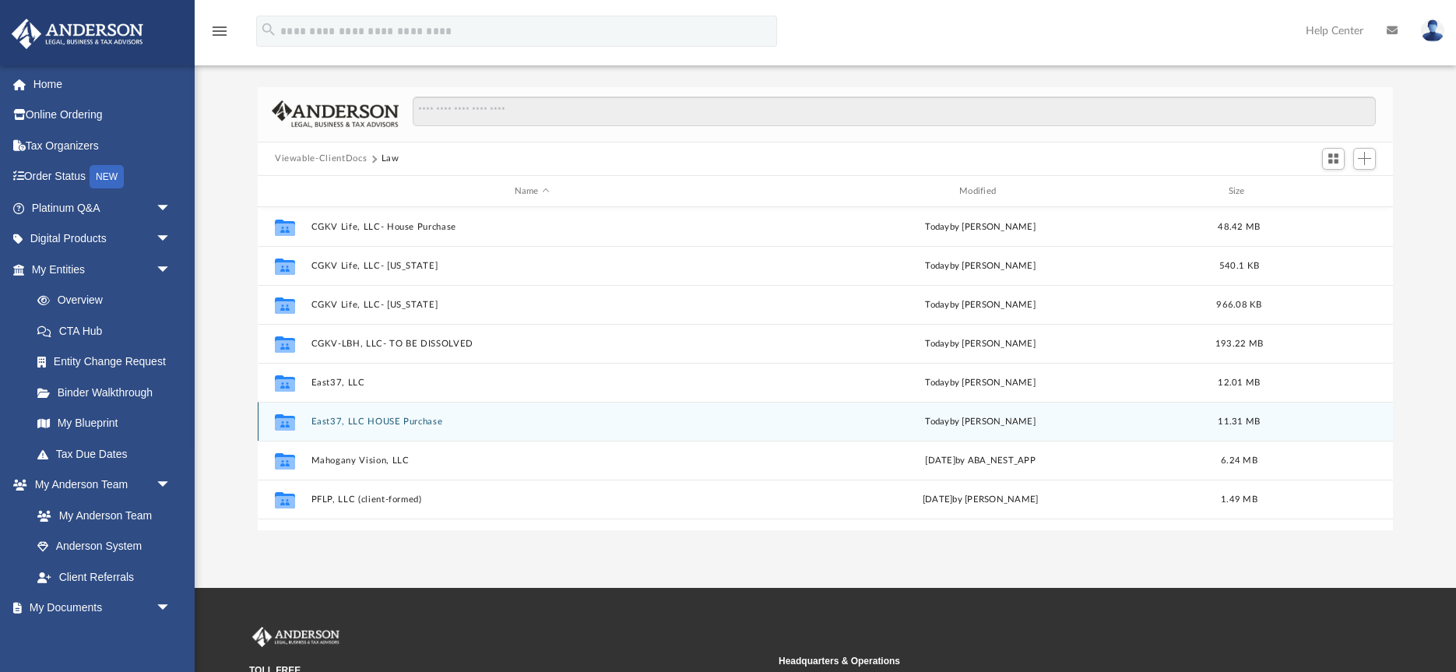
scroll to position [1, 0]
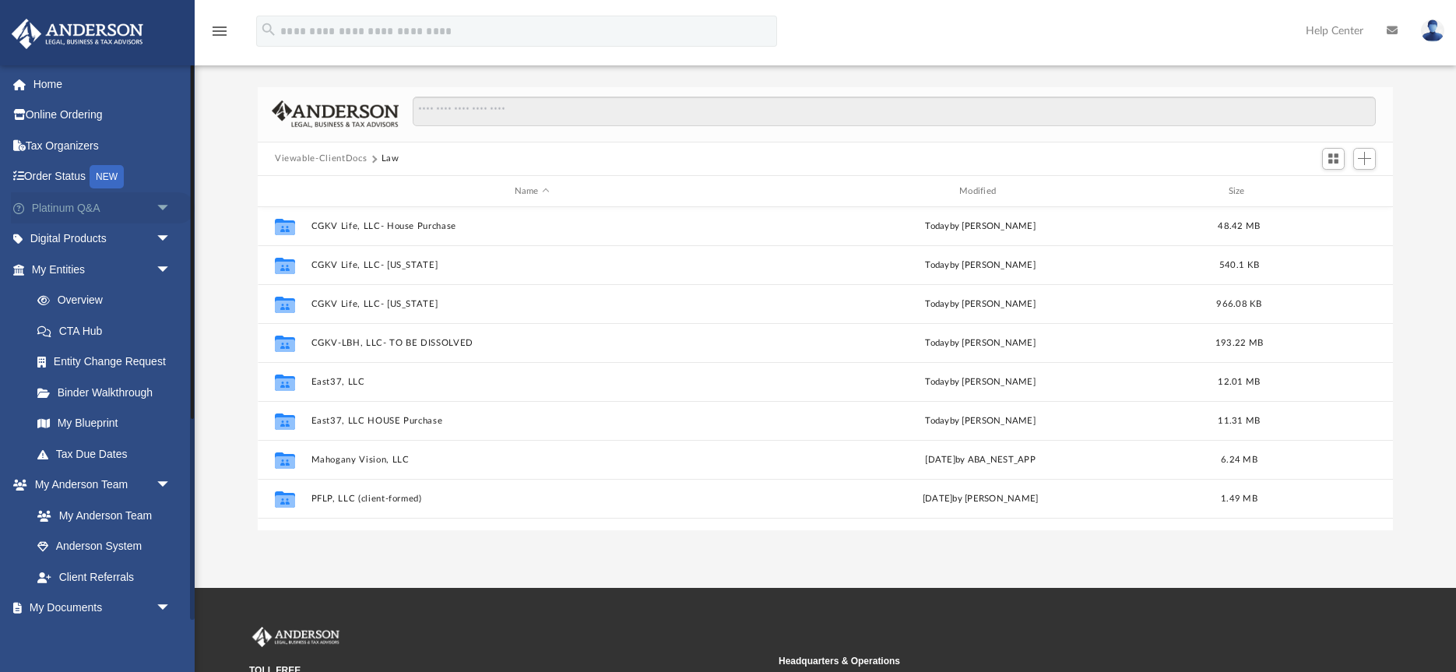
click at [157, 205] on span "arrow_drop_down" at bounding box center [171, 208] width 31 height 32
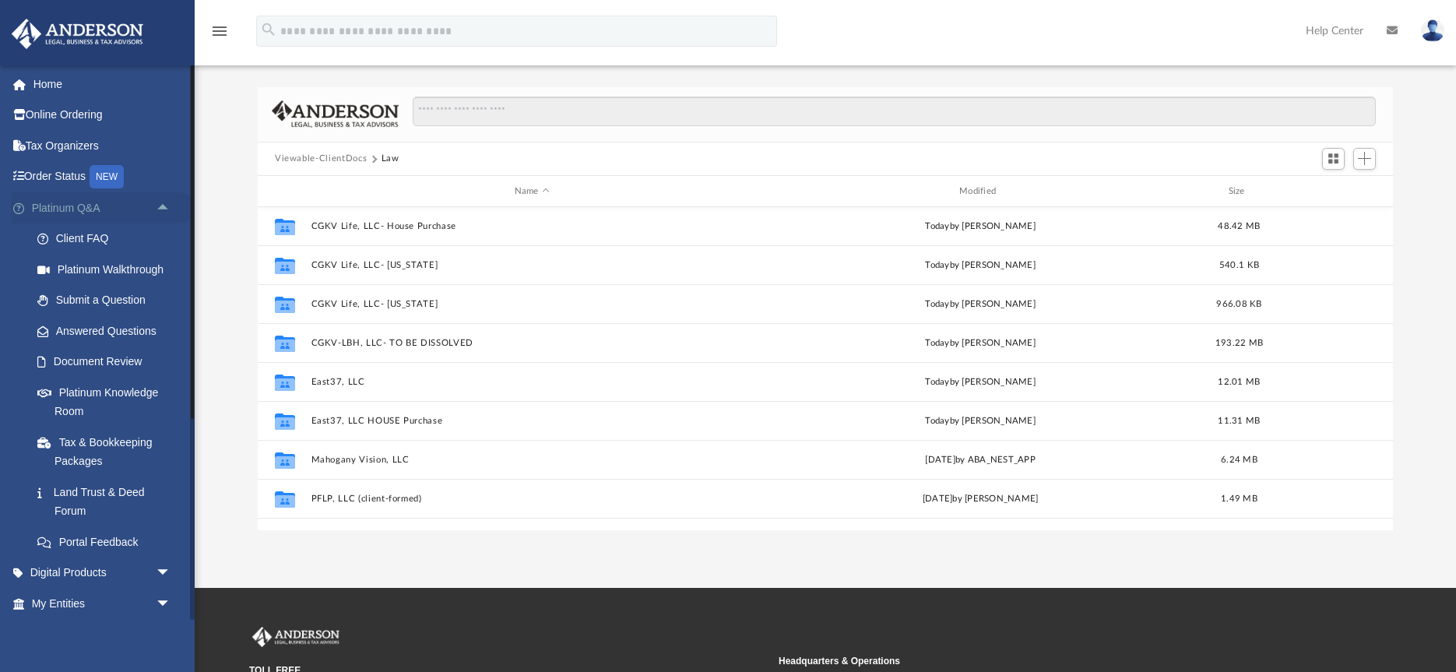
click at [83, 206] on link "Platinum Q&A arrow_drop_up" at bounding box center [103, 207] width 184 height 31
click at [107, 300] on link "Submit a Question" at bounding box center [108, 300] width 173 height 31
click at [108, 361] on link "Document Review" at bounding box center [108, 361] width 173 height 31
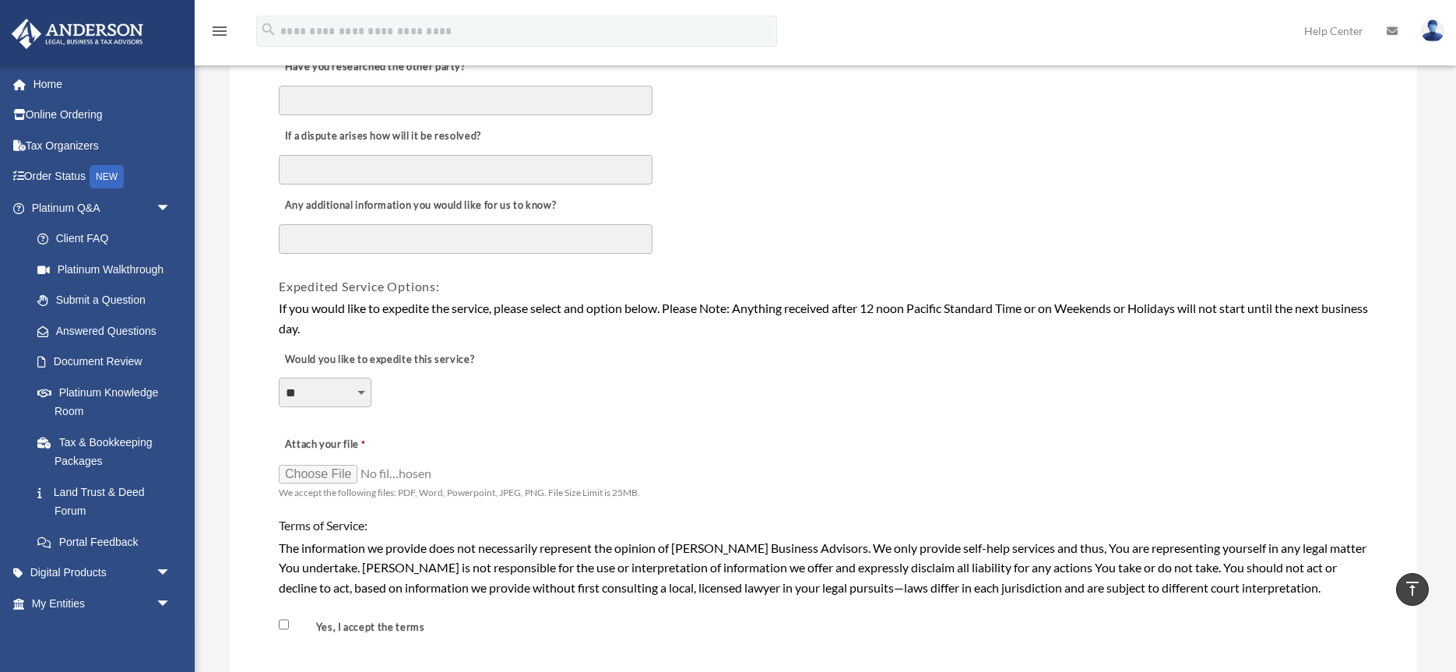
scroll to position [825, 0]
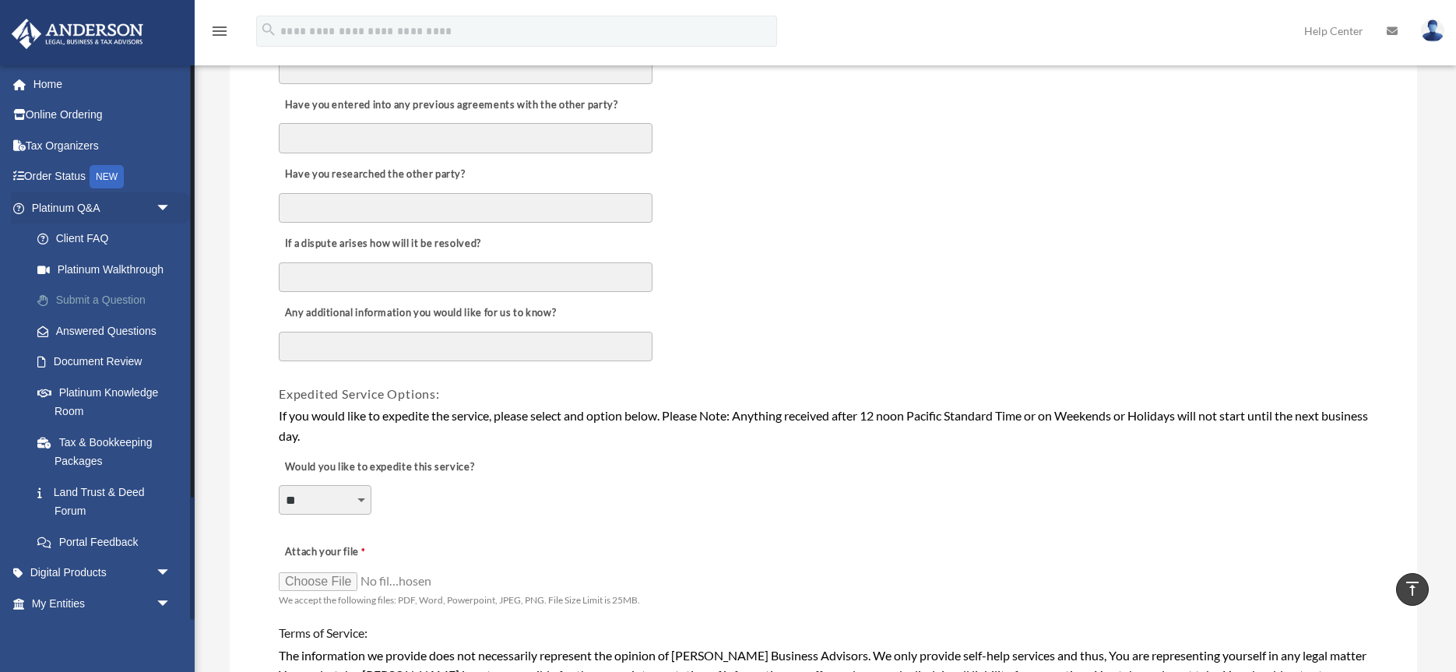
click at [69, 298] on link "Submit a Question" at bounding box center [108, 300] width 173 height 31
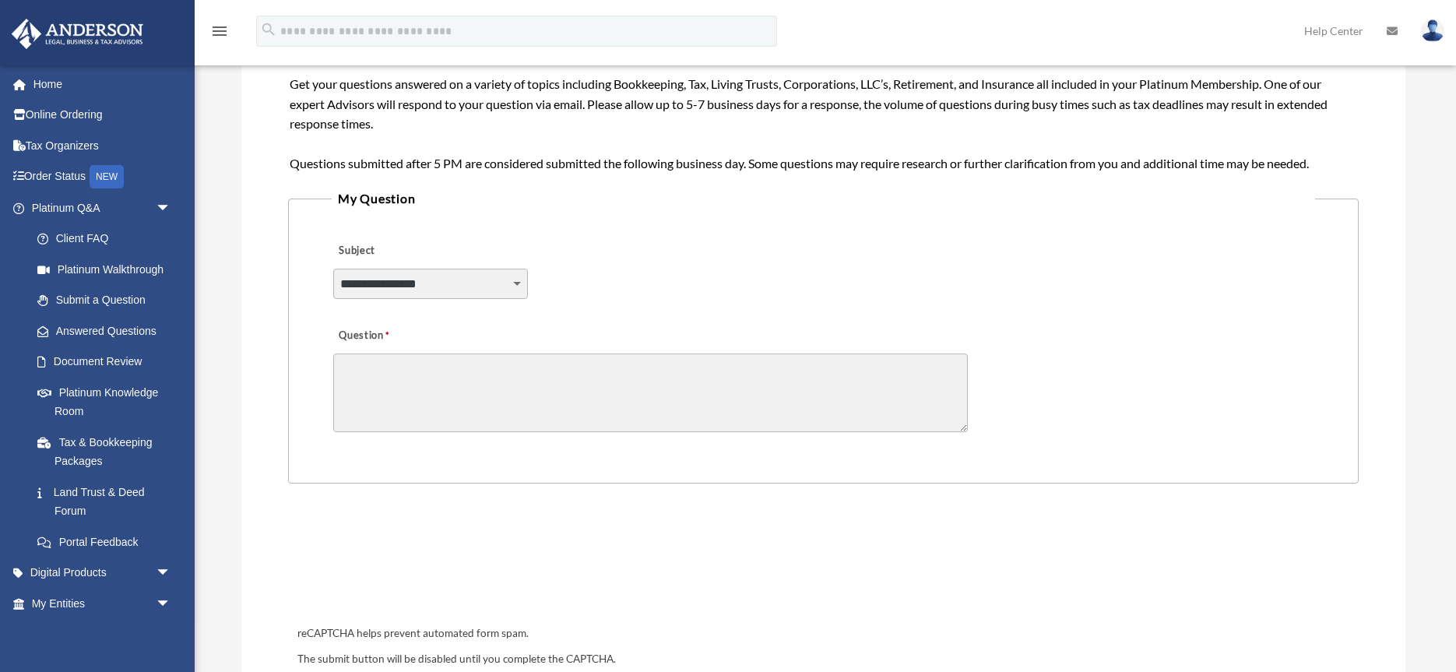
scroll to position [259, 0]
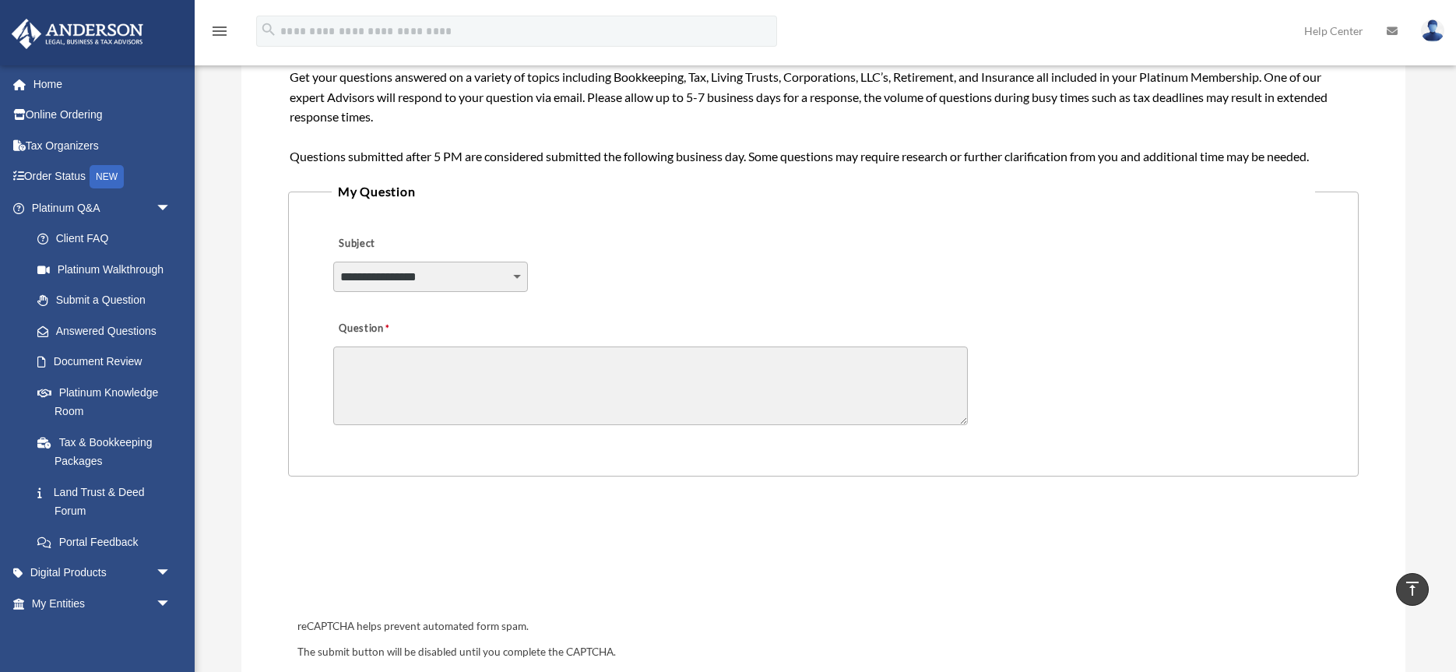
click at [511, 272] on select "**********" at bounding box center [430, 277] width 195 height 30
select select "******"
click at [333, 262] on select "**********" at bounding box center [430, 277] width 195 height 30
click at [434, 362] on textarea "Question" at bounding box center [650, 385] width 634 height 79
click at [627, 360] on textarea "**********" at bounding box center [650, 385] width 634 height 79
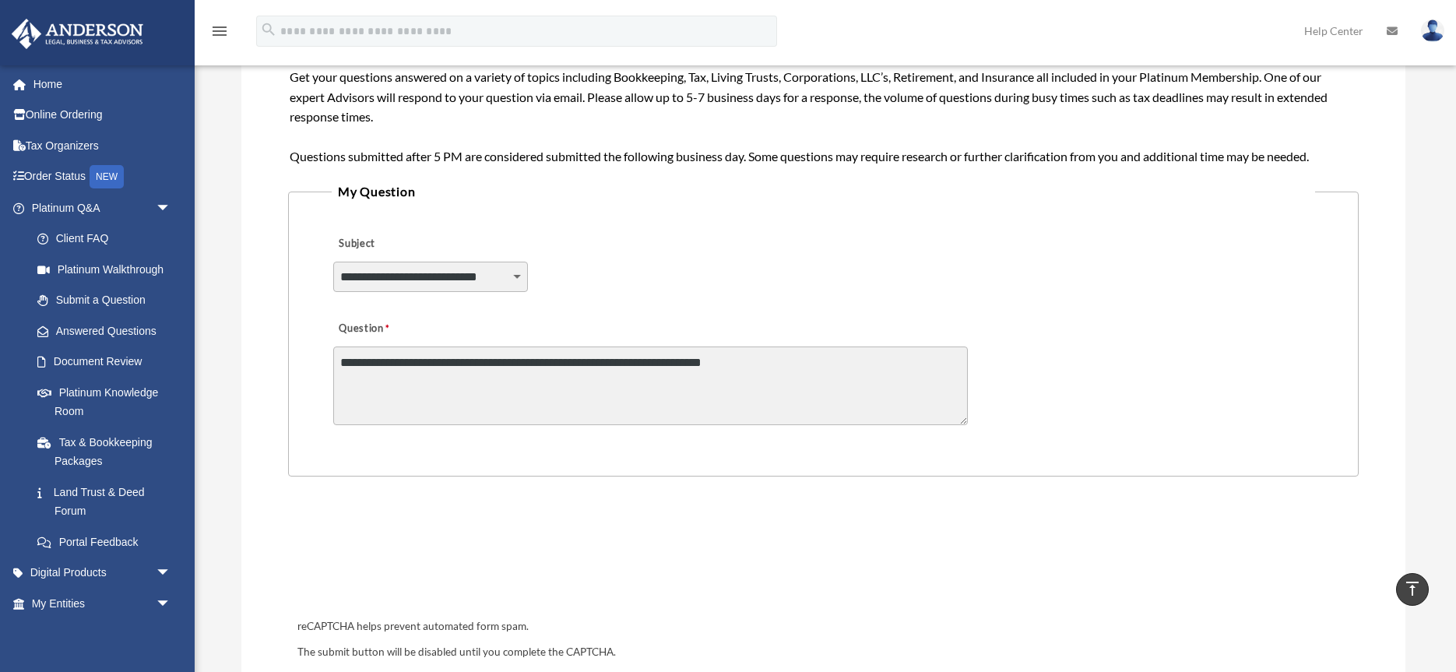
drag, startPoint x: 631, startPoint y: 364, endPoint x: 657, endPoint y: 365, distance: 26.5
click at [631, 363] on textarea "**********" at bounding box center [650, 385] width 634 height 79
click at [715, 363] on textarea "**********" at bounding box center [650, 385] width 634 height 79
click at [775, 365] on textarea "**********" at bounding box center [650, 385] width 634 height 79
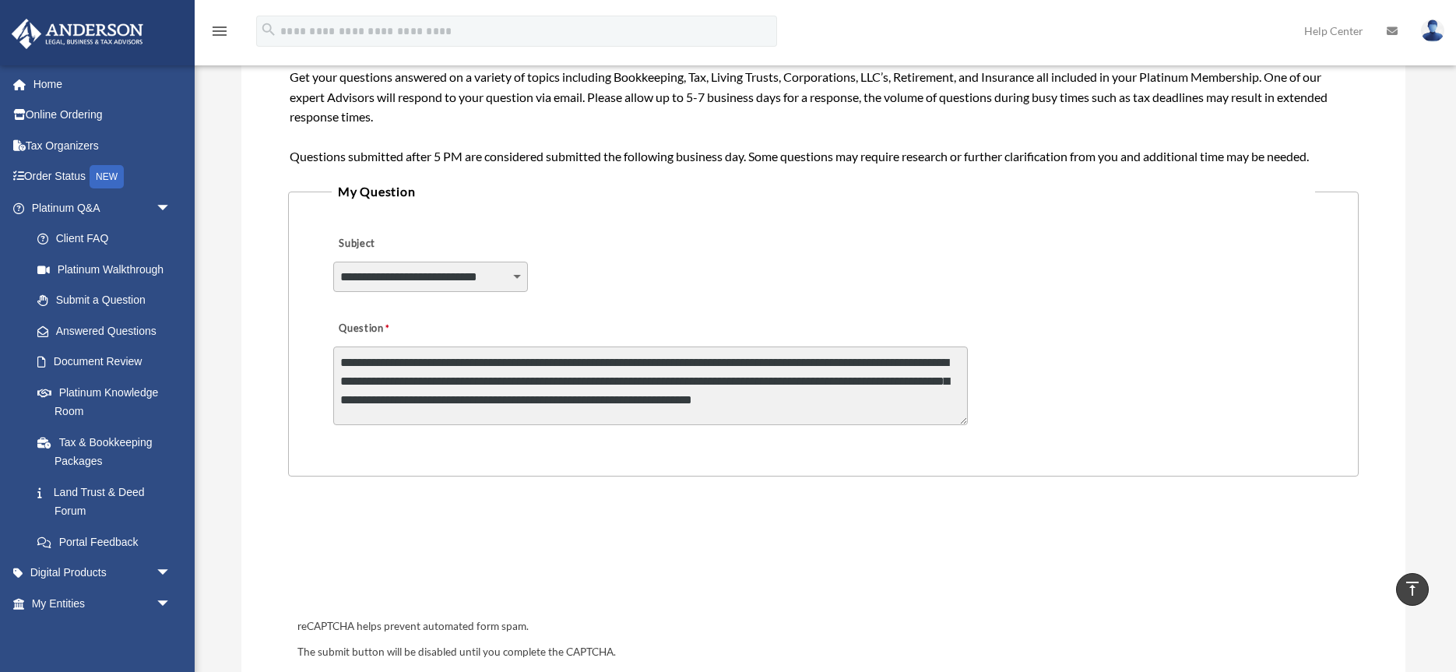
scroll to position [2, 0]
click at [549, 398] on textarea "**********" at bounding box center [650, 385] width 634 height 79
drag, startPoint x: 813, startPoint y: 398, endPoint x: 831, endPoint y: 397, distance: 18.7
click at [814, 398] on textarea "**********" at bounding box center [650, 385] width 634 height 79
click at [645, 417] on textarea "**********" at bounding box center [650, 385] width 634 height 79
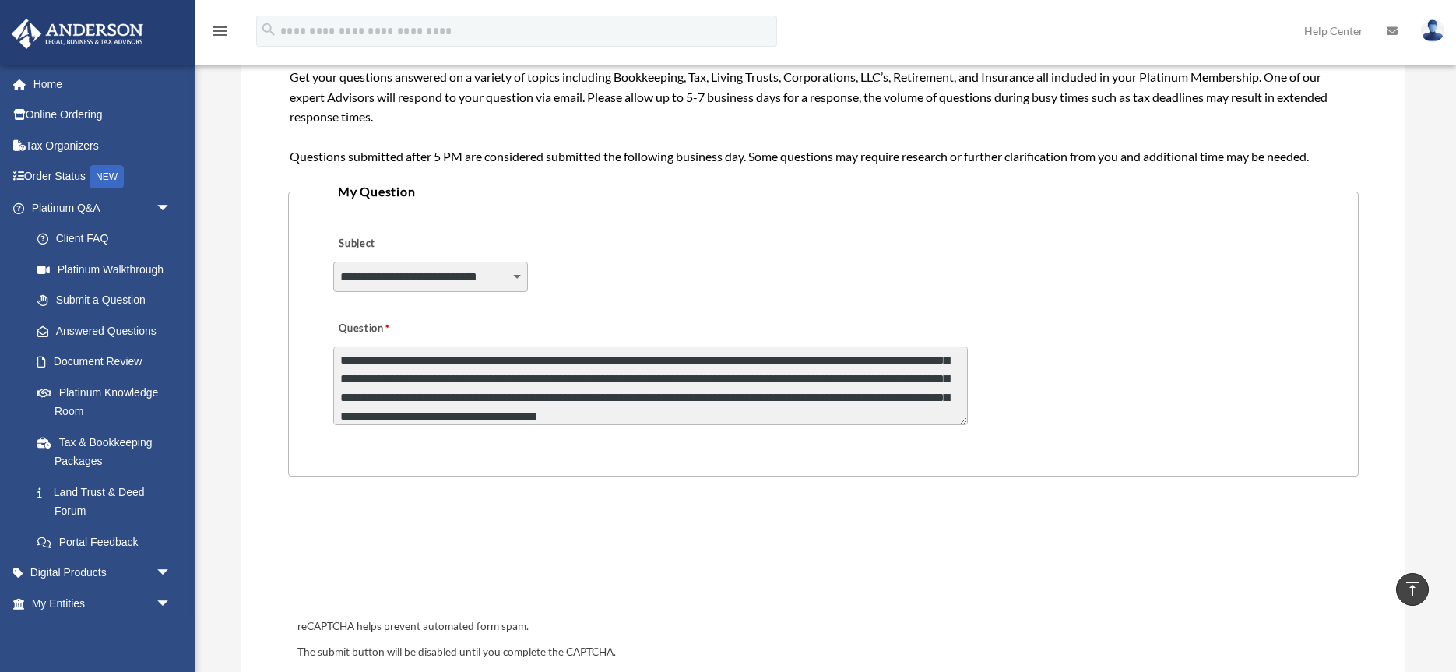
scroll to position [40, 0]
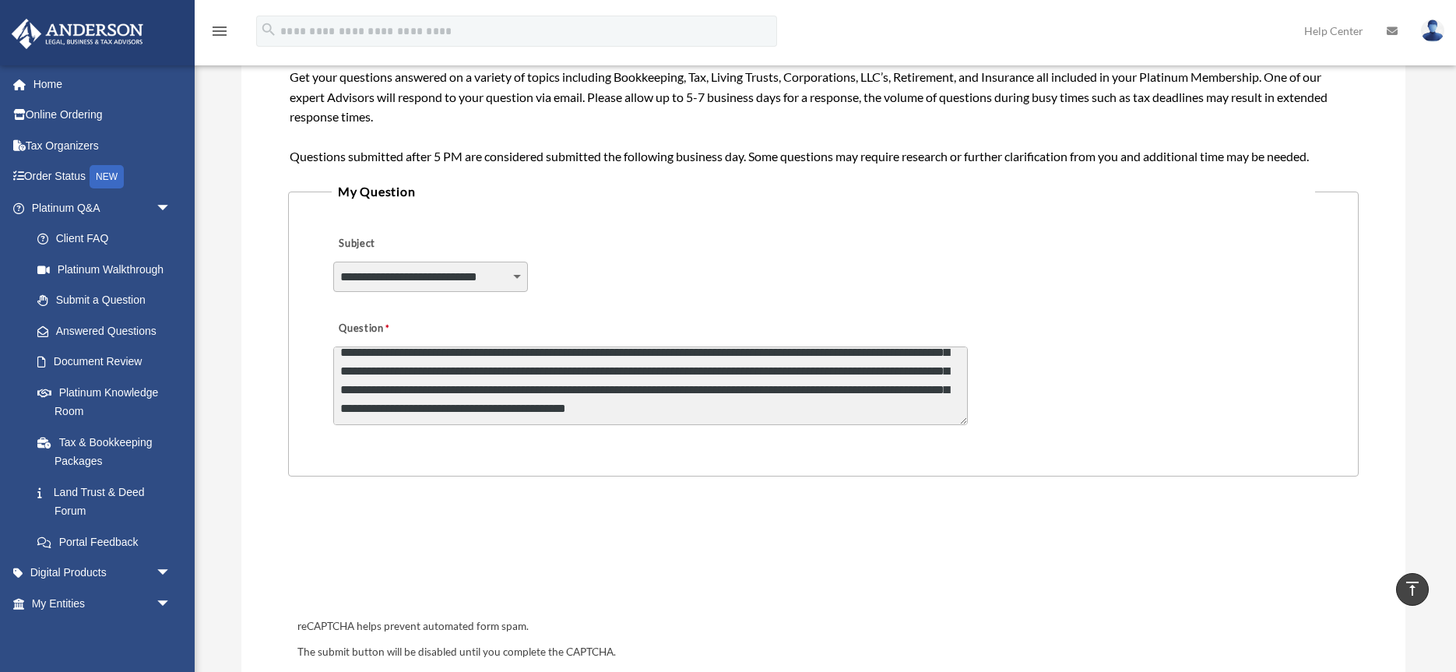
drag, startPoint x: 964, startPoint y: 420, endPoint x: 959, endPoint y: 520, distance: 100.6
click at [964, 524] on form "**********" at bounding box center [823, 323] width 1070 height 796
drag, startPoint x: 963, startPoint y: 422, endPoint x: 908, endPoint y: 451, distance: 62.3
click at [972, 483] on form "**********" at bounding box center [823, 323] width 1070 height 796
drag, startPoint x: 738, startPoint y: 399, endPoint x: 844, endPoint y: 397, distance: 105.9
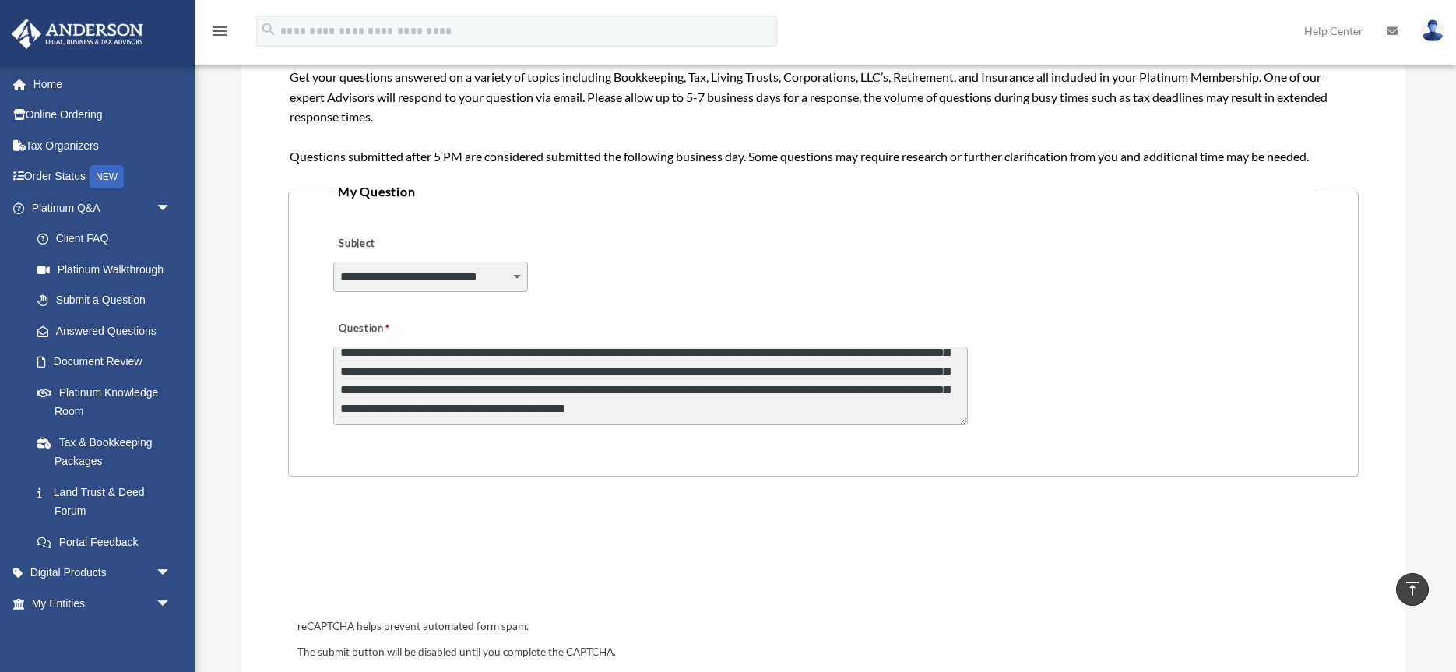
click at [836, 399] on textarea "**********" at bounding box center [650, 385] width 634 height 79
drag, startPoint x: 964, startPoint y: 421, endPoint x: 961, endPoint y: 434, distance: 12.7
click at [962, 435] on fieldset "**********" at bounding box center [823, 329] width 1070 height 296
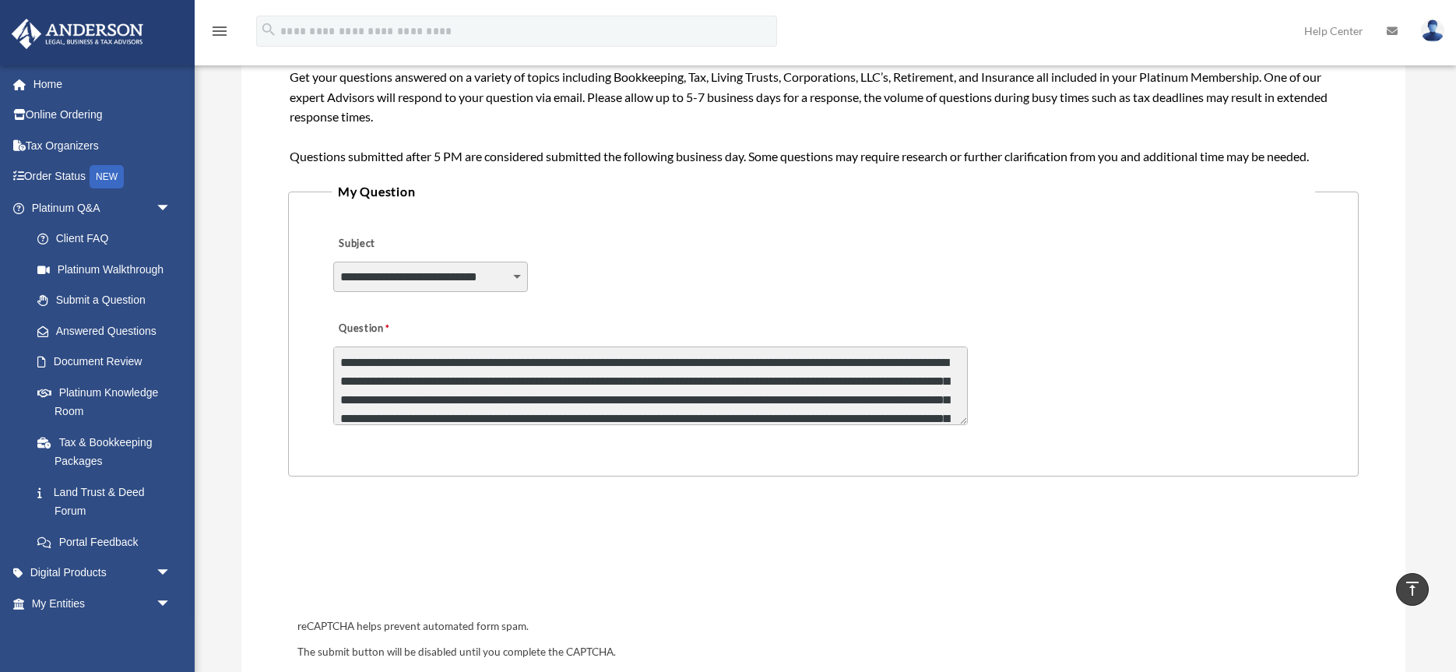
scroll to position [258, 0]
drag, startPoint x: 810, startPoint y: 364, endPoint x: 823, endPoint y: 363, distance: 13.3
click at [810, 364] on textarea "**********" at bounding box center [650, 386] width 634 height 79
click at [609, 400] on textarea "**********" at bounding box center [650, 386] width 634 height 79
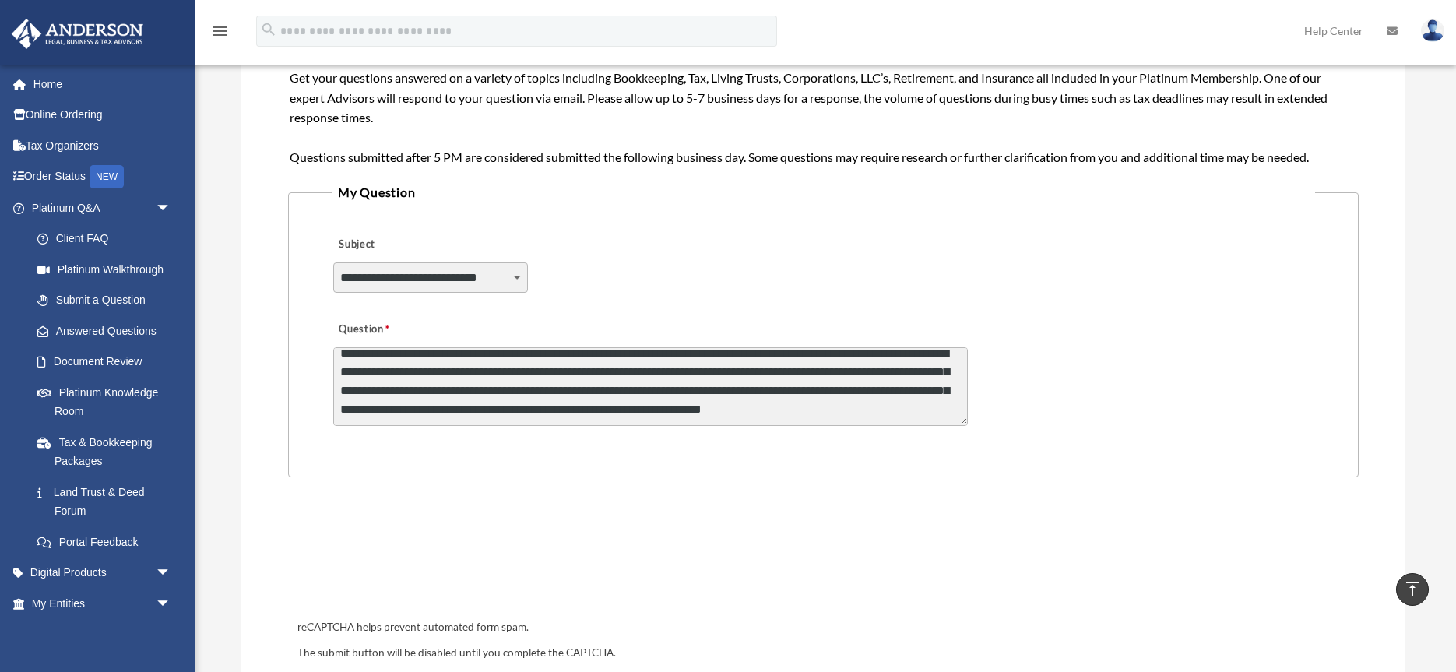
scroll to position [103, 0]
click at [726, 392] on textarea "**********" at bounding box center [650, 386] width 634 height 79
click at [434, 407] on textarea "**********" at bounding box center [650, 386] width 634 height 79
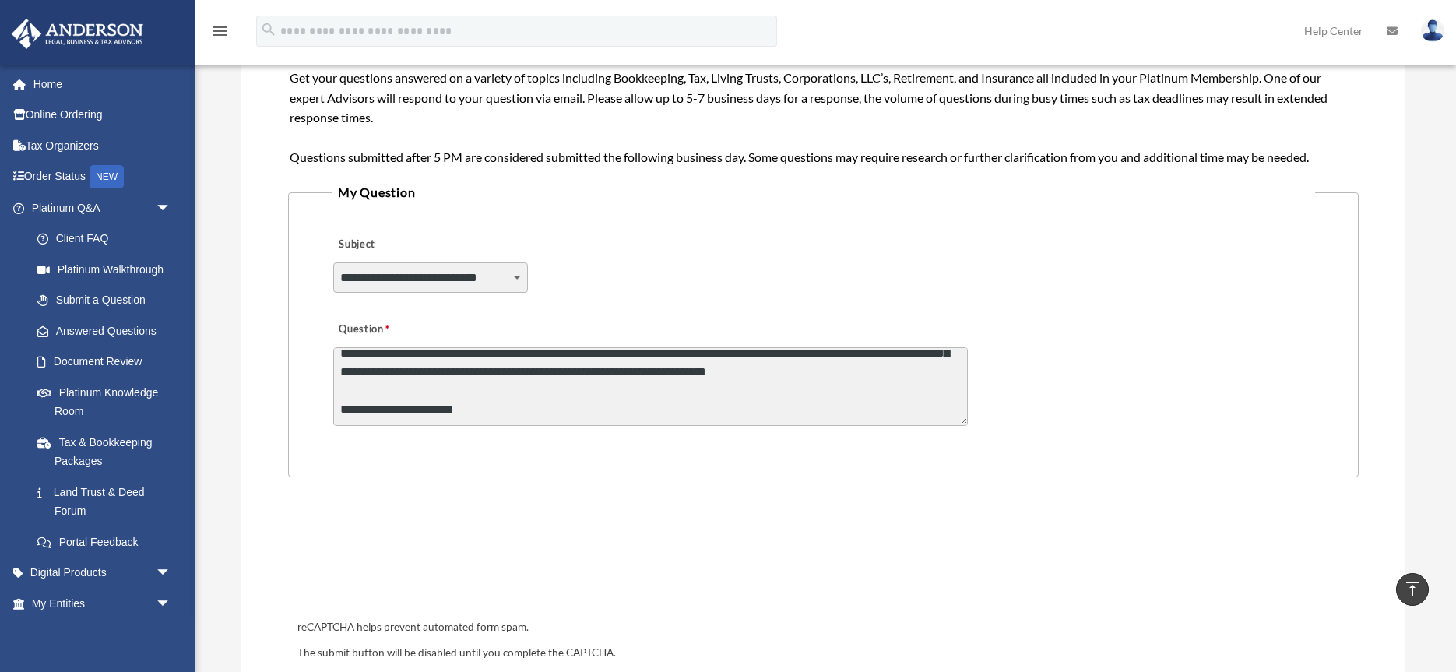
scroll to position [160, 0]
click at [516, 411] on textarea "**********" at bounding box center [650, 386] width 634 height 79
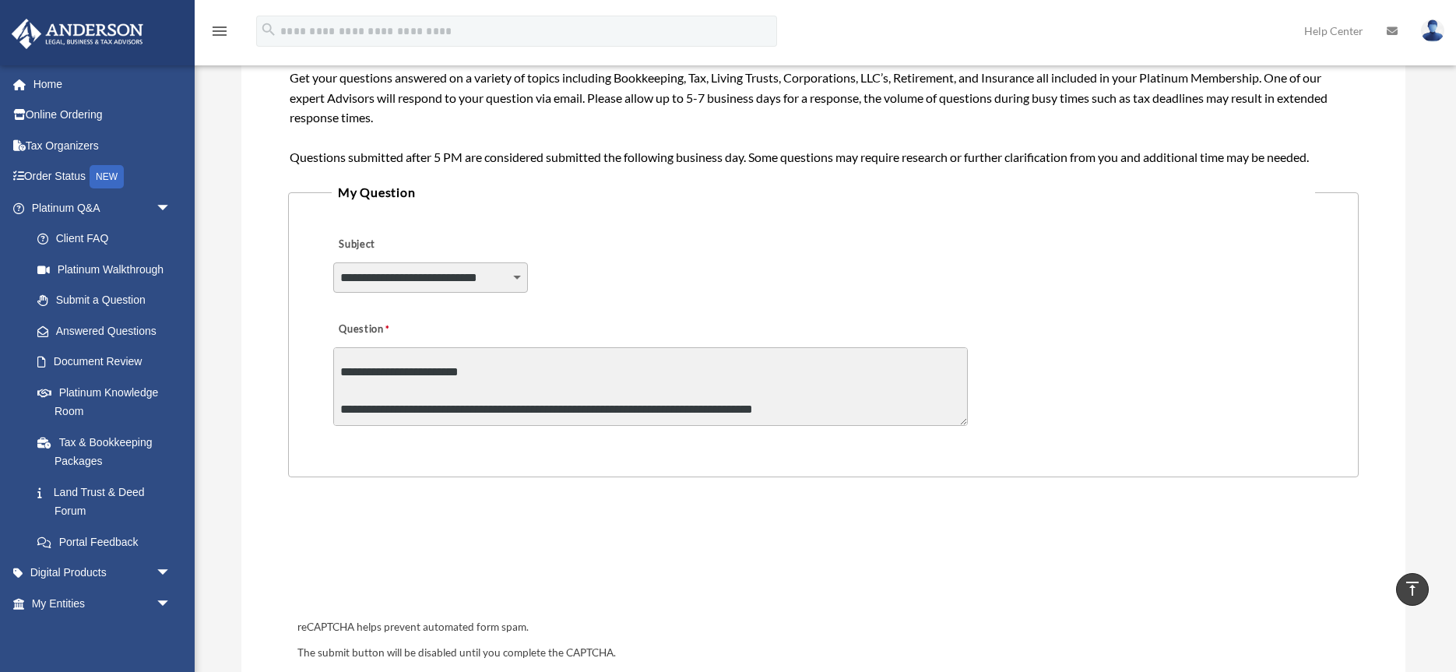
type textarea "**********"
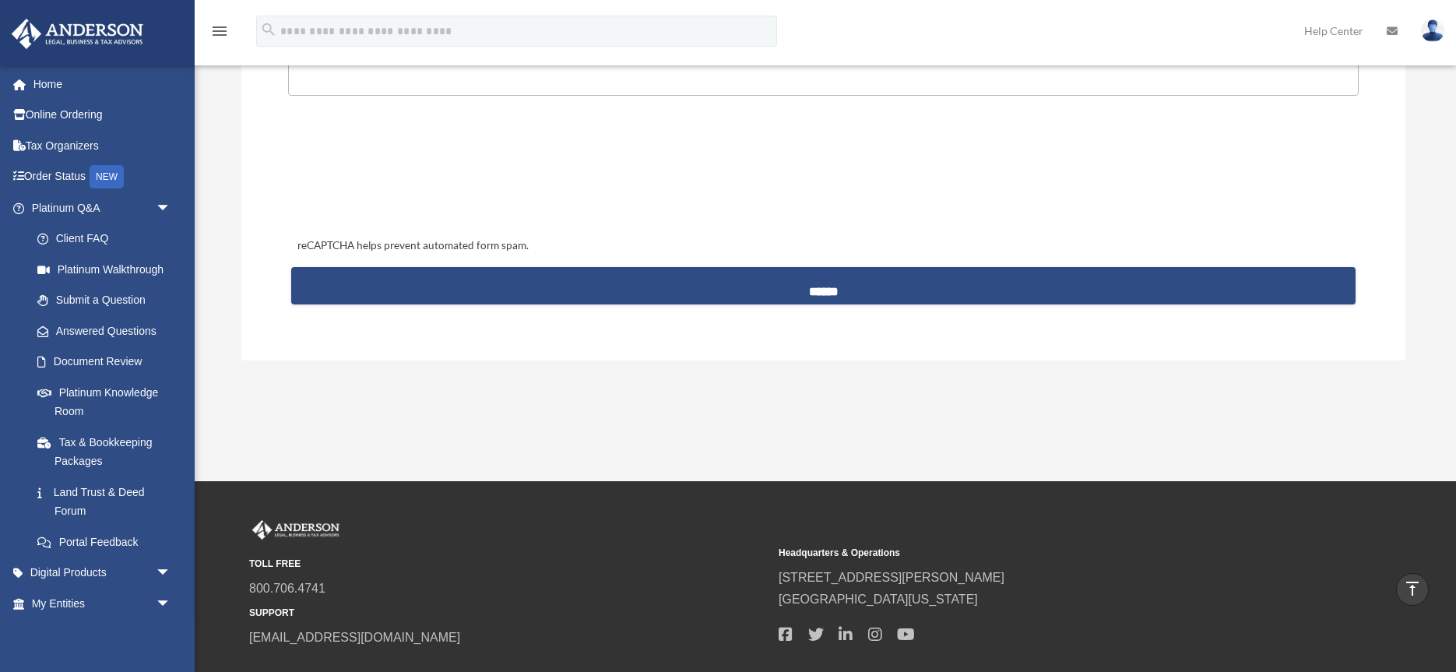
scroll to position [707, 0]
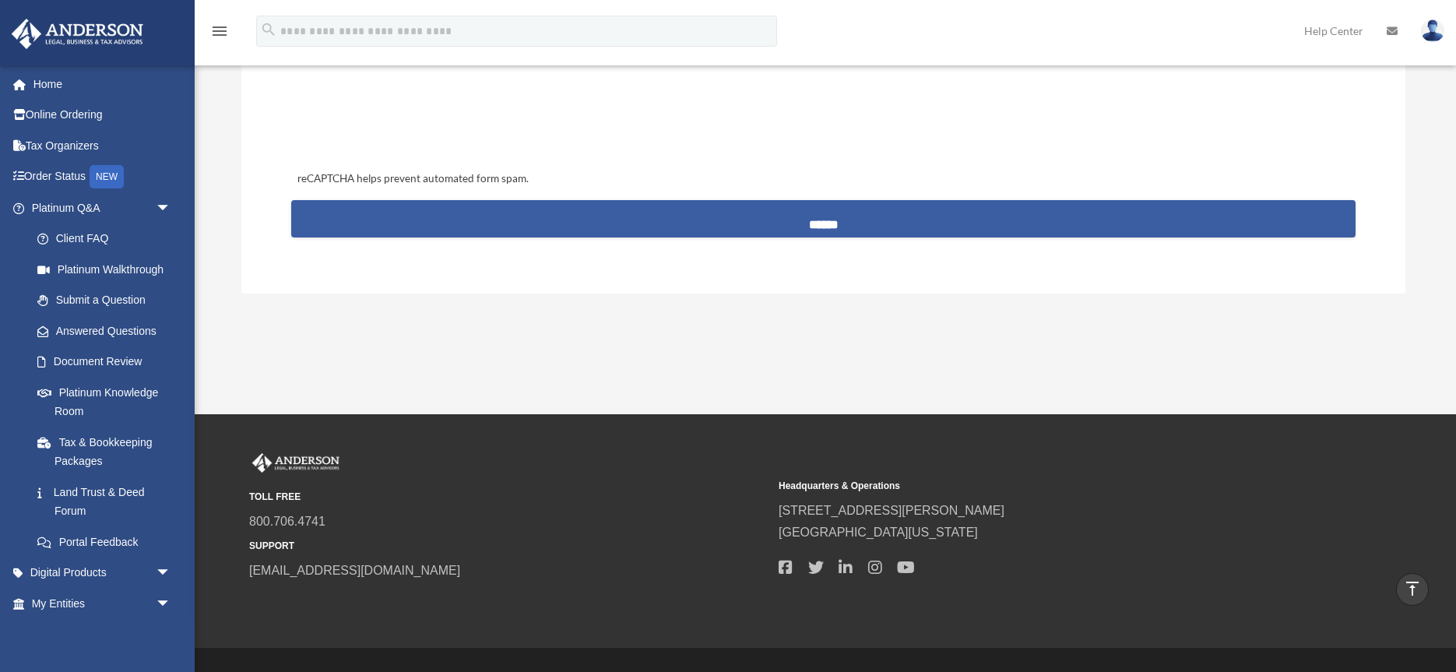
click at [837, 227] on input "******" at bounding box center [823, 218] width 1064 height 37
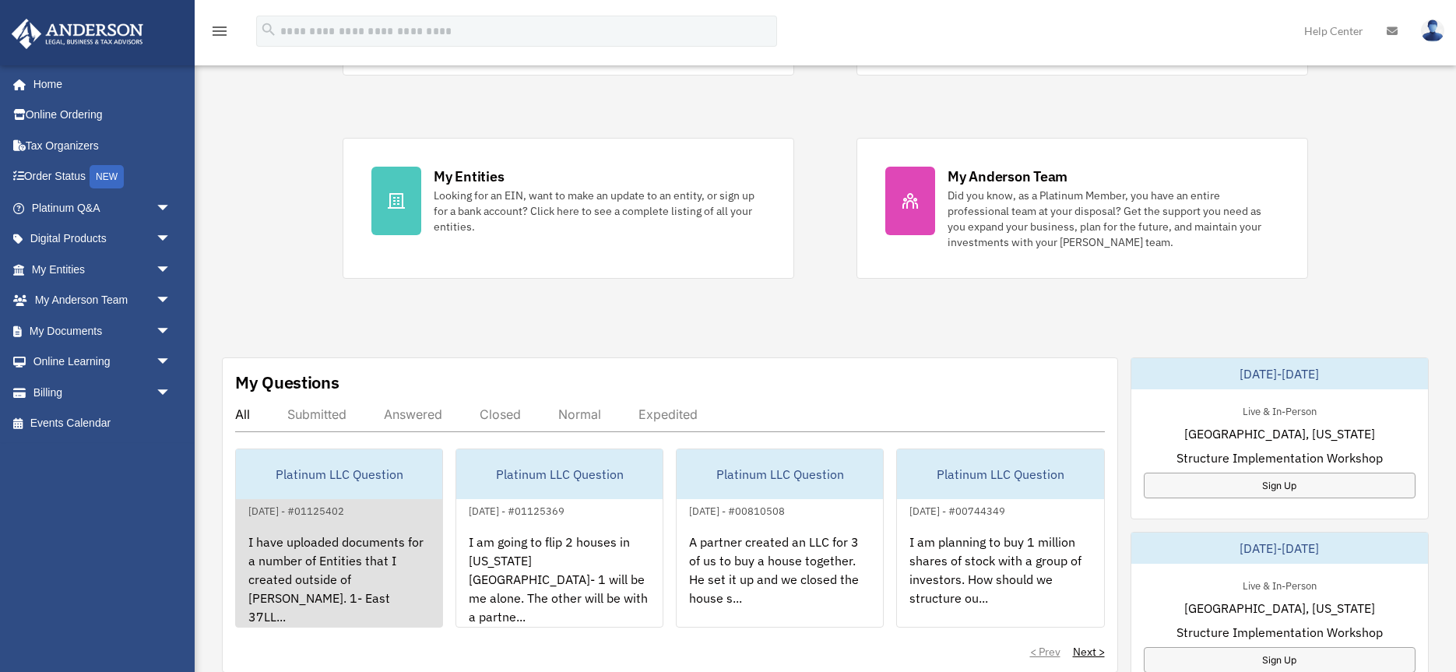
scroll to position [381, 0]
